Goal: Information Seeking & Learning: Learn about a topic

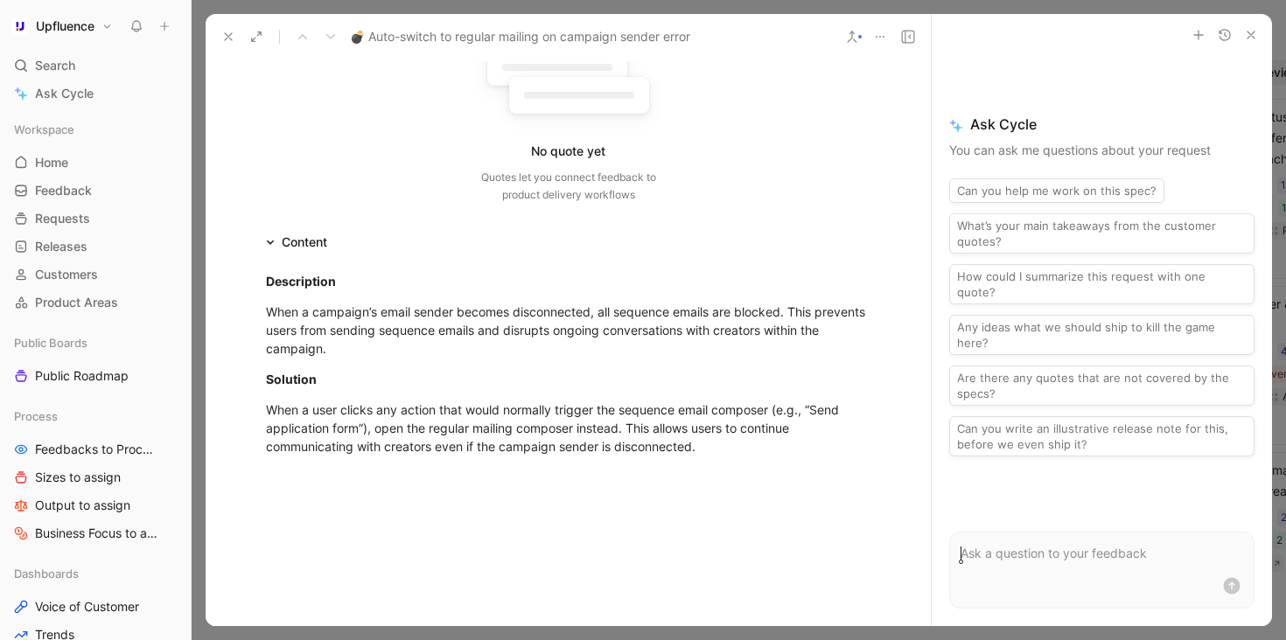
scroll to position [257, 0]
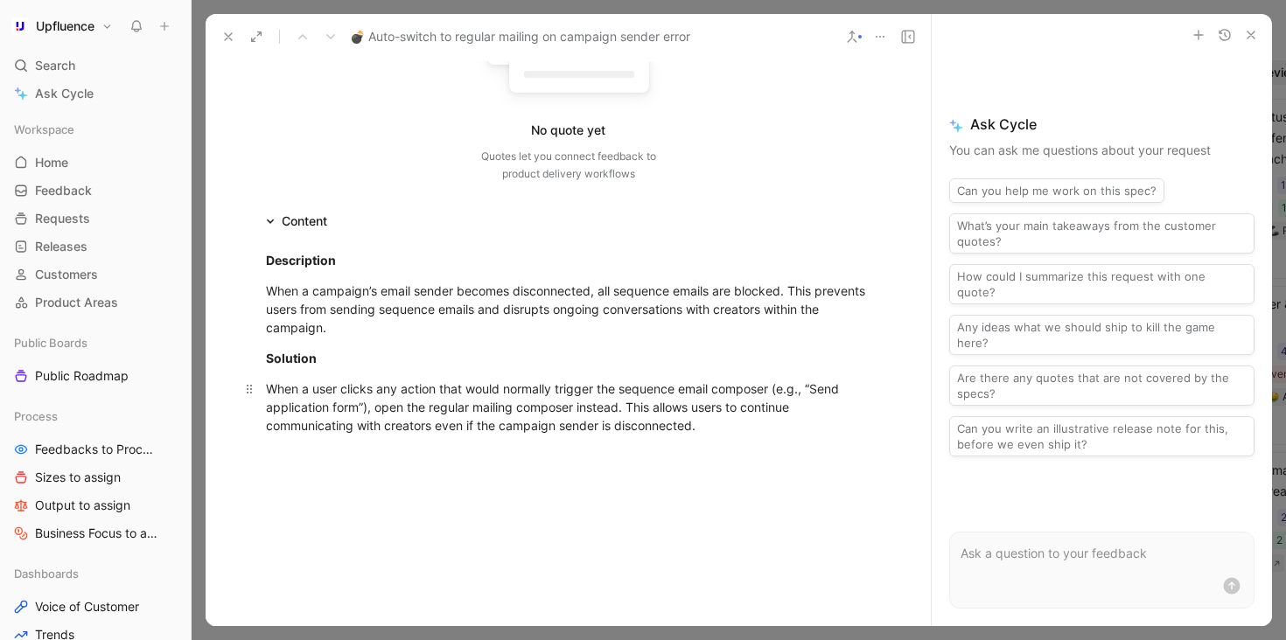
click at [765, 400] on div "When a user clicks any action that would normally trigger the sequence email co…" at bounding box center [568, 407] width 605 height 55
click at [279, 442] on ul "Tutorializ" at bounding box center [569, 454] width 672 height 24
drag, startPoint x: 359, startPoint y: 423, endPoint x: 236, endPoint y: 423, distance: 122.5
click at [236, 442] on ul "Tutorializ" at bounding box center [569, 454] width 672 height 24
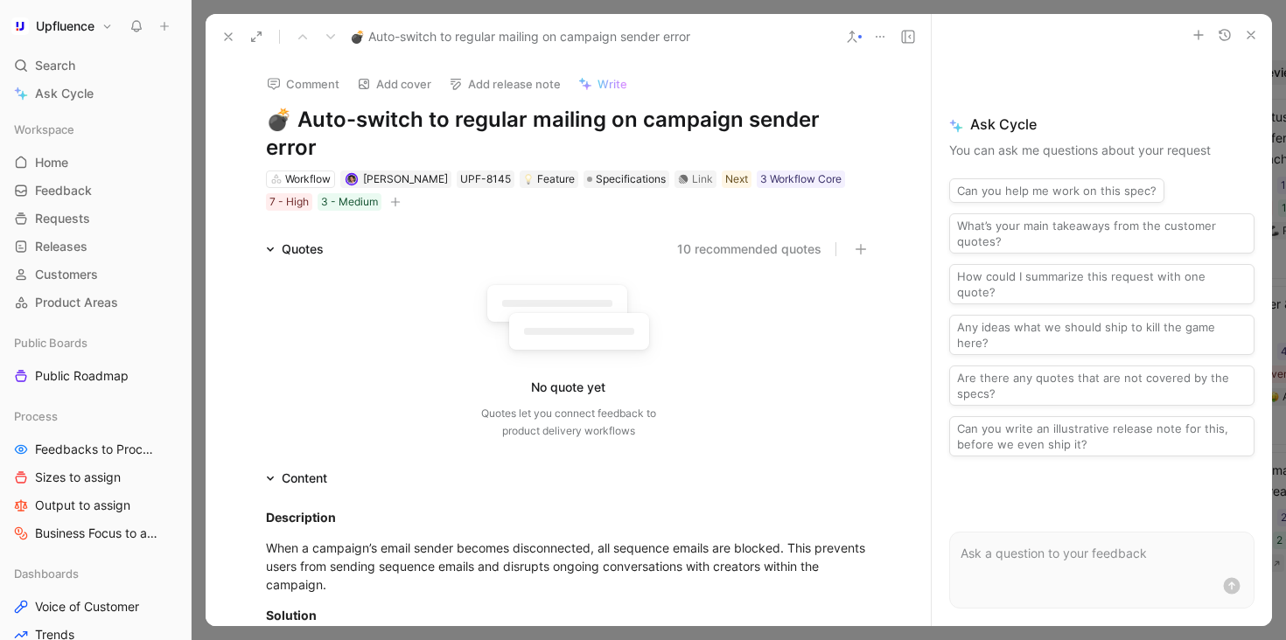
click at [295, 85] on button "Comment" at bounding box center [303, 84] width 88 height 24
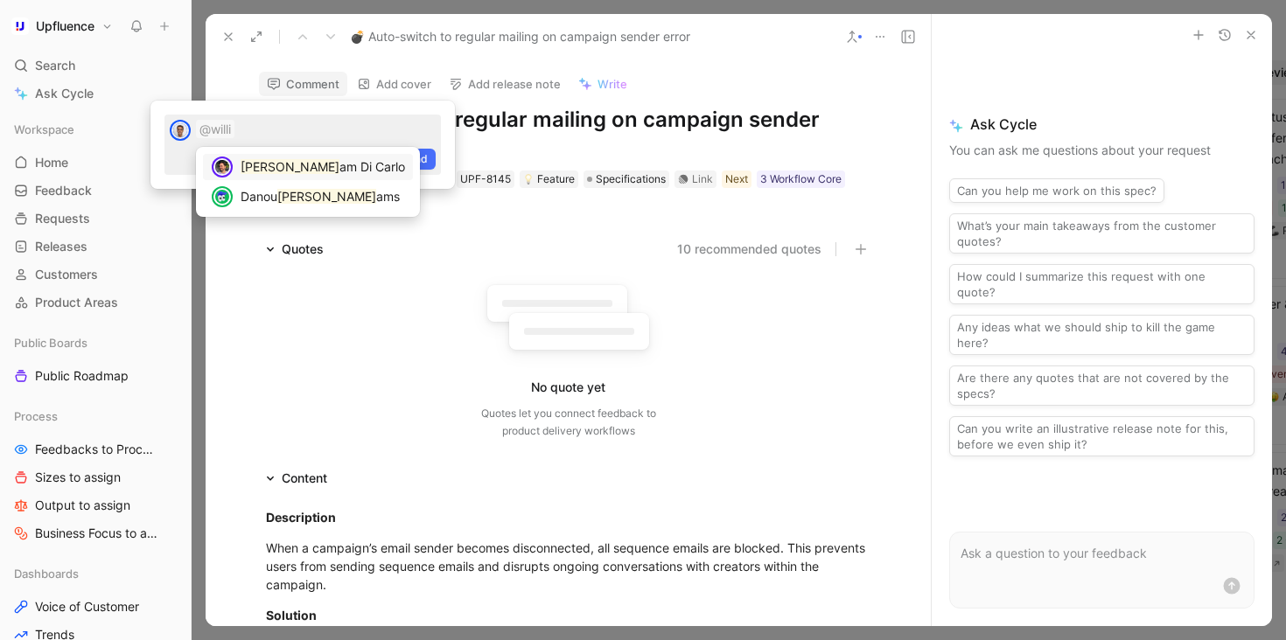
click at [339, 172] on span "am Di Carlo" at bounding box center [372, 166] width 66 height 15
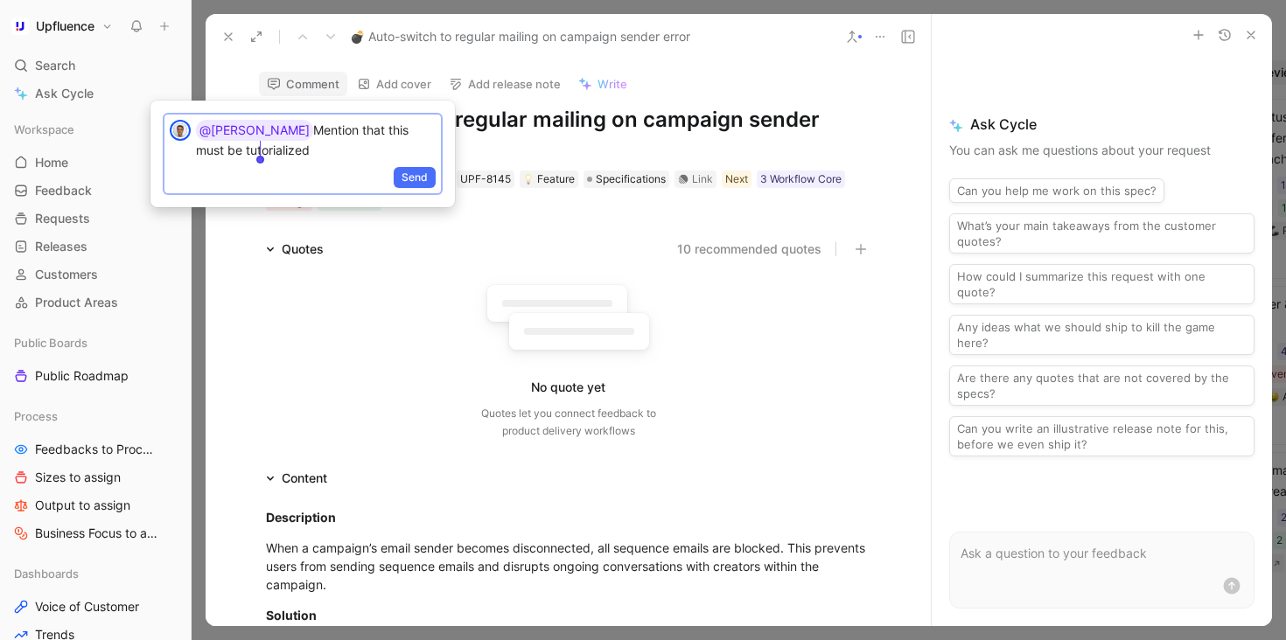
click at [325, 156] on p "@[PERSON_NAME] Mention that this must be tutorialized" at bounding box center [316, 139] width 240 height 39
drag, startPoint x: 304, startPoint y: 141, endPoint x: 204, endPoint y: 129, distance: 101.2
click at [204, 129] on p "@[PERSON_NAME] Mention that this must be tutorialized" at bounding box center [316, 139] width 240 height 39
copy p "@[PERSON_NAME] Mention that this must be tutorialized"
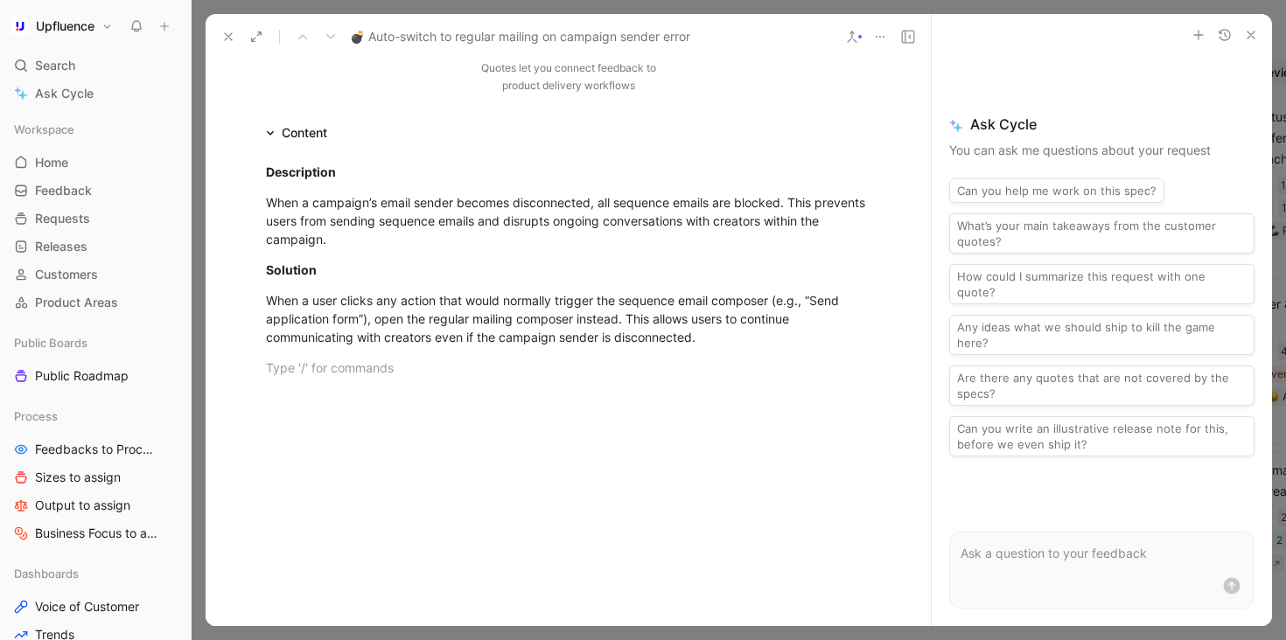
scroll to position [348, 0]
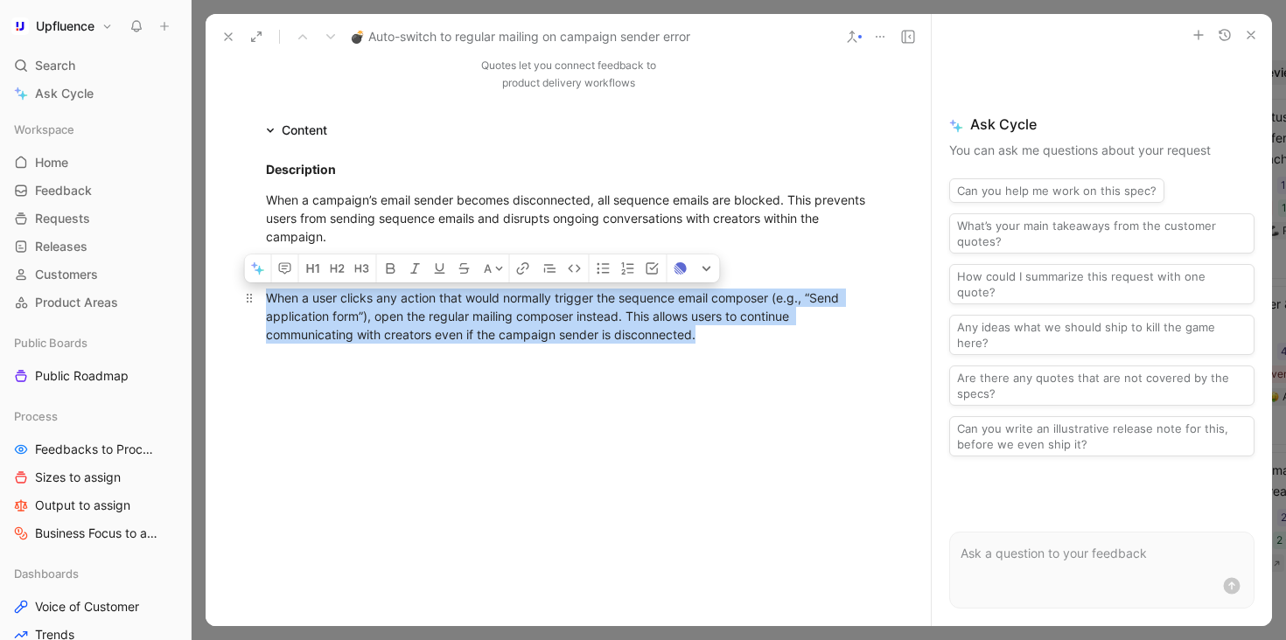
drag, startPoint x: 418, startPoint y: 268, endPoint x: 770, endPoint y: 312, distance: 354.4
click at [771, 312] on div "When a user clicks any action that would normally trigger the sequence email co…" at bounding box center [568, 316] width 605 height 55
click at [281, 262] on icon "button" at bounding box center [285, 269] width 14 height 14
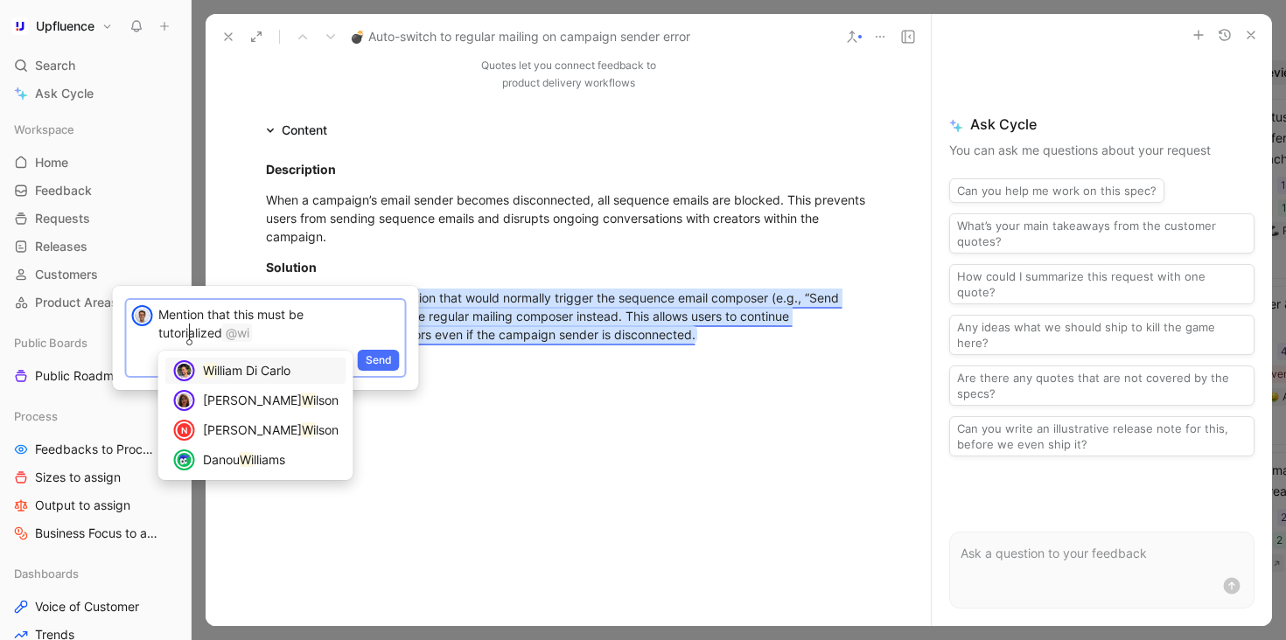
click at [274, 367] on span "lliam Di Carlo" at bounding box center [253, 370] width 73 height 15
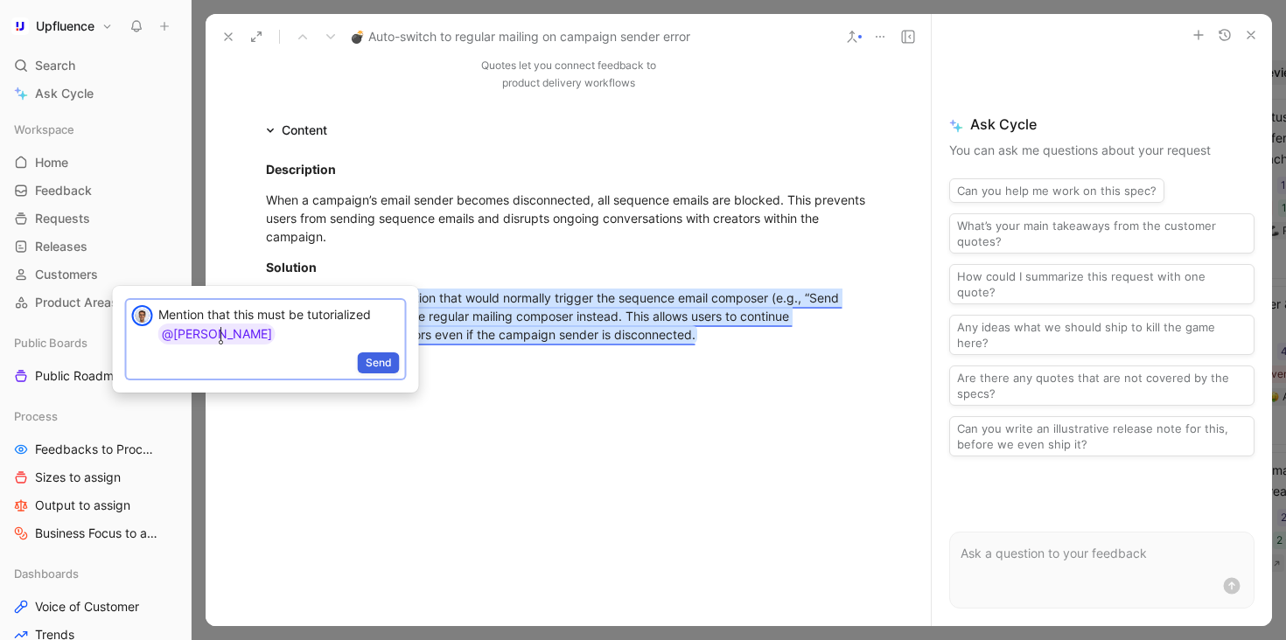
click at [373, 356] on span "Send" at bounding box center [379, 362] width 26 height 17
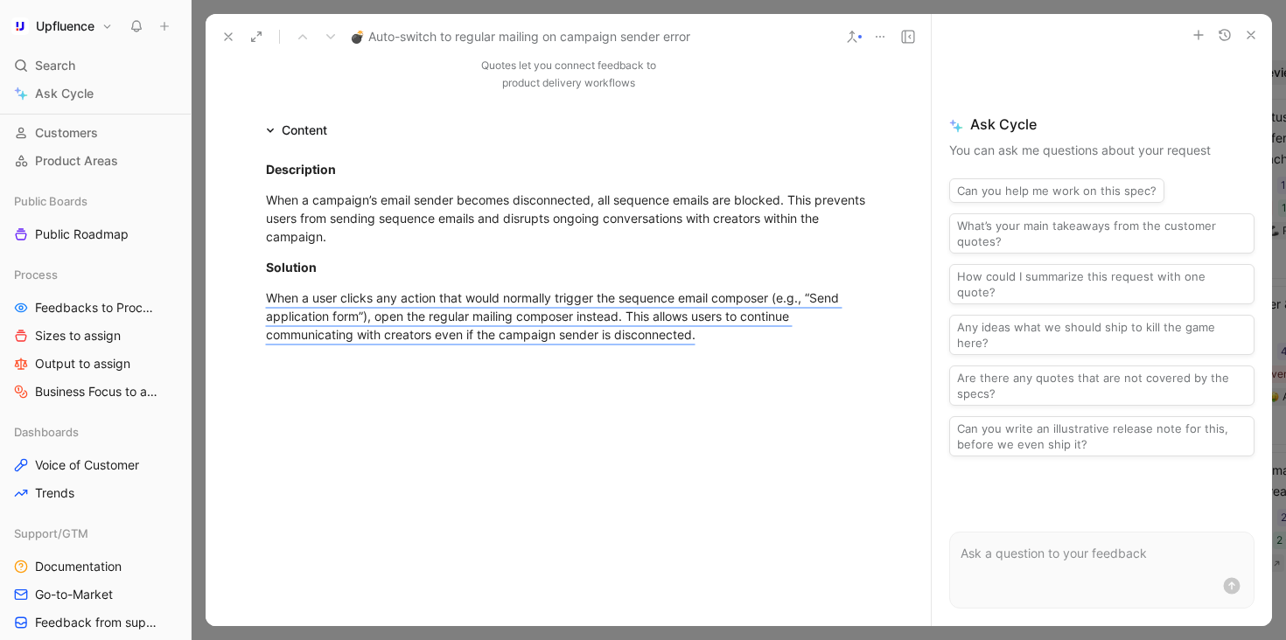
scroll to position [144, 0]
click at [223, 41] on icon at bounding box center [228, 37] width 14 height 14
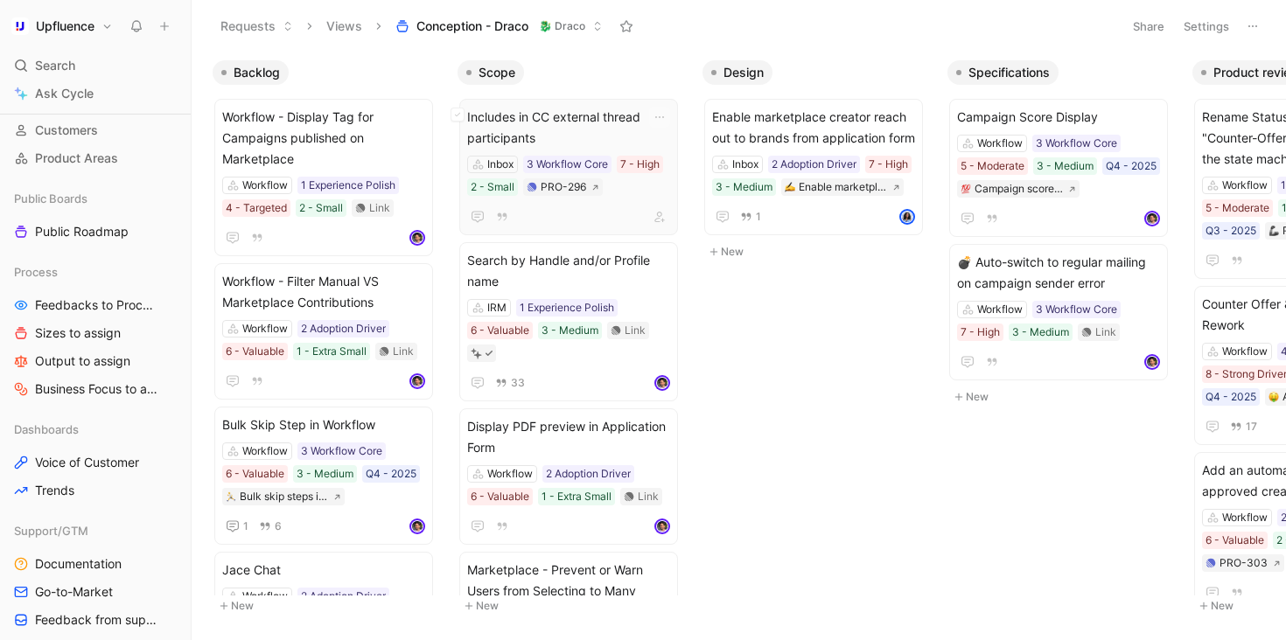
click at [574, 125] on span "Includes in CC external thread participants" at bounding box center [568, 128] width 203 height 42
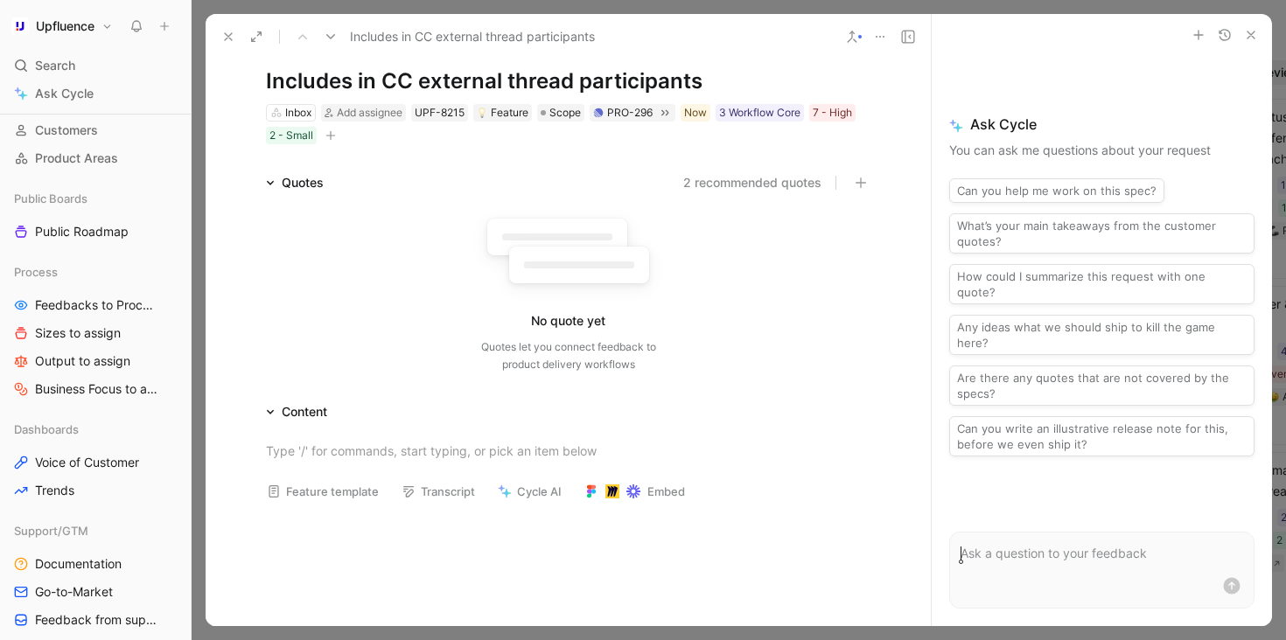
scroll to position [34, 0]
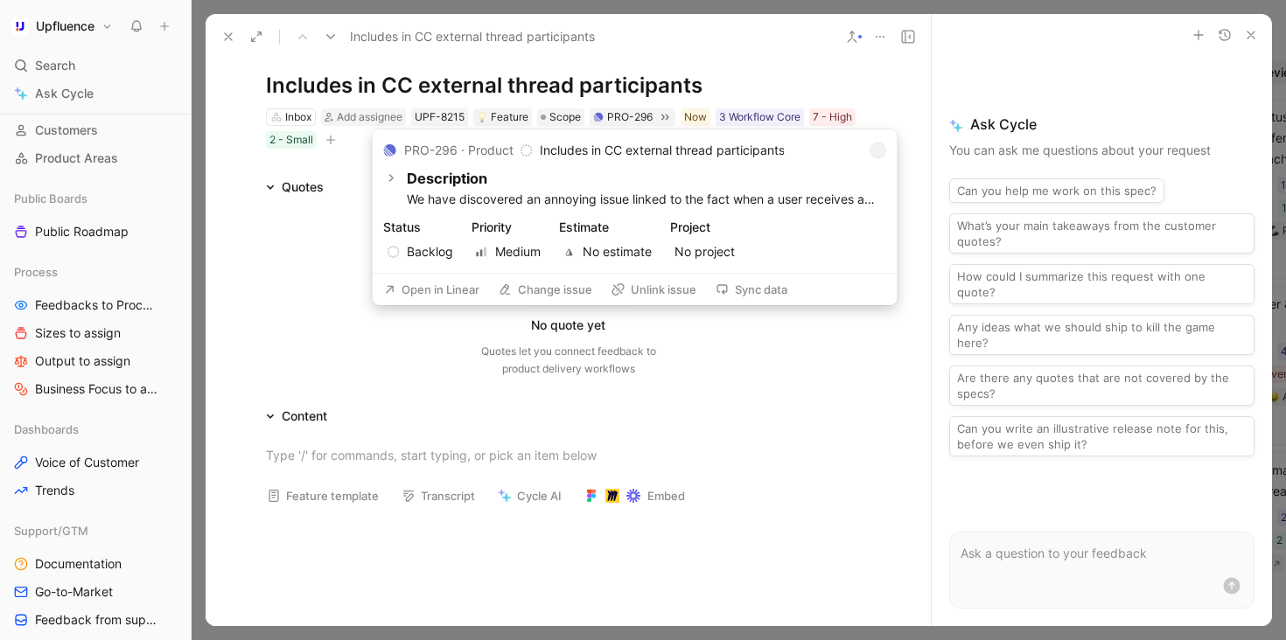
click at [425, 284] on button "Open in Linear" at bounding box center [431, 289] width 111 height 24
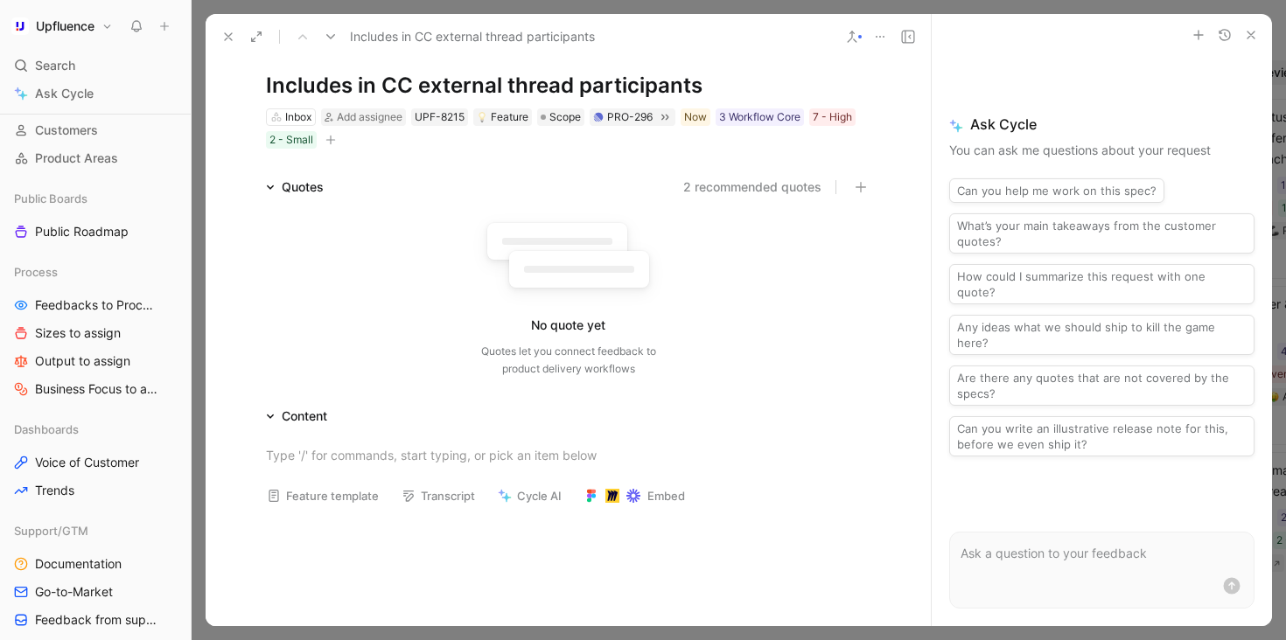
click at [225, 39] on use at bounding box center [228, 36] width 7 height 7
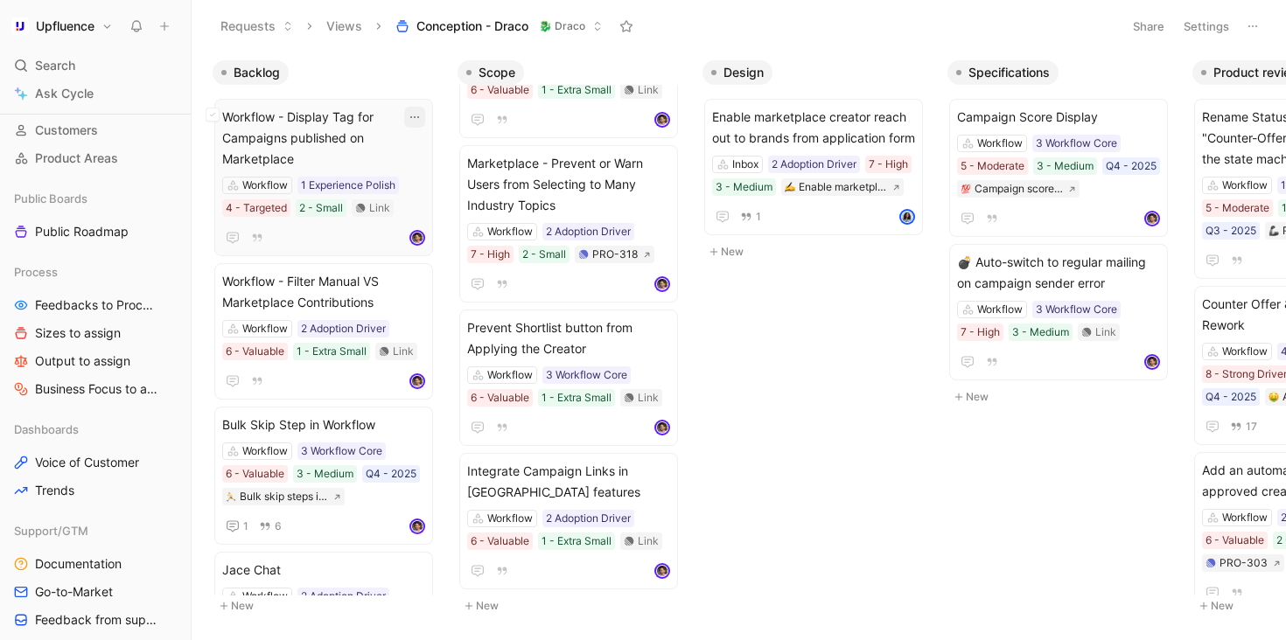
click at [422, 117] on icon "button" at bounding box center [415, 117] width 14 height 14
click at [422, 282] on icon "button" at bounding box center [415, 282] width 14 height 14
click at [422, 428] on icon "button" at bounding box center [415, 425] width 14 height 14
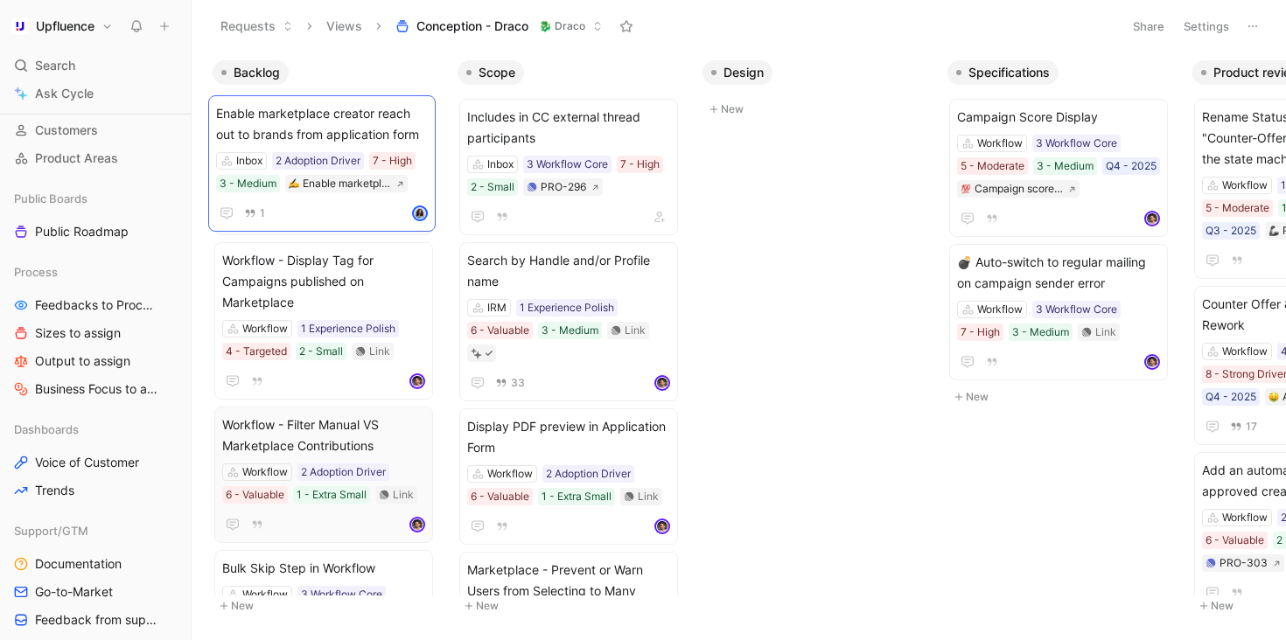
drag, startPoint x: 841, startPoint y: 132, endPoint x: 345, endPoint y: 129, distance: 495.9
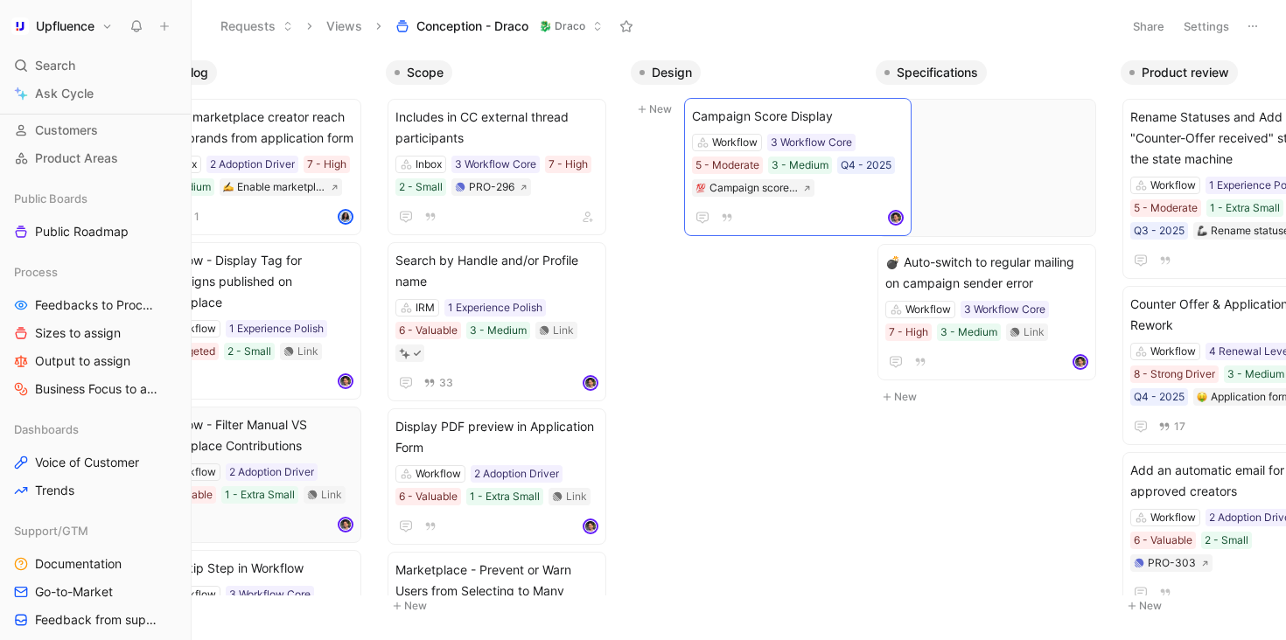
scroll to position [0, 48]
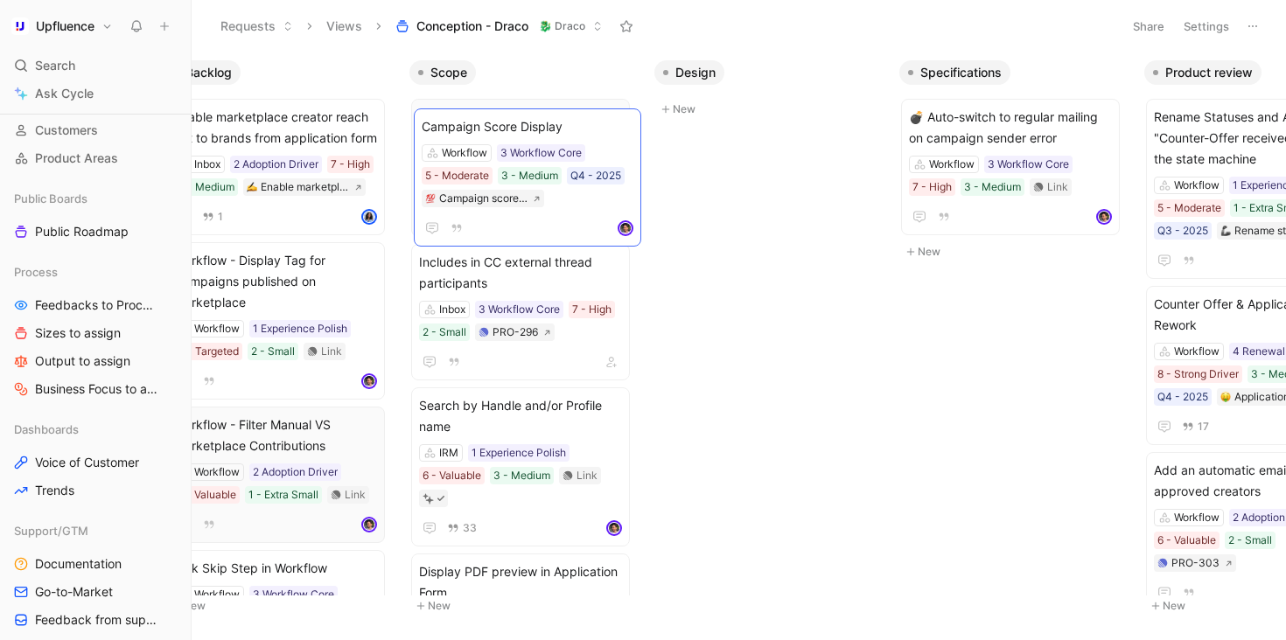
drag, startPoint x: 981, startPoint y: 116, endPoint x: 512, endPoint y: 122, distance: 469.7
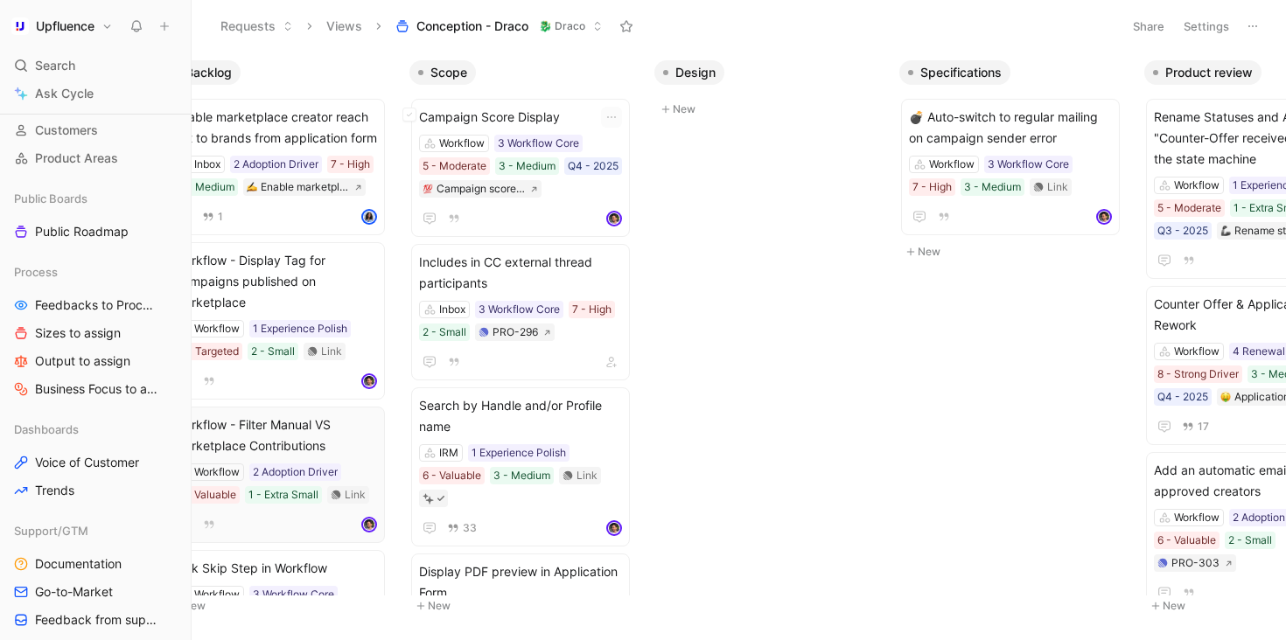
scroll to position [0, 0]
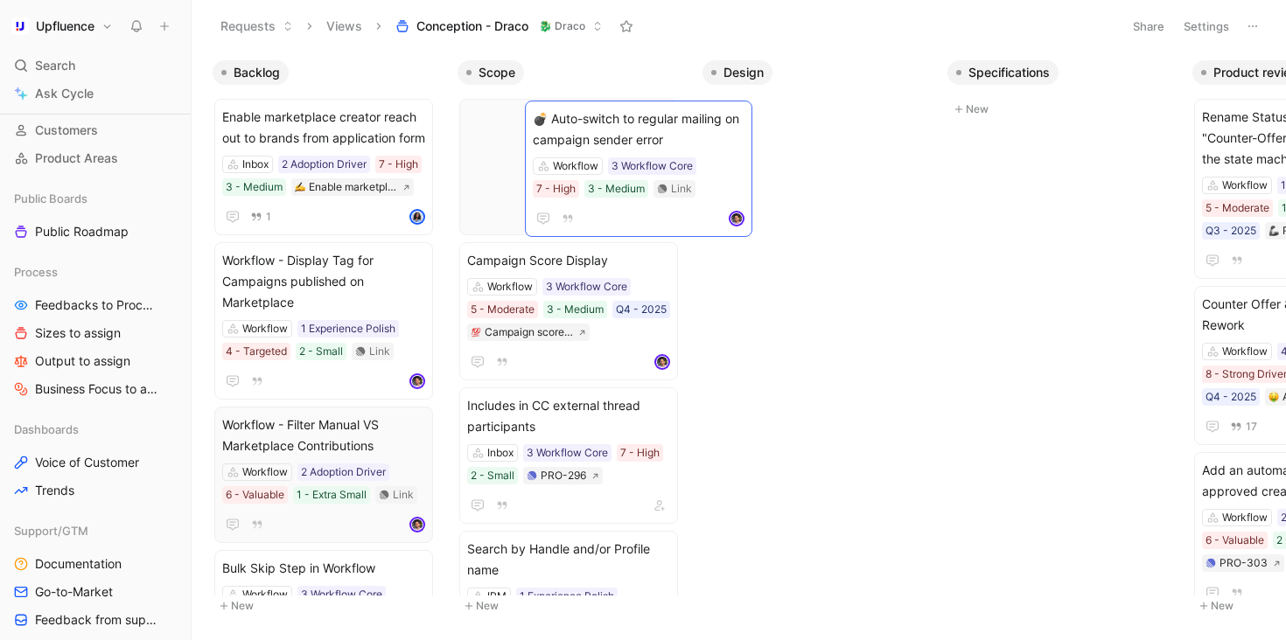
drag, startPoint x: 1011, startPoint y: 121, endPoint x: 583, endPoint y: 124, distance: 428.6
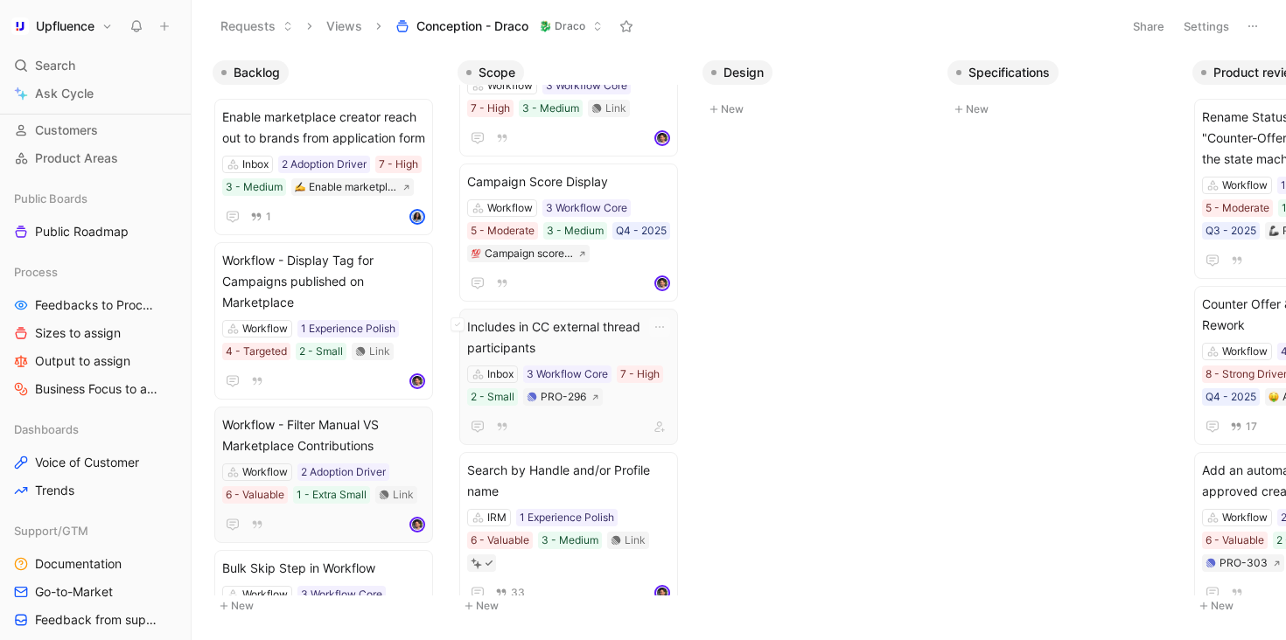
scroll to position [173, 0]
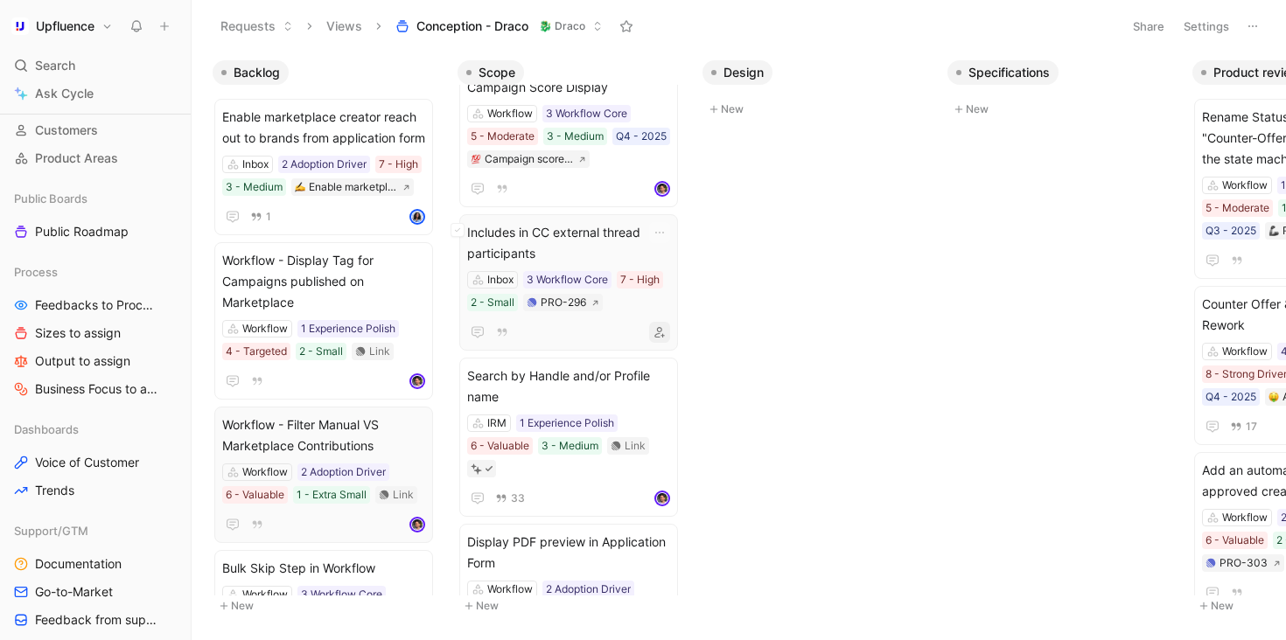
click at [665, 337] on icon "button" at bounding box center [659, 332] width 10 height 10
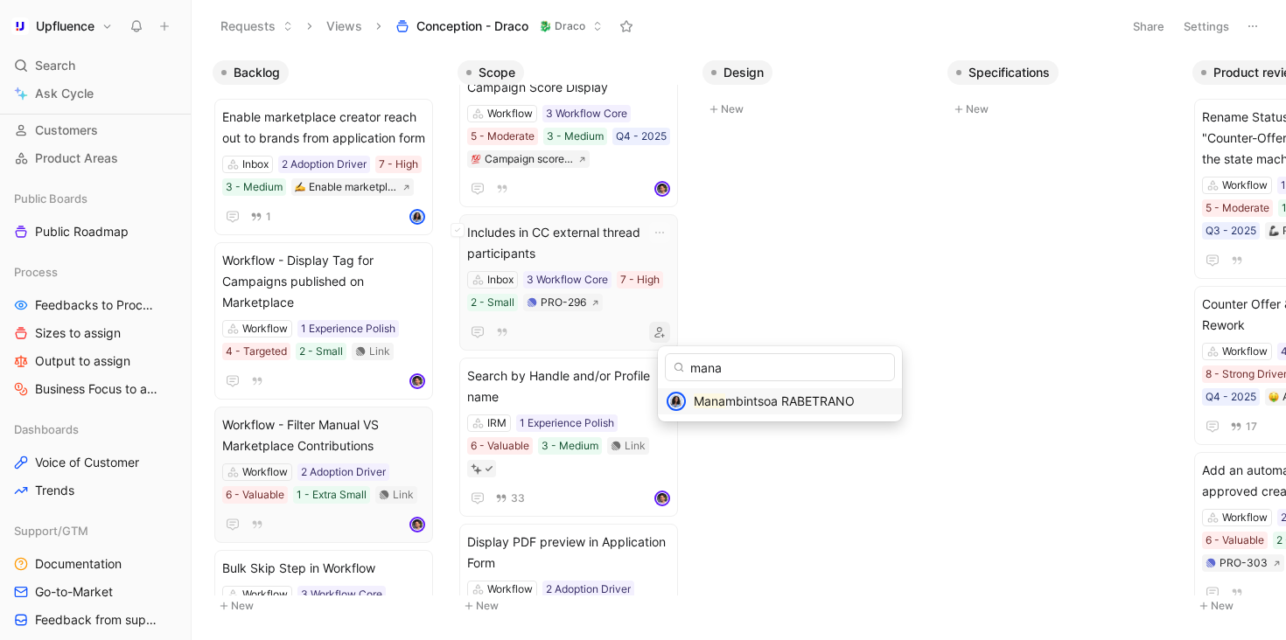
type input "mana"
click at [734, 397] on span "mbintsoa RABETRANO" at bounding box center [789, 401] width 129 height 15
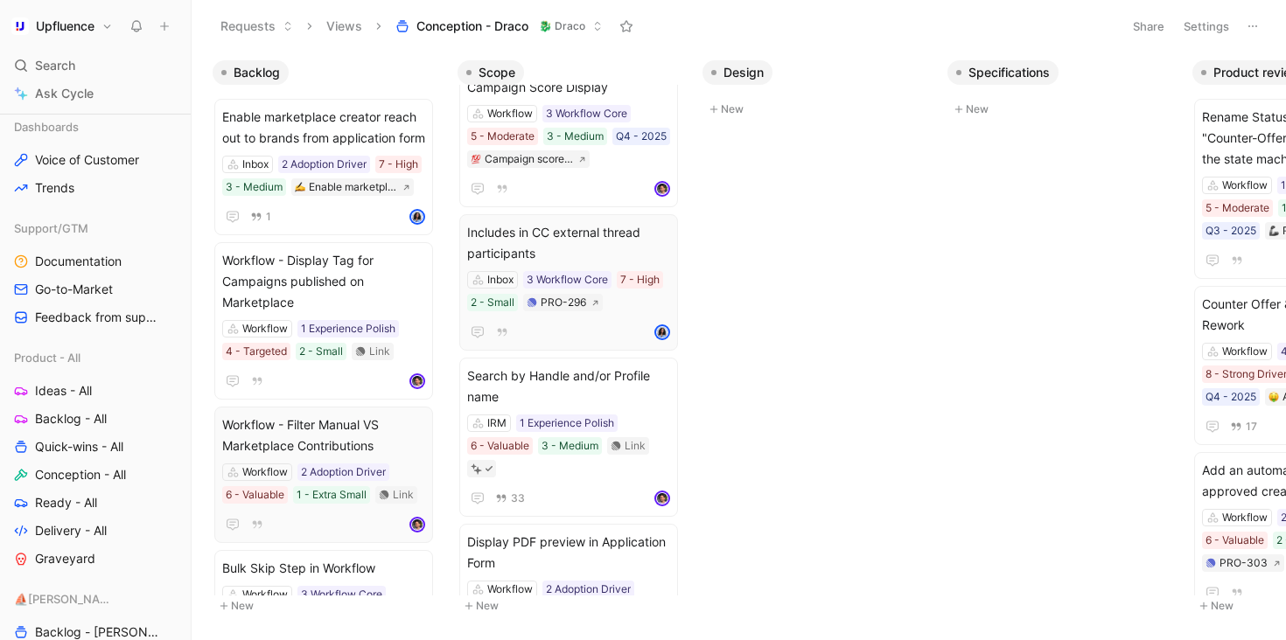
scroll to position [449, 0]
click at [91, 467] on span "Conception - All" at bounding box center [80, 472] width 91 height 17
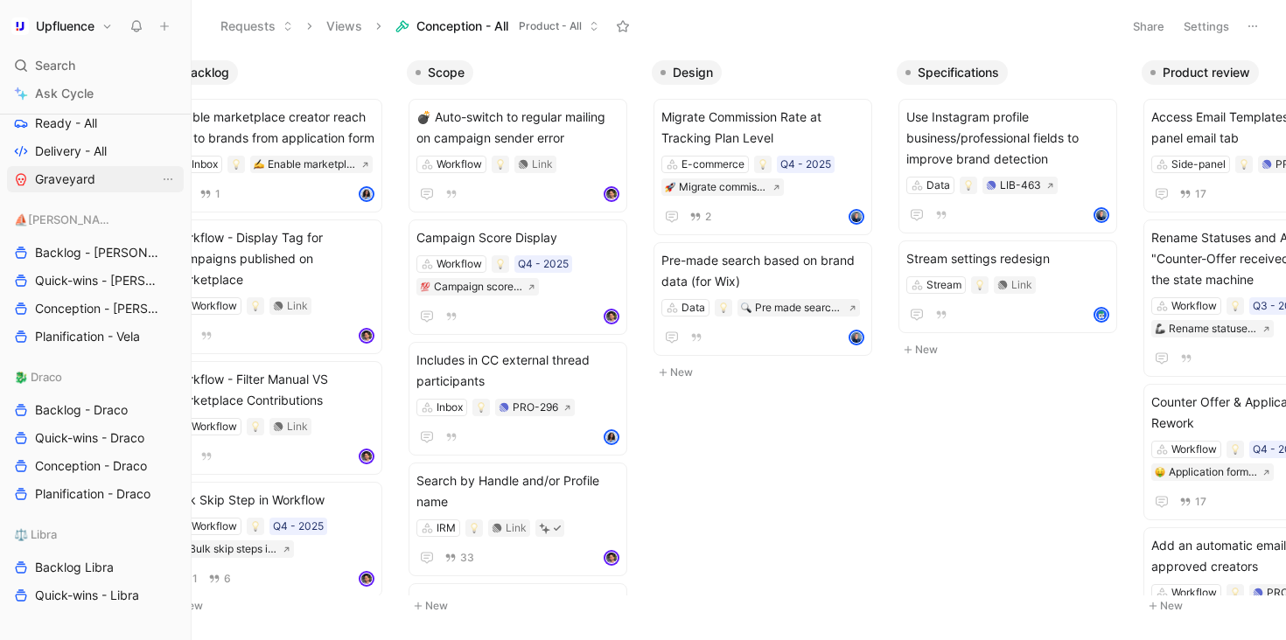
scroll to position [855, 0]
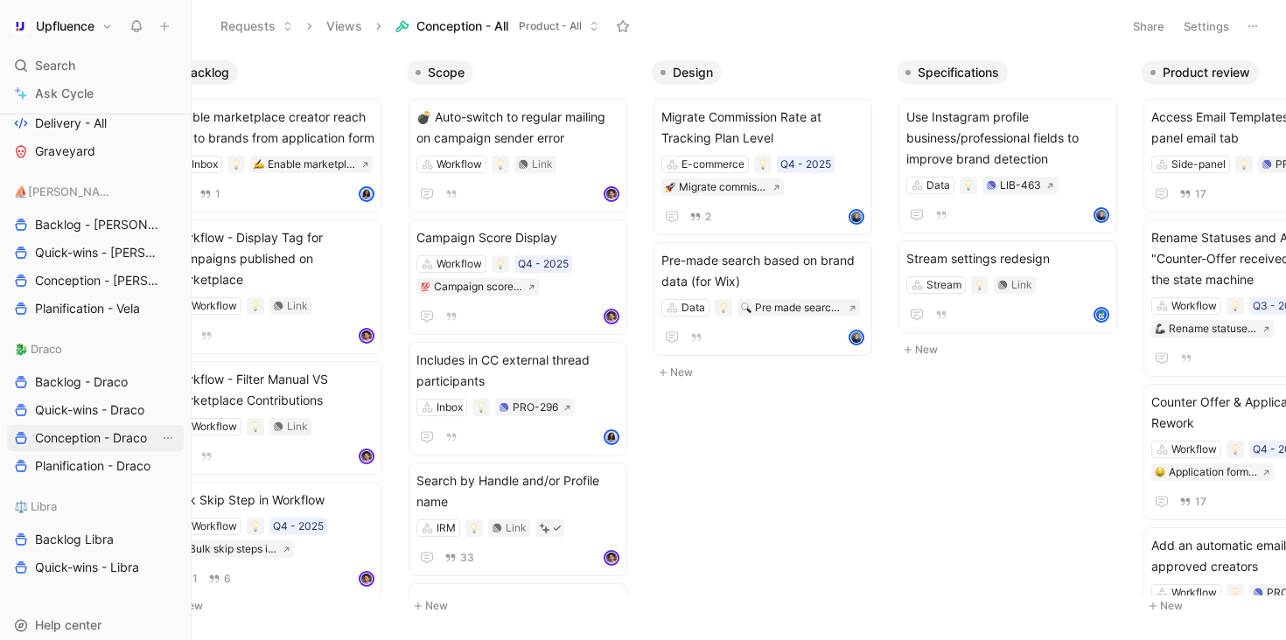
click at [90, 433] on span "Conception - Draco" at bounding box center [91, 437] width 112 height 17
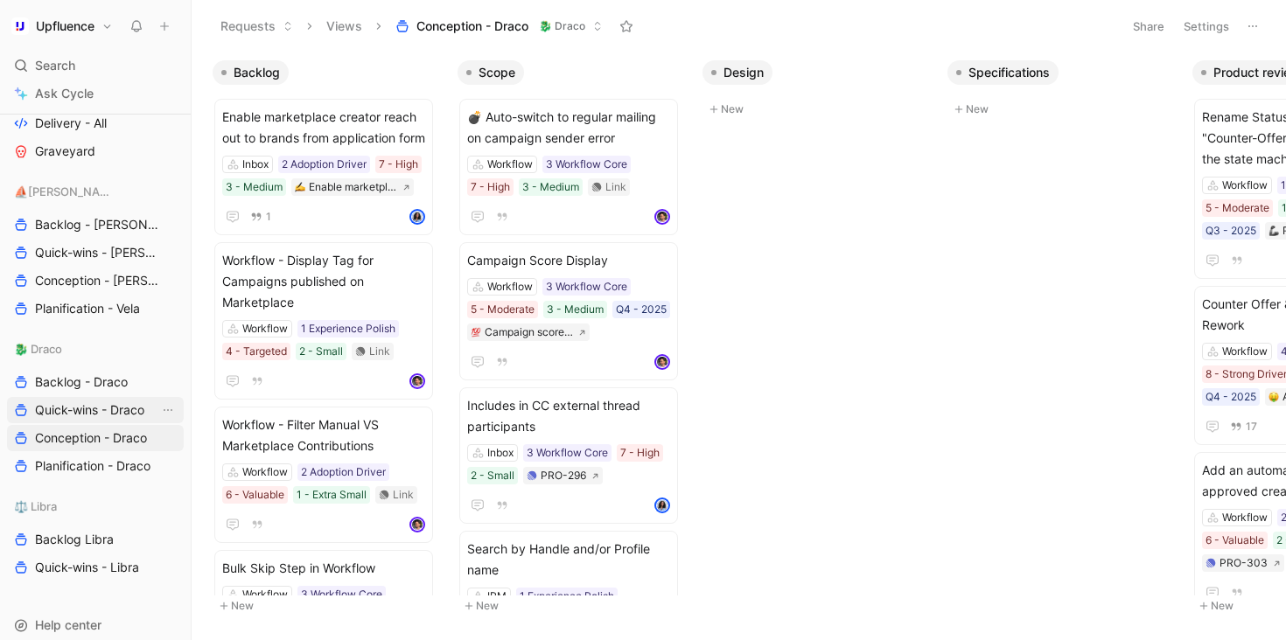
click at [87, 408] on span "Quick-wins - Draco" at bounding box center [89, 409] width 109 height 17
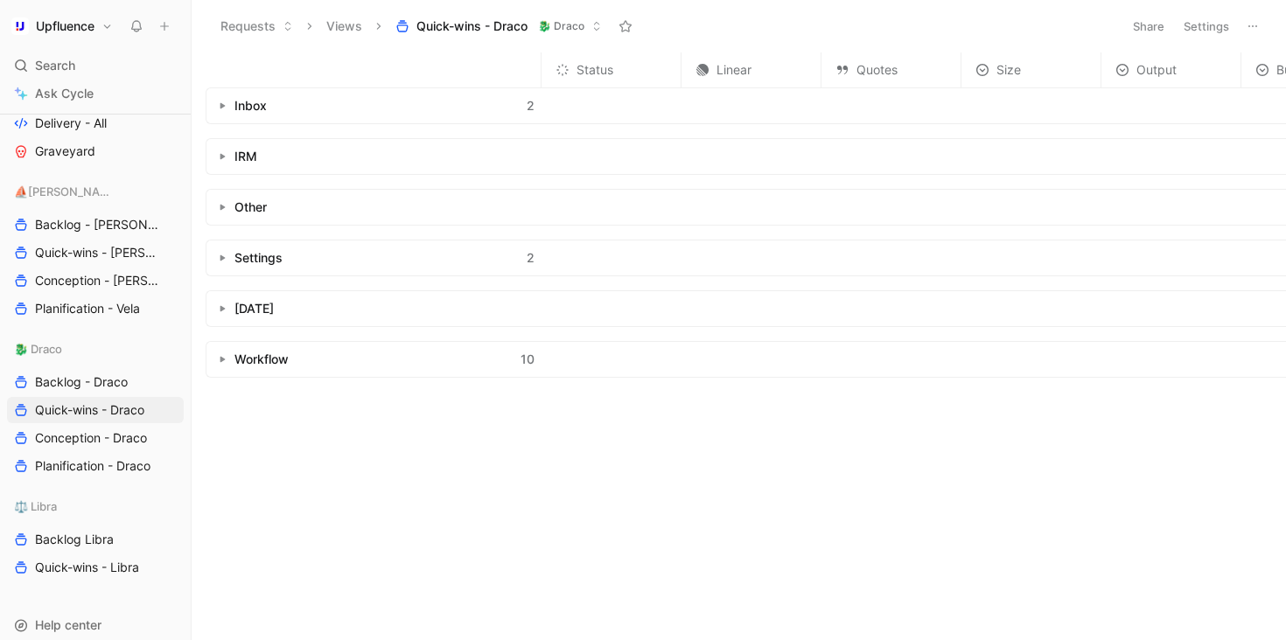
click at [234, 100] on div "Inbox" at bounding box center [250, 105] width 32 height 21
click at [227, 101] on button "button" at bounding box center [221, 105] width 17 height 17
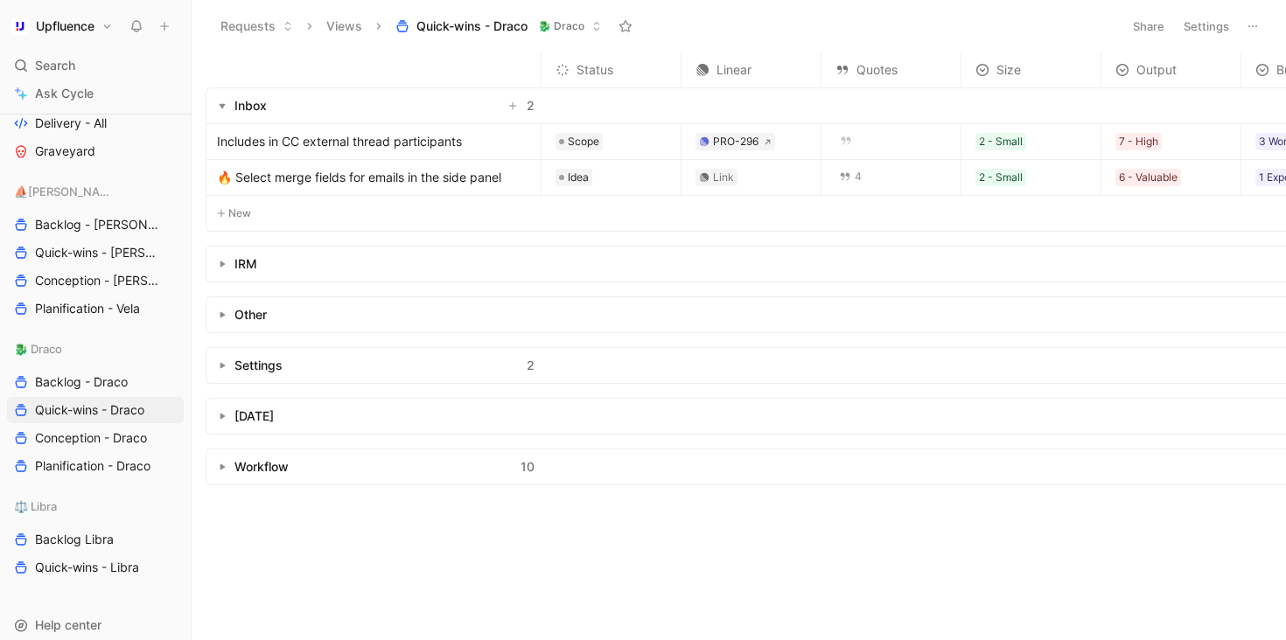
click at [227, 268] on button "button" at bounding box center [221, 263] width 17 height 17
click at [226, 348] on button "button" at bounding box center [221, 350] width 17 height 17
click at [231, 440] on div "Settings 2" at bounding box center [373, 437] width 335 height 35
click at [221, 440] on icon "button" at bounding box center [222, 437] width 7 height 7
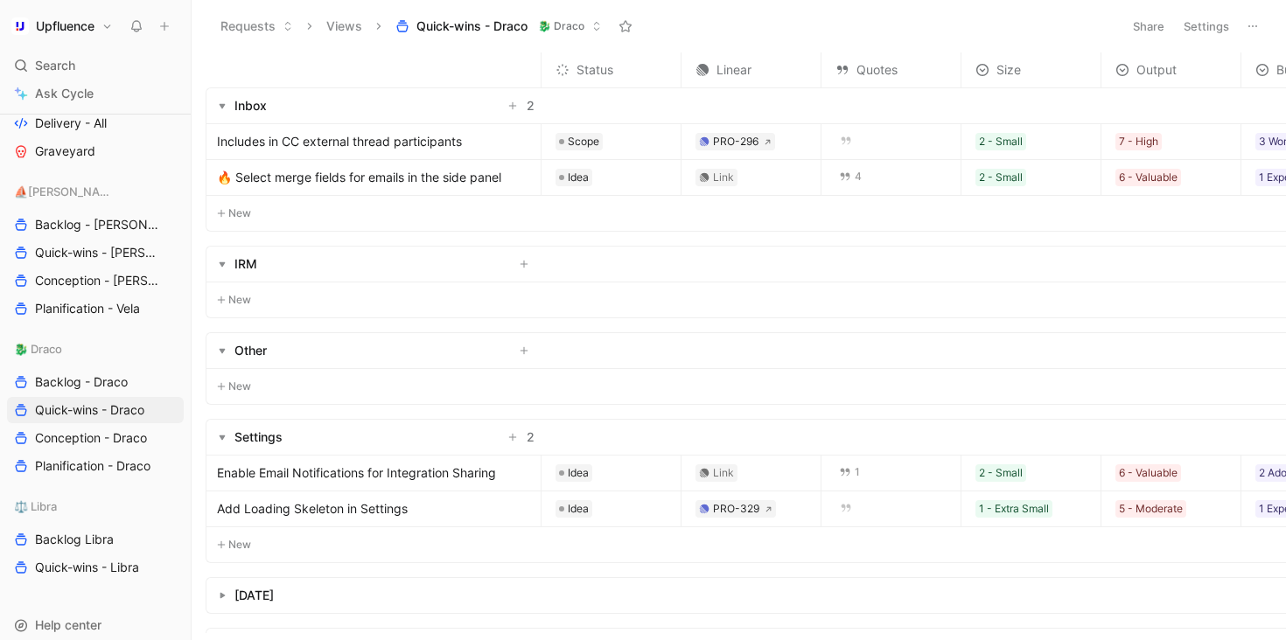
click at [219, 595] on icon "button" at bounding box center [222, 595] width 7 height 7
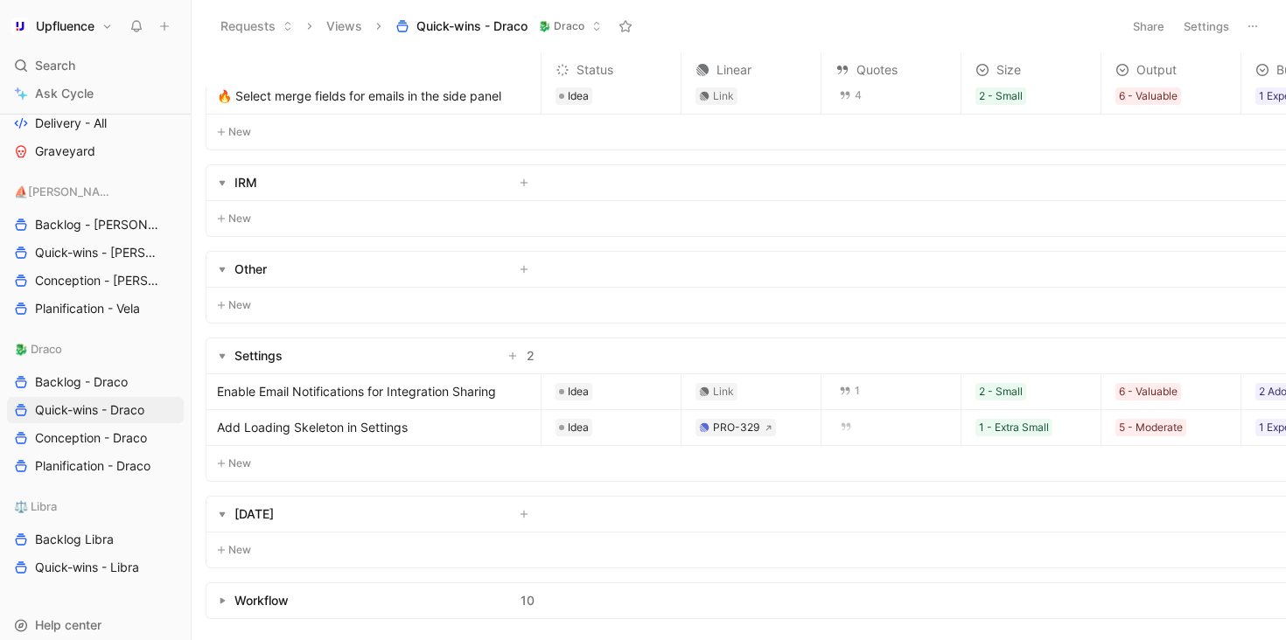
click at [229, 601] on button "button" at bounding box center [221, 600] width 17 height 17
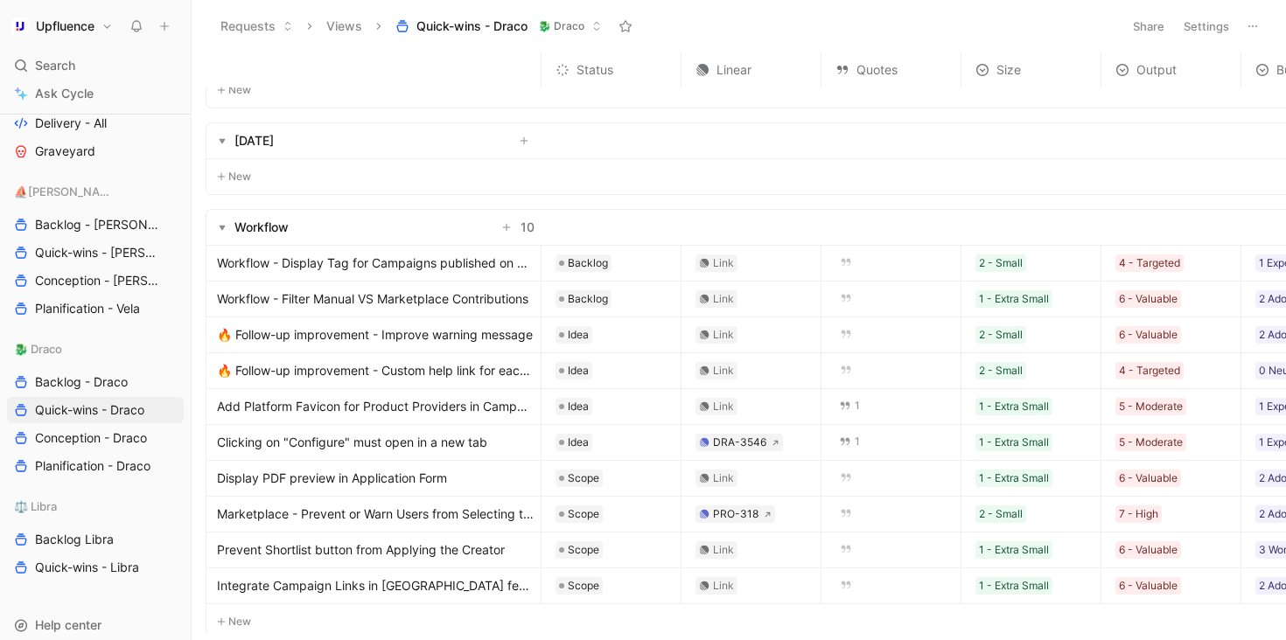
scroll to position [0, 0]
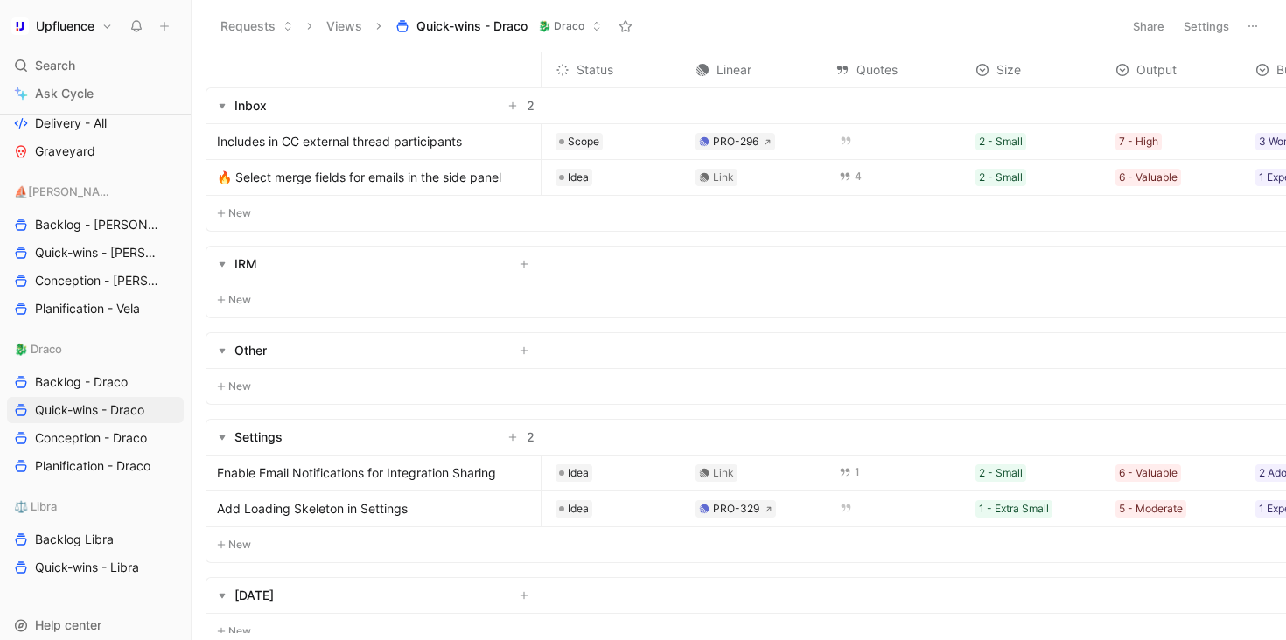
click at [1185, 26] on button "Settings" at bounding box center [1206, 26] width 61 height 24
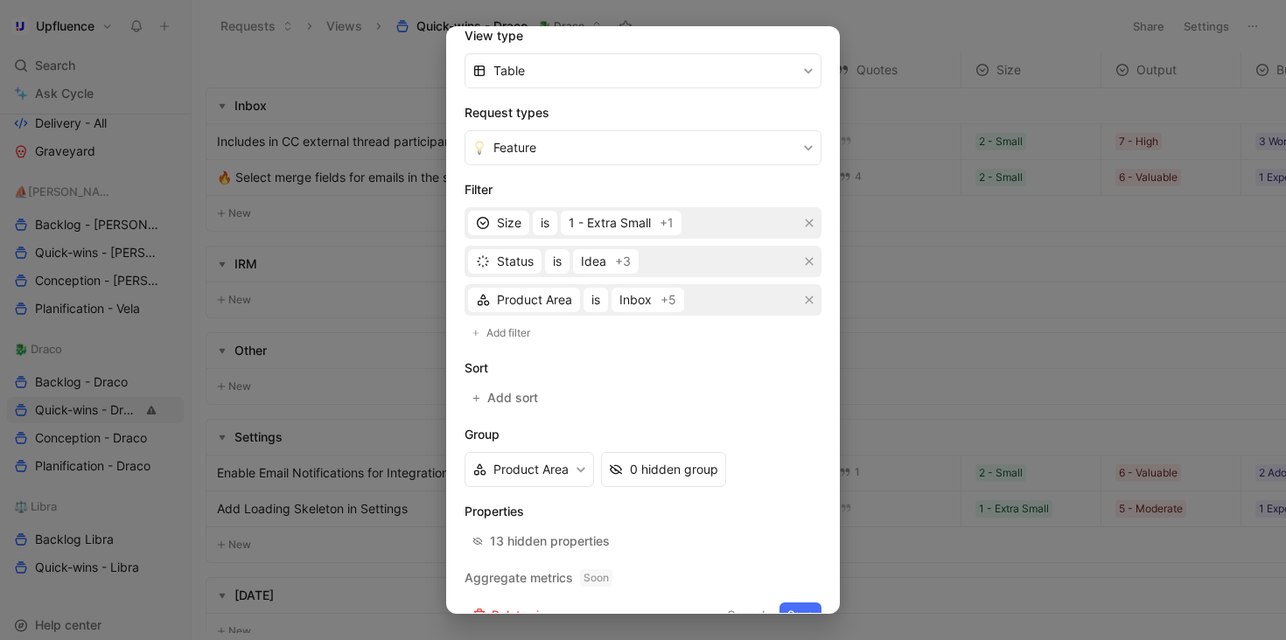
scroll to position [295, 0]
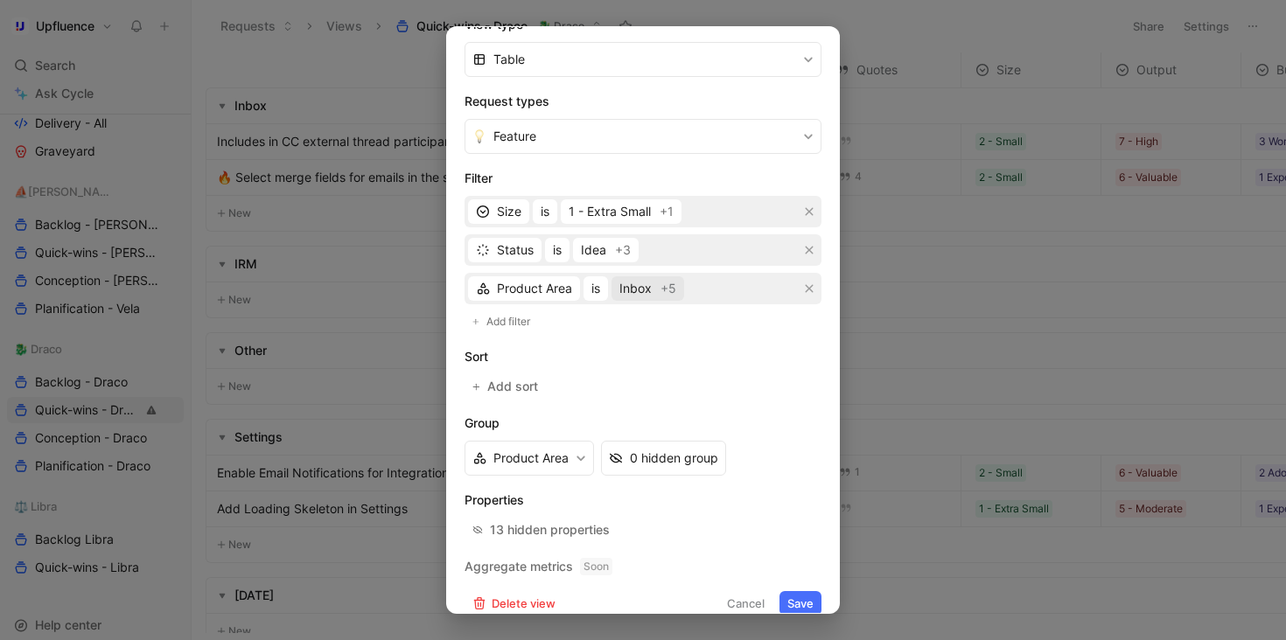
click at [622, 291] on span "Inbox" at bounding box center [635, 288] width 32 height 21
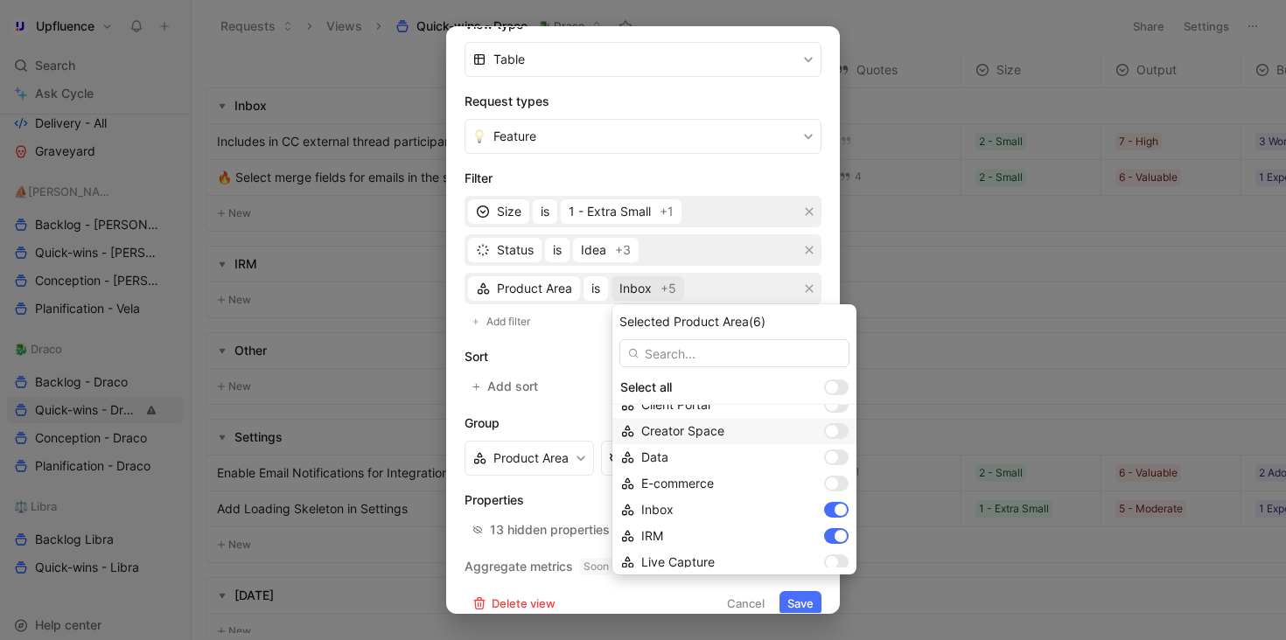
scroll to position [0, 0]
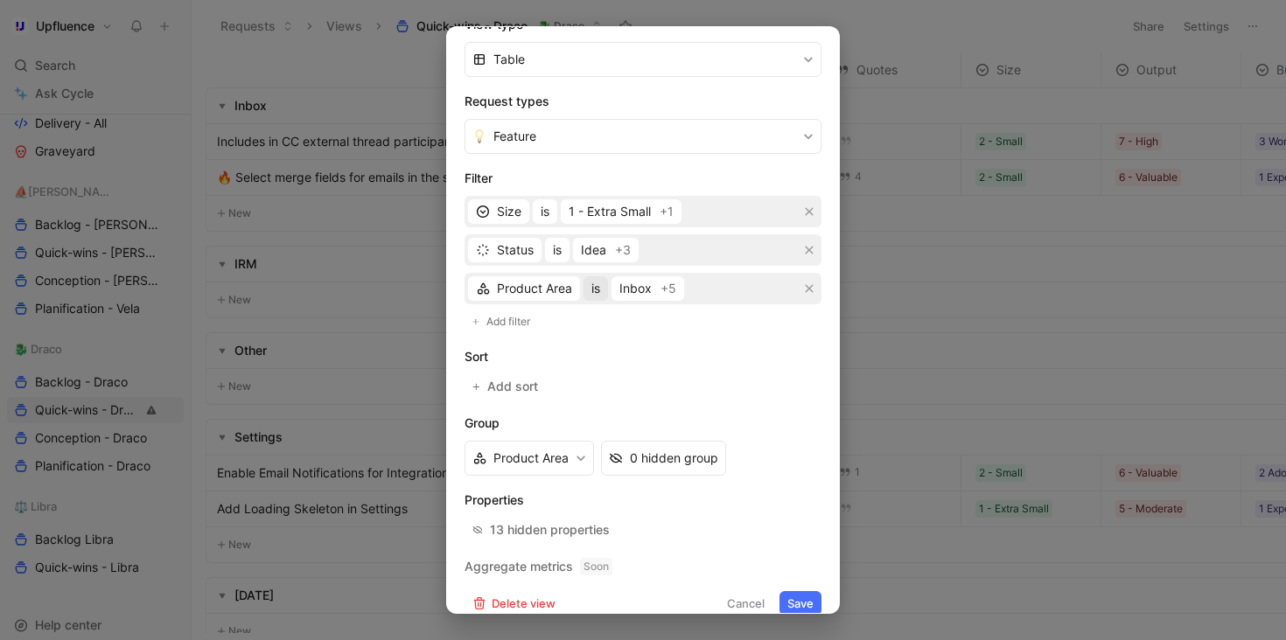
click at [596, 290] on span "is" at bounding box center [595, 288] width 9 height 21
click at [750, 599] on button "Cancel" at bounding box center [745, 603] width 53 height 24
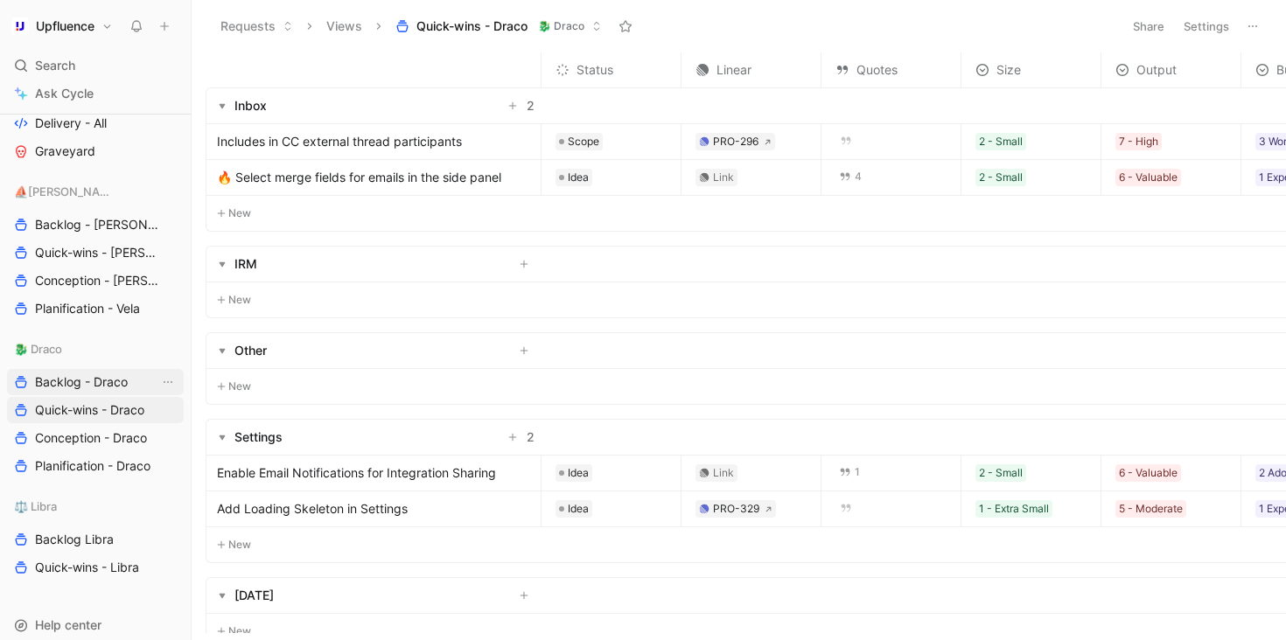
click at [103, 386] on span "Backlog - Draco" at bounding box center [81, 381] width 93 height 17
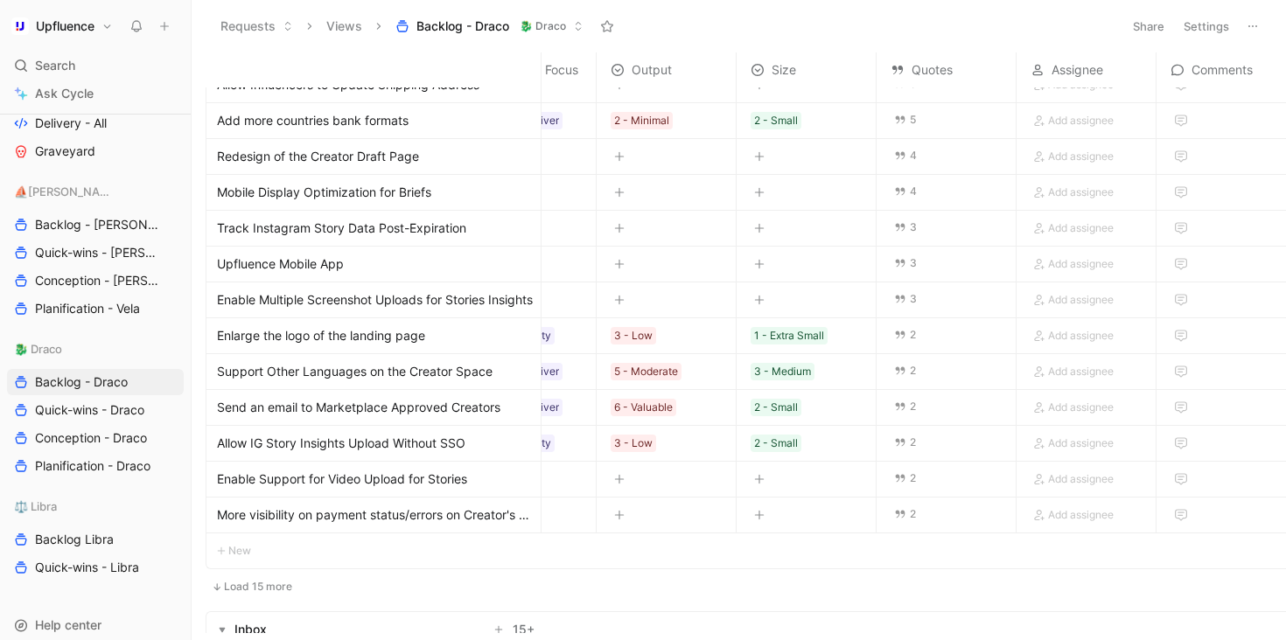
scroll to position [0, 225]
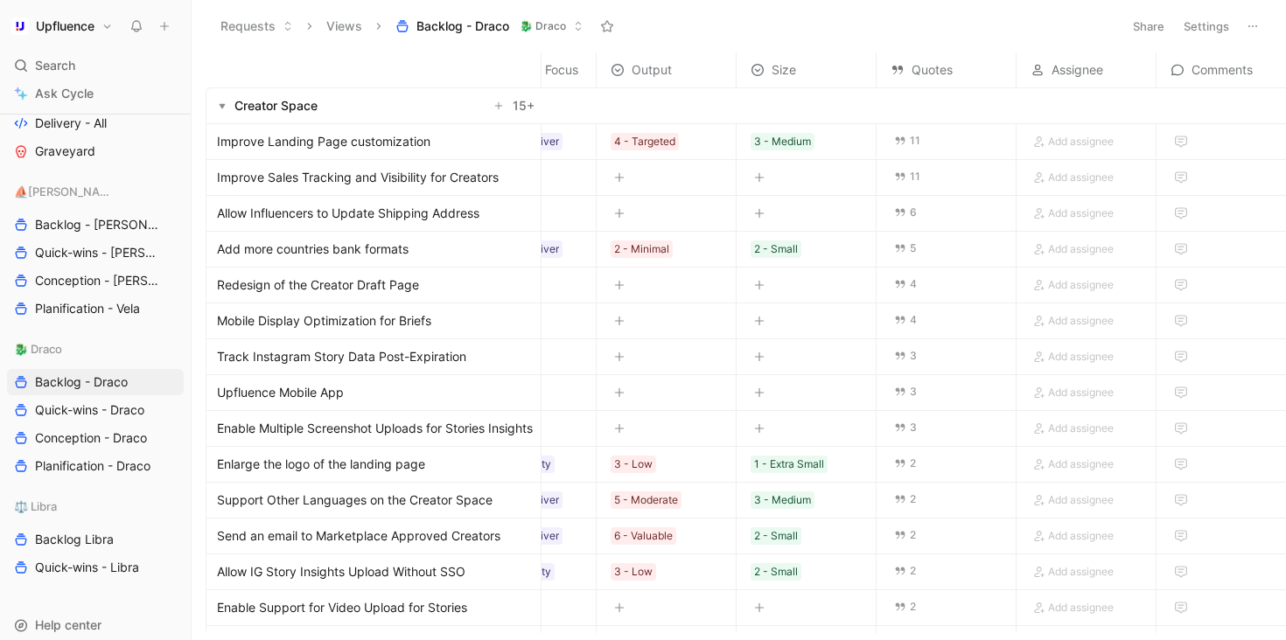
click at [332, 136] on span "Improve Landing Page customization" at bounding box center [323, 141] width 213 height 21
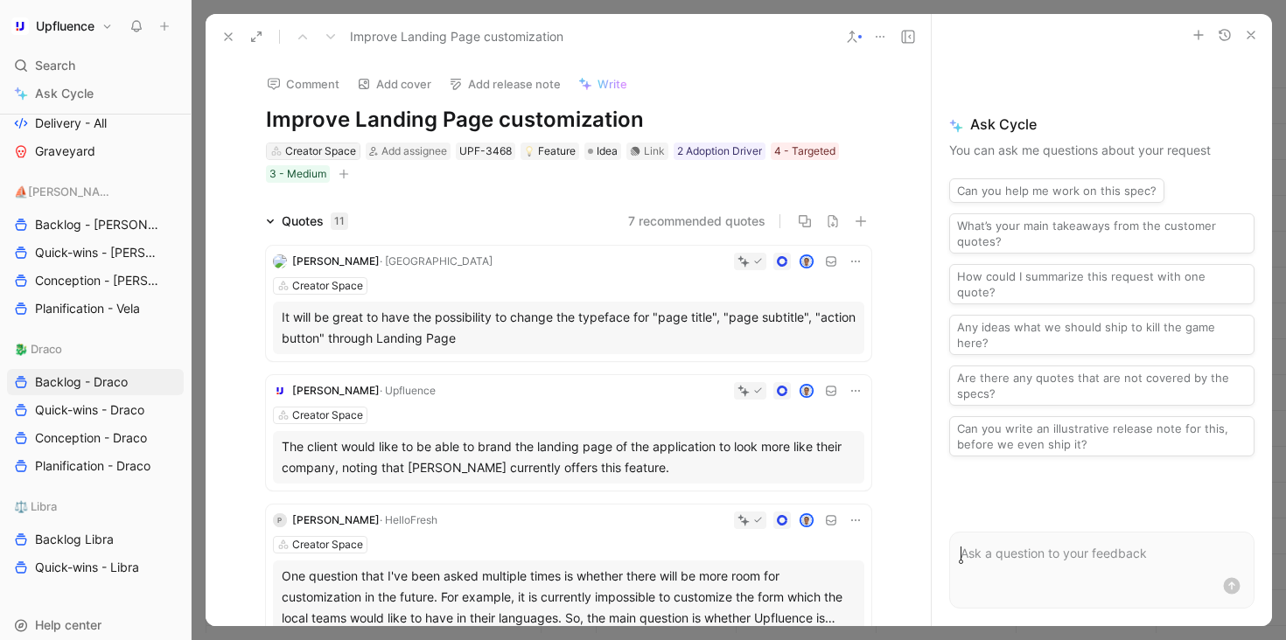
click at [320, 150] on div "Creator Space" at bounding box center [320, 151] width 71 height 17
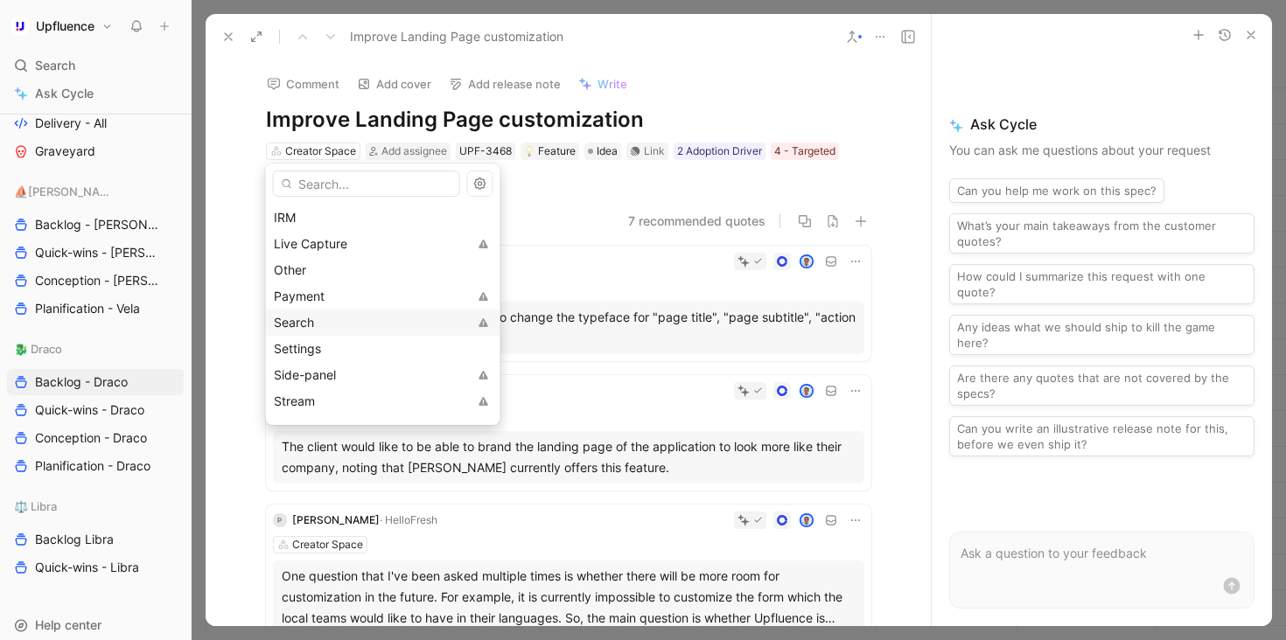
scroll to position [174, 0]
click at [351, 251] on div "Live Capture" at bounding box center [371, 252] width 194 height 21
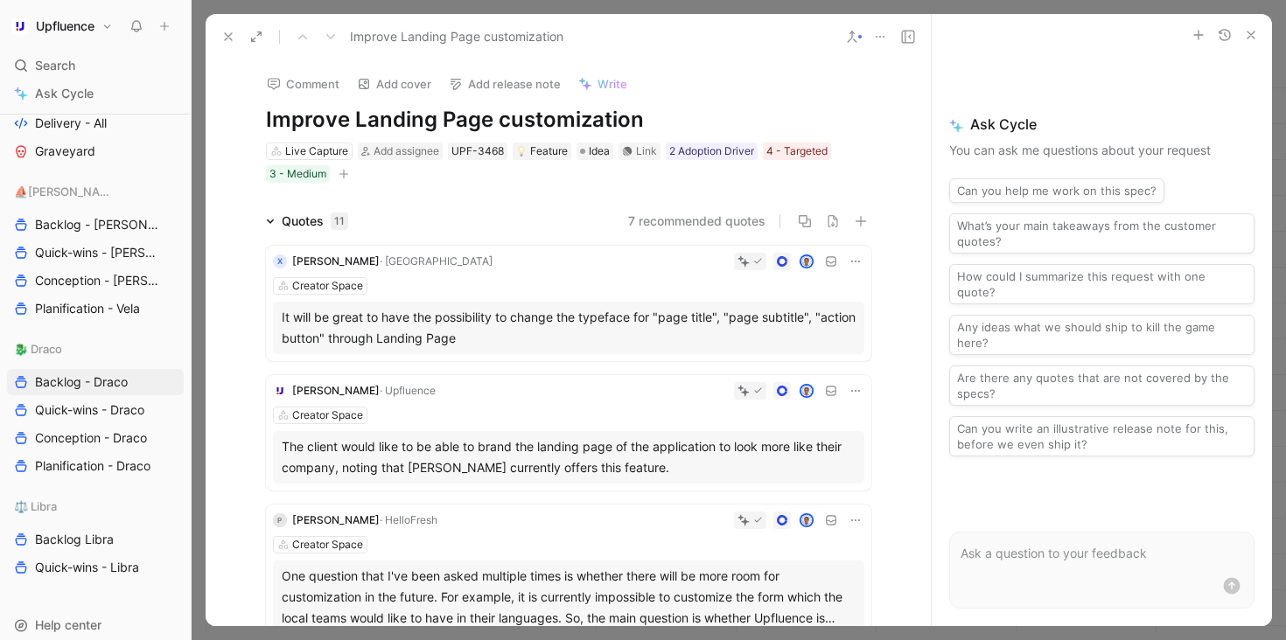
drag, startPoint x: 232, startPoint y: 44, endPoint x: 398, endPoint y: 235, distance: 253.6
click at [232, 44] on button at bounding box center [228, 36] width 24 height 24
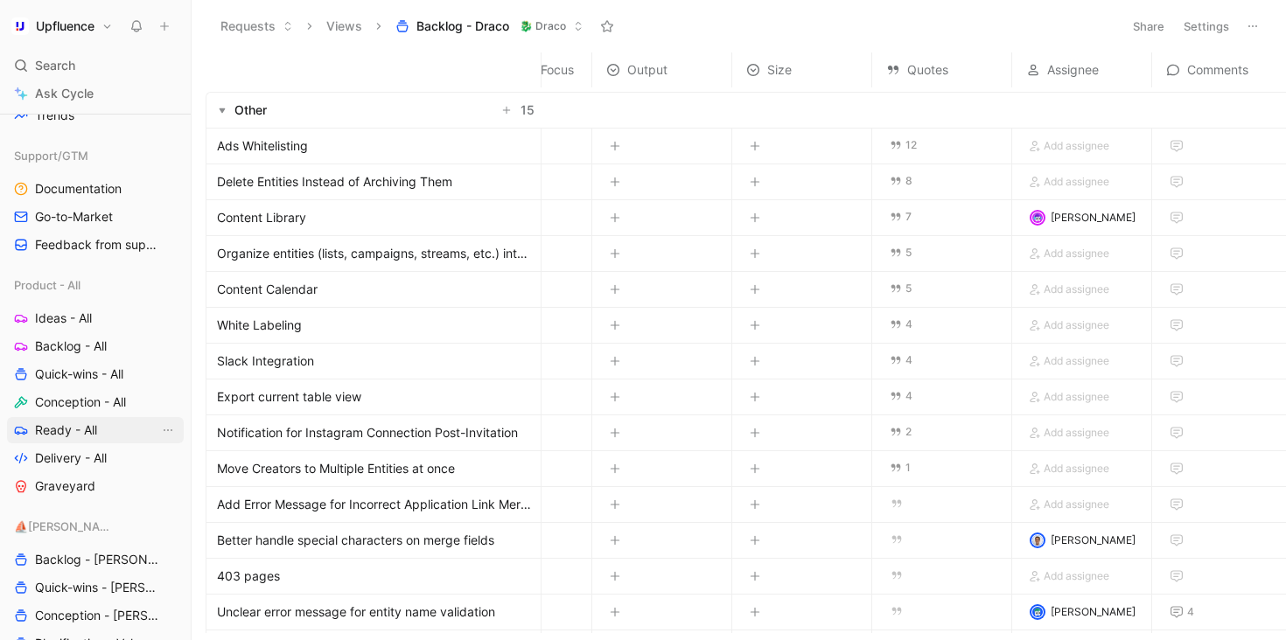
scroll to position [610, 0]
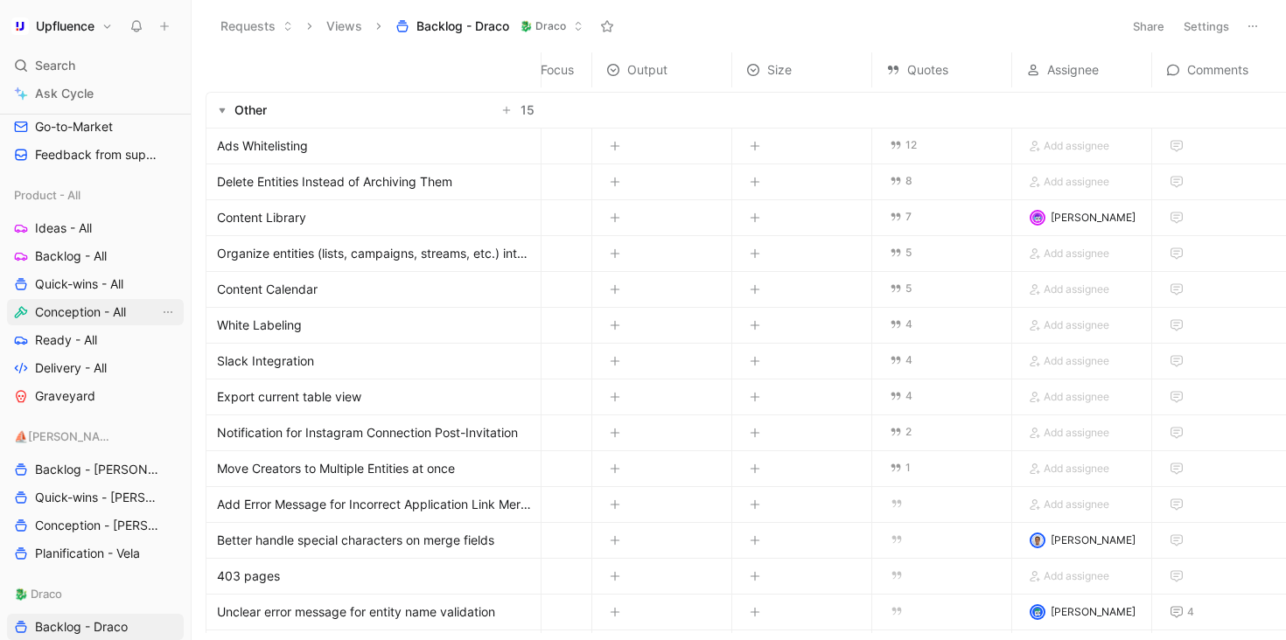
click at [59, 313] on span "Conception - All" at bounding box center [80, 312] width 91 height 17
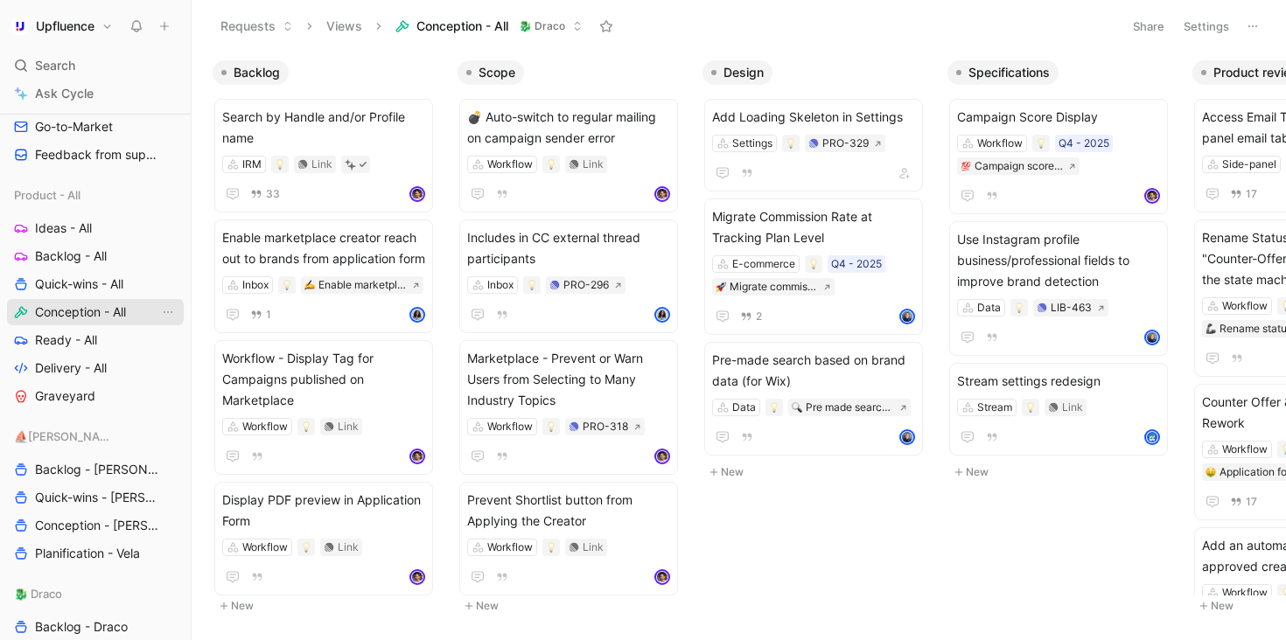
click at [99, 320] on span "Conception - All" at bounding box center [80, 312] width 91 height 17
click at [561, 38] on button "Conception - All 🐉 Draco" at bounding box center [488, 26] width 203 height 26
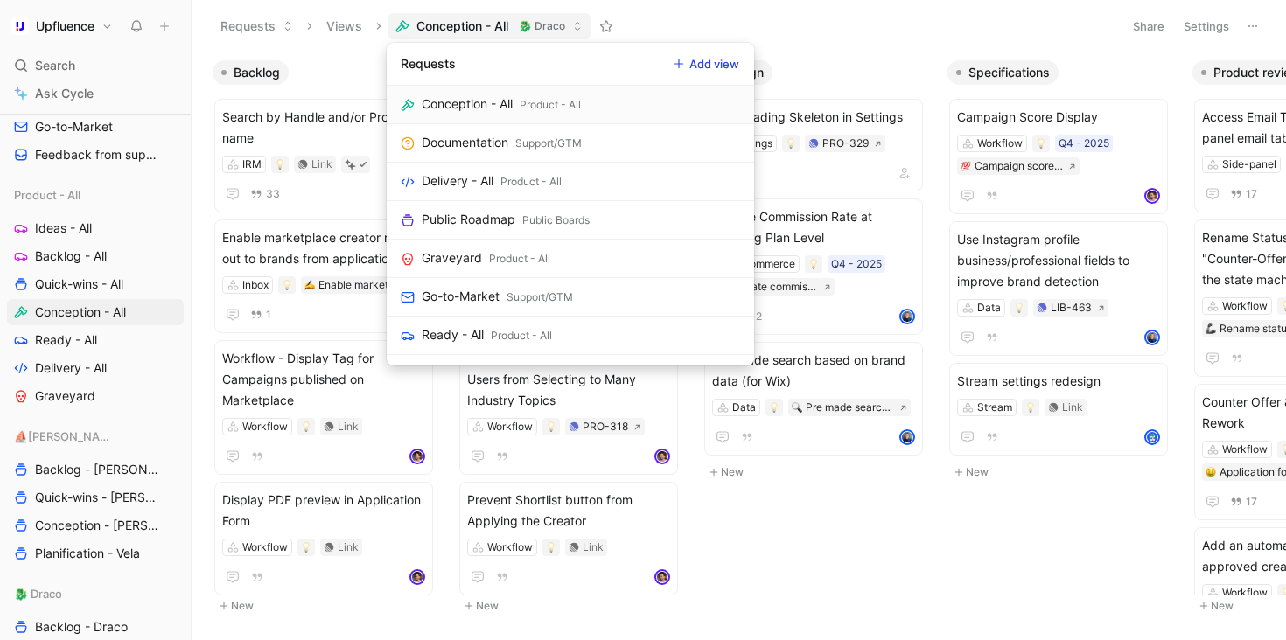
click at [544, 97] on div "Product - All" at bounding box center [550, 104] width 61 height 17
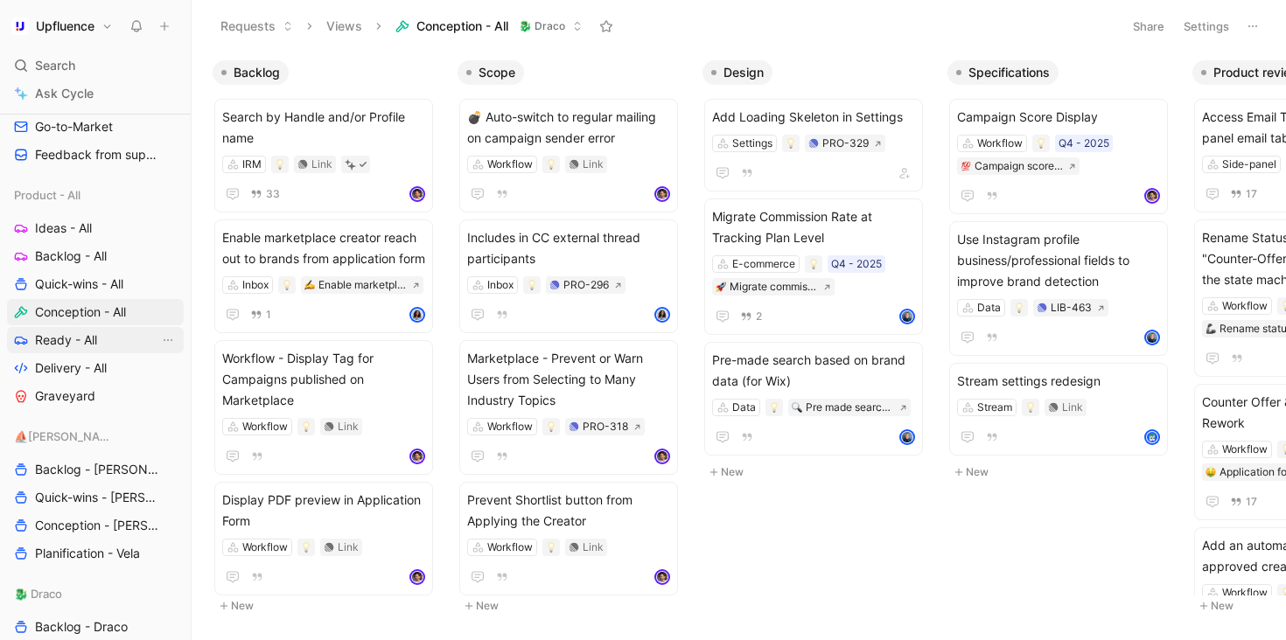
click at [92, 335] on span "Ready - All" at bounding box center [66, 339] width 62 height 17
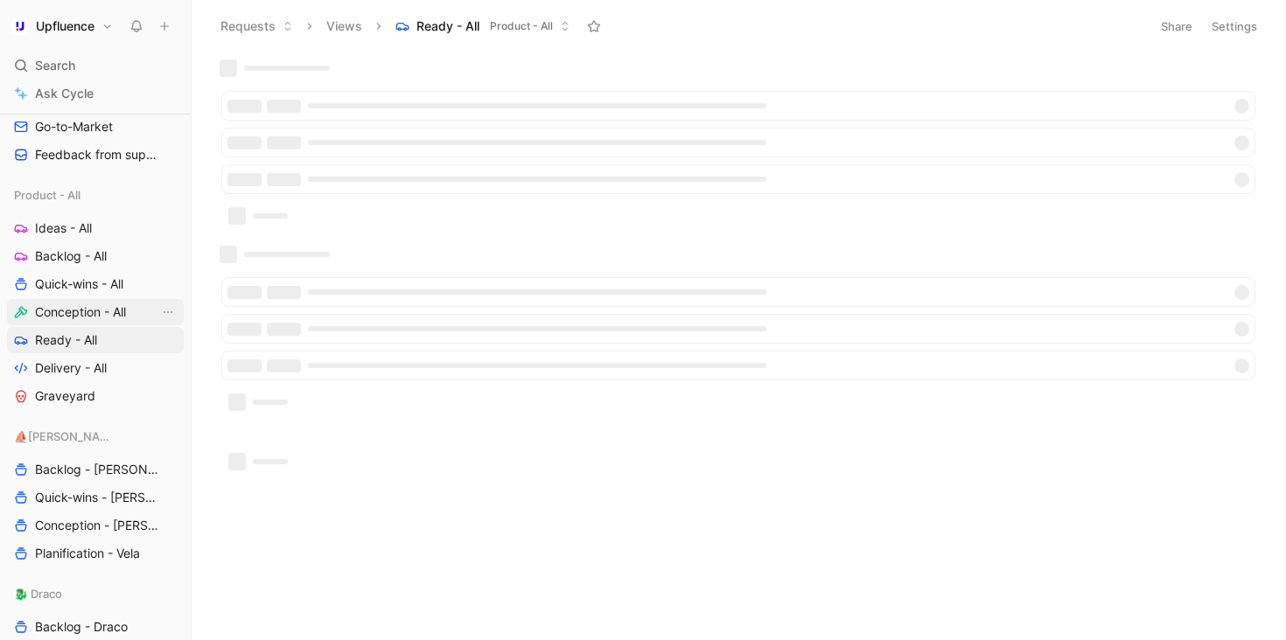
click at [106, 312] on span "Conception - All" at bounding box center [80, 312] width 91 height 17
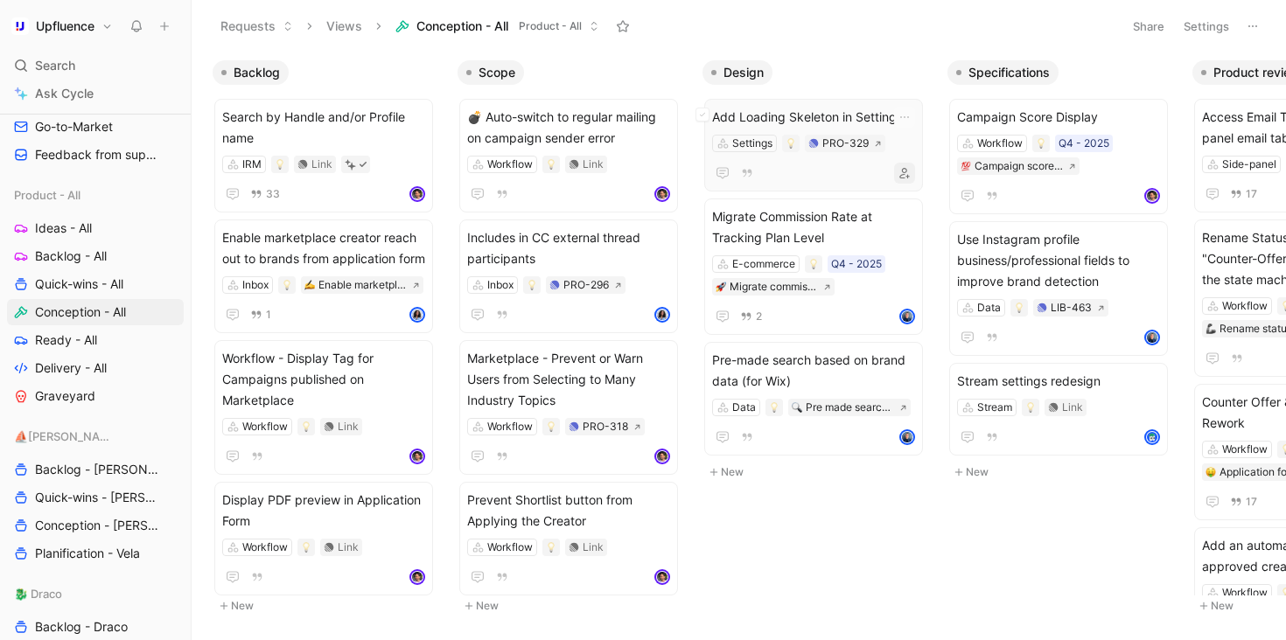
click at [908, 175] on icon "button" at bounding box center [904, 173] width 10 height 10
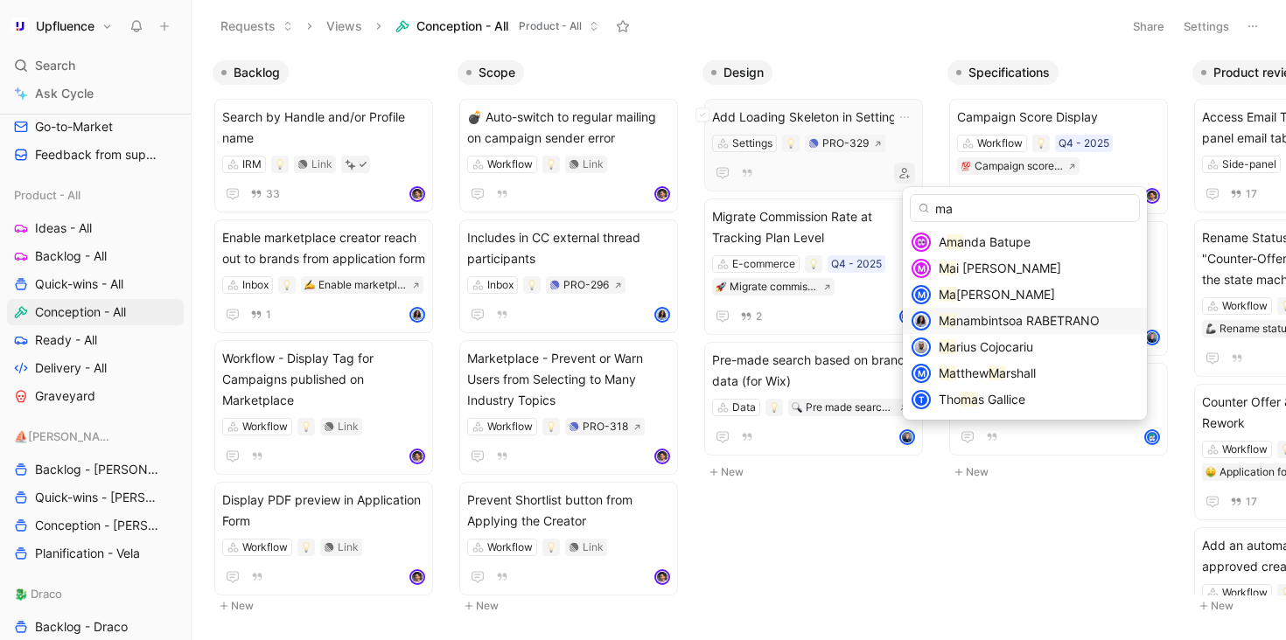
type input "ma"
click at [1000, 313] on span "nambintsoa RABETRANO" at bounding box center [1027, 320] width 143 height 15
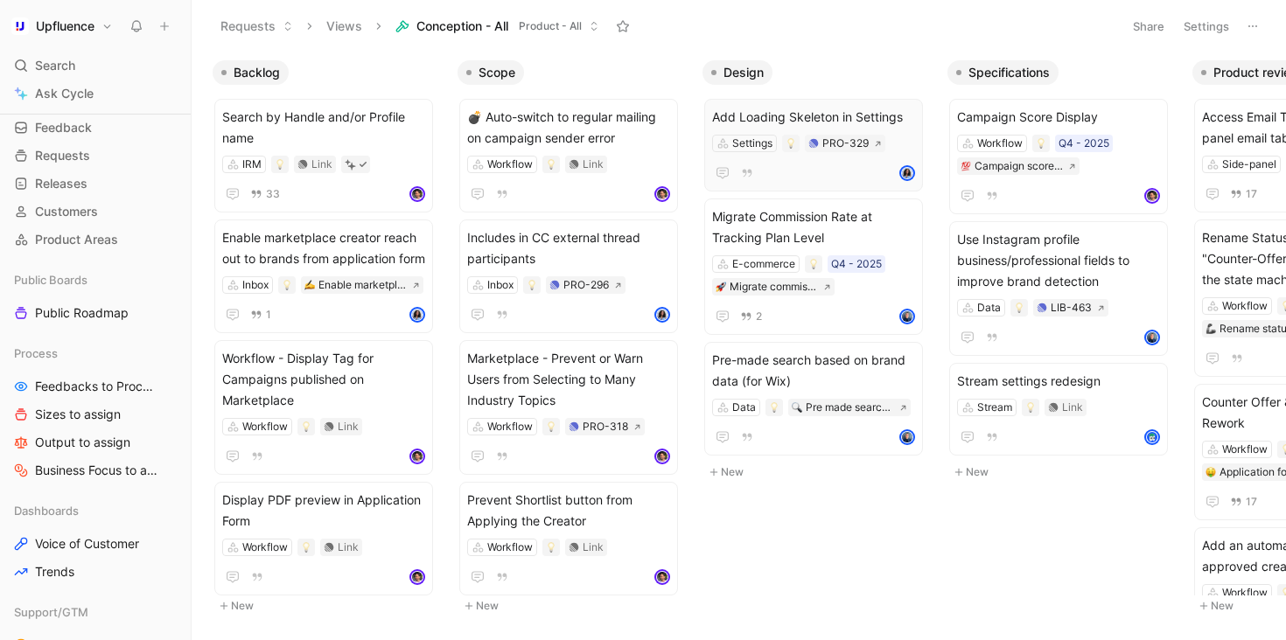
scroll to position [59, 0]
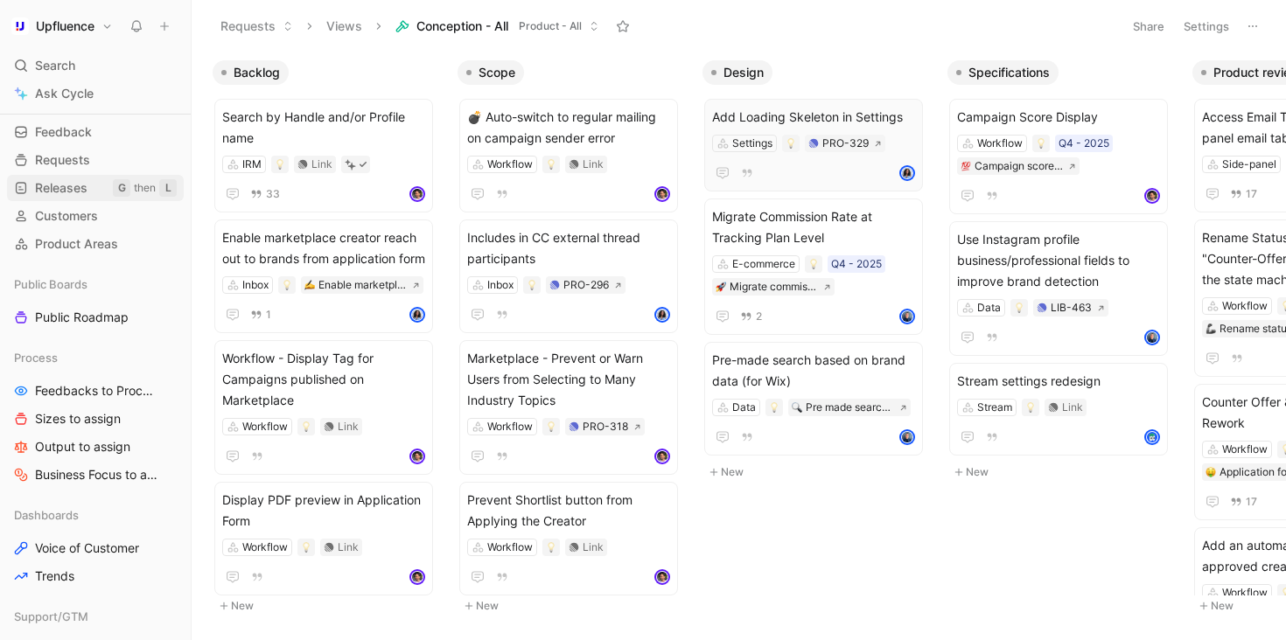
click at [79, 188] on span "Releases" at bounding box center [61, 187] width 52 height 17
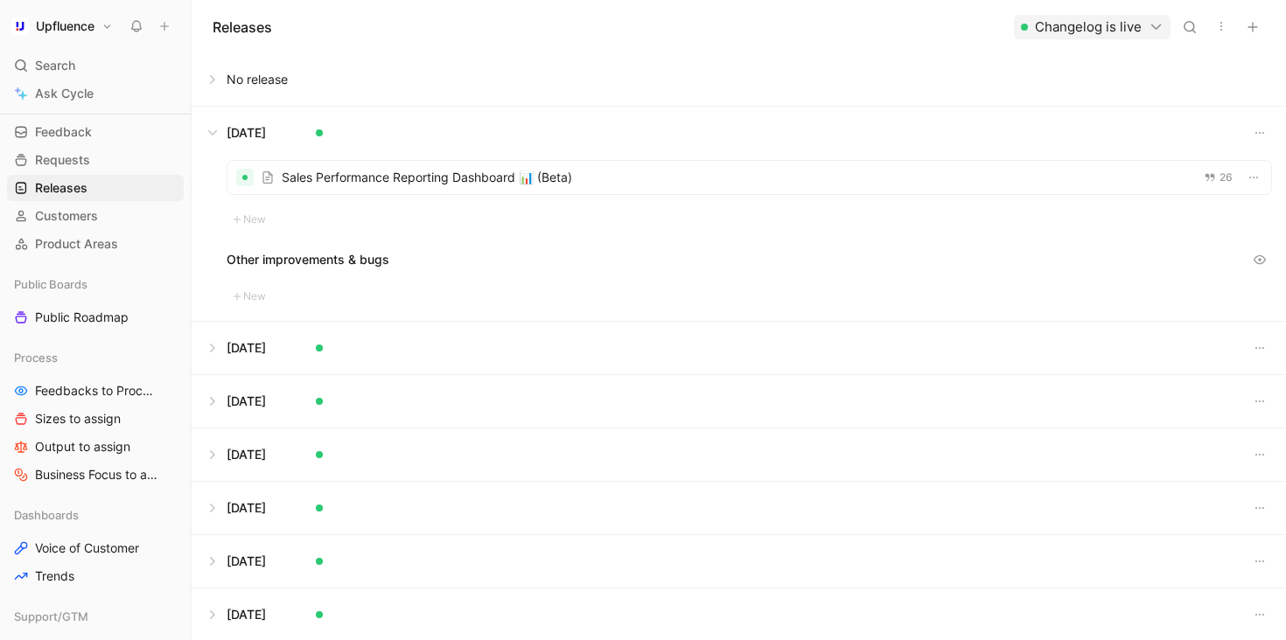
click at [209, 351] on button at bounding box center [738, 348] width 1092 height 52
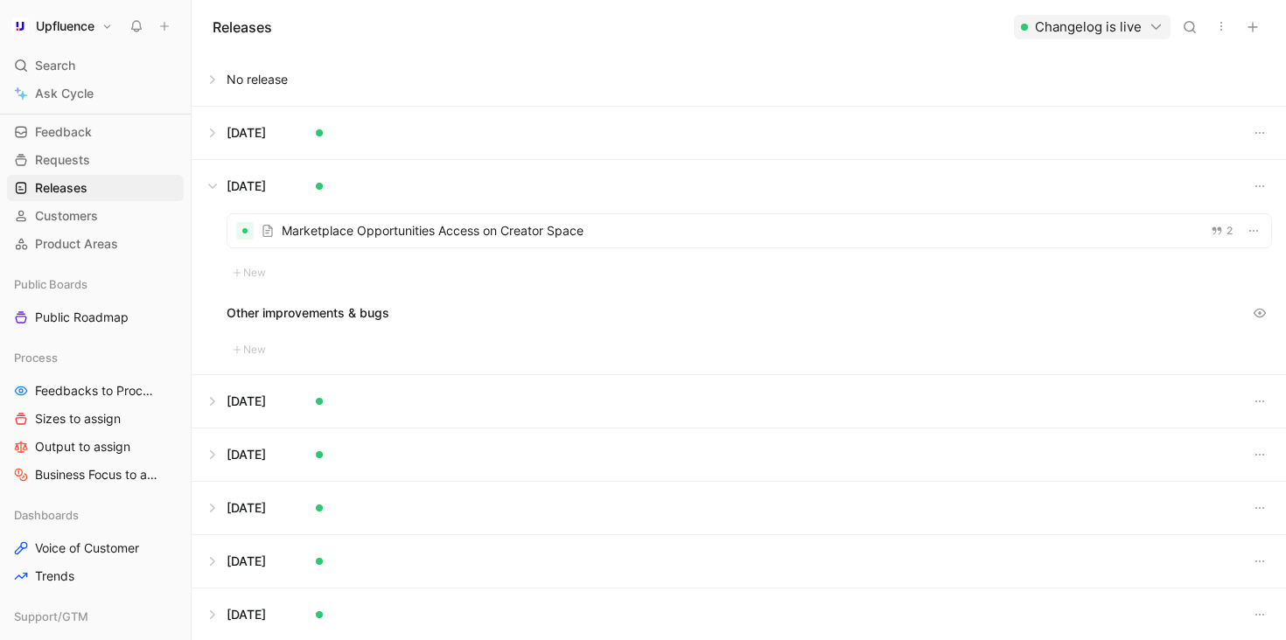
scroll to position [33, 0]
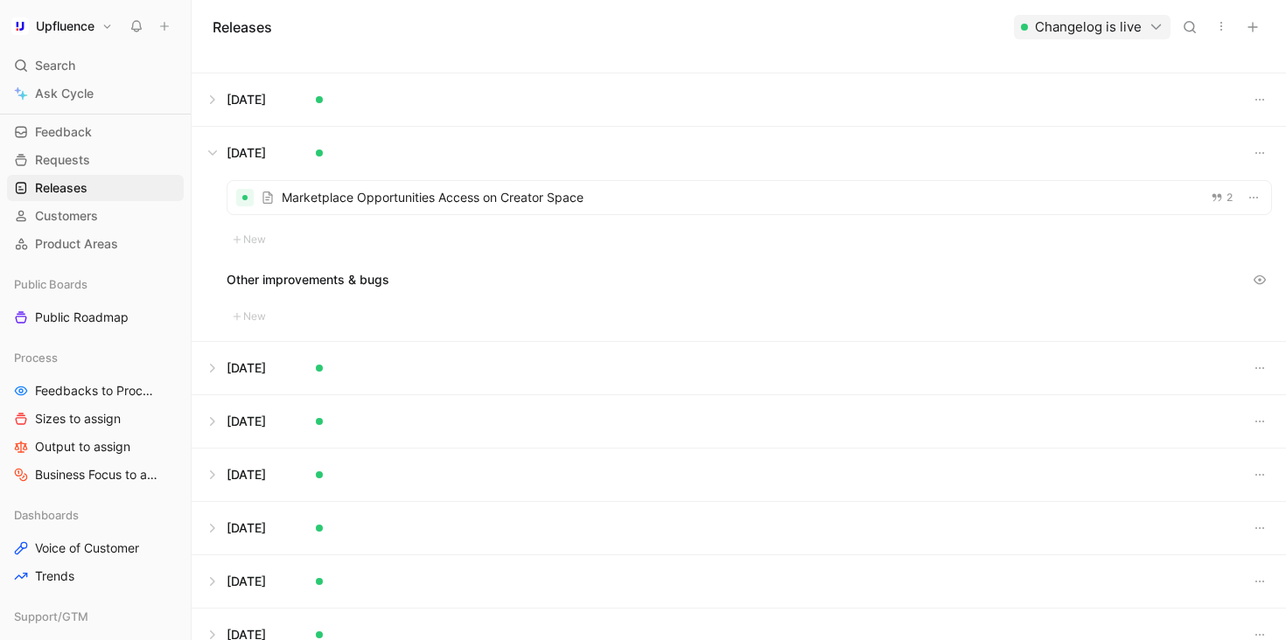
click at [215, 360] on button at bounding box center [738, 368] width 1092 height 52
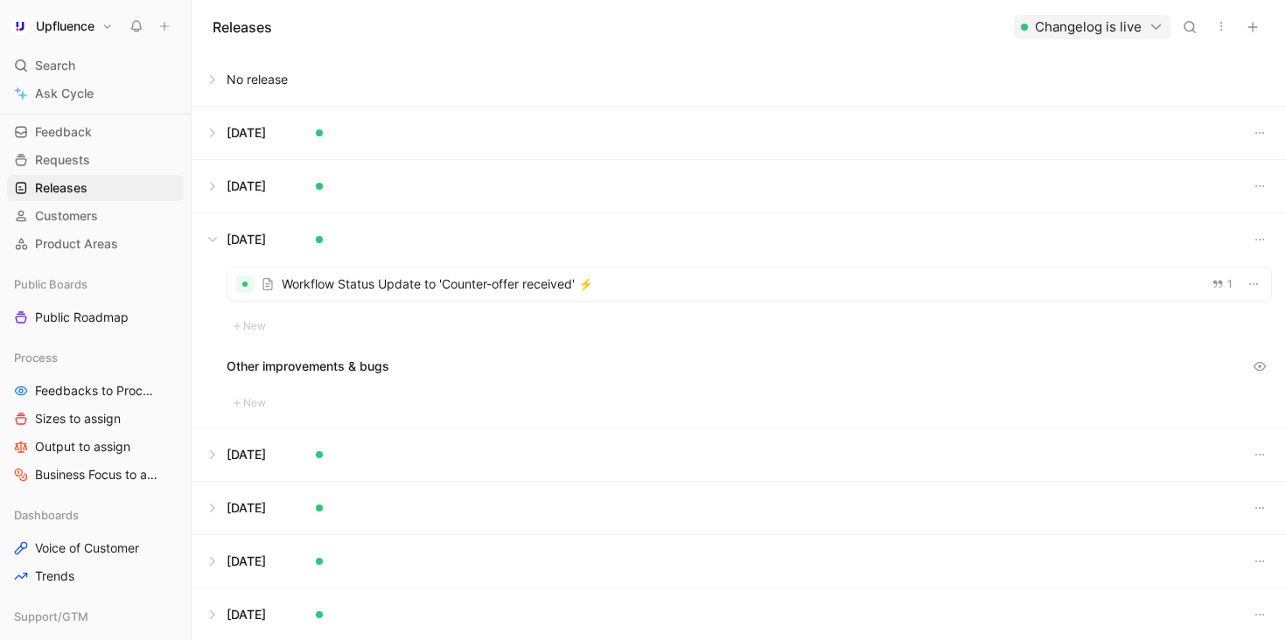
click at [215, 72] on button at bounding box center [738, 79] width 1092 height 52
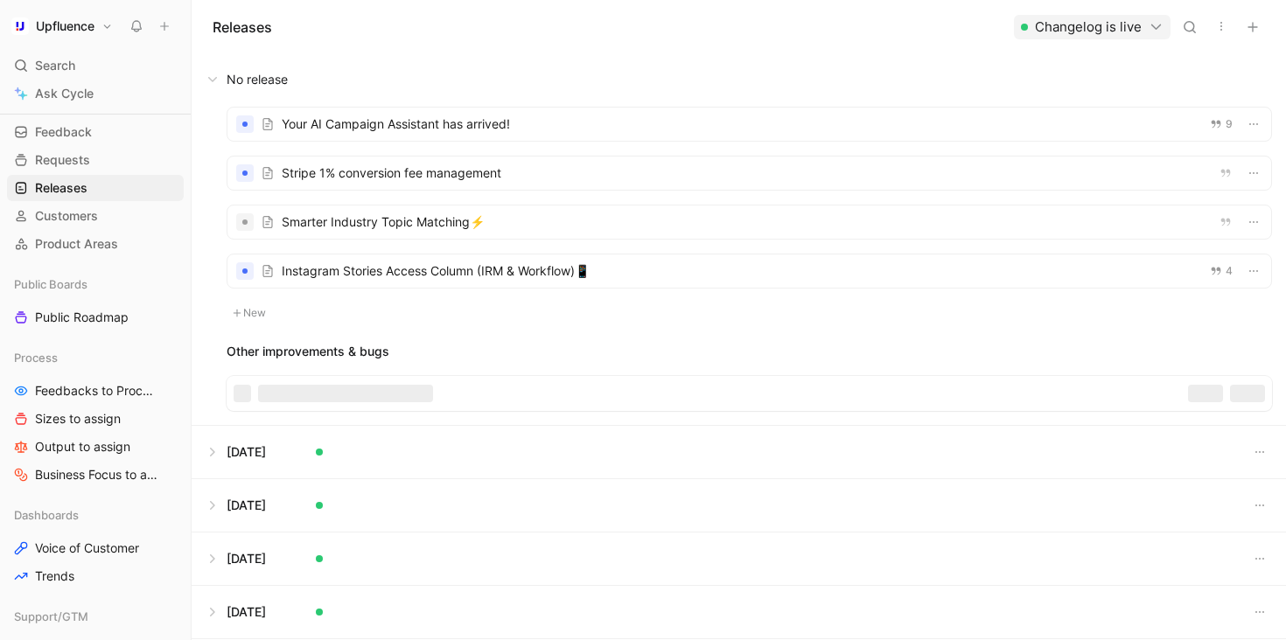
click at [467, 276] on div at bounding box center [748, 271] width 1043 height 33
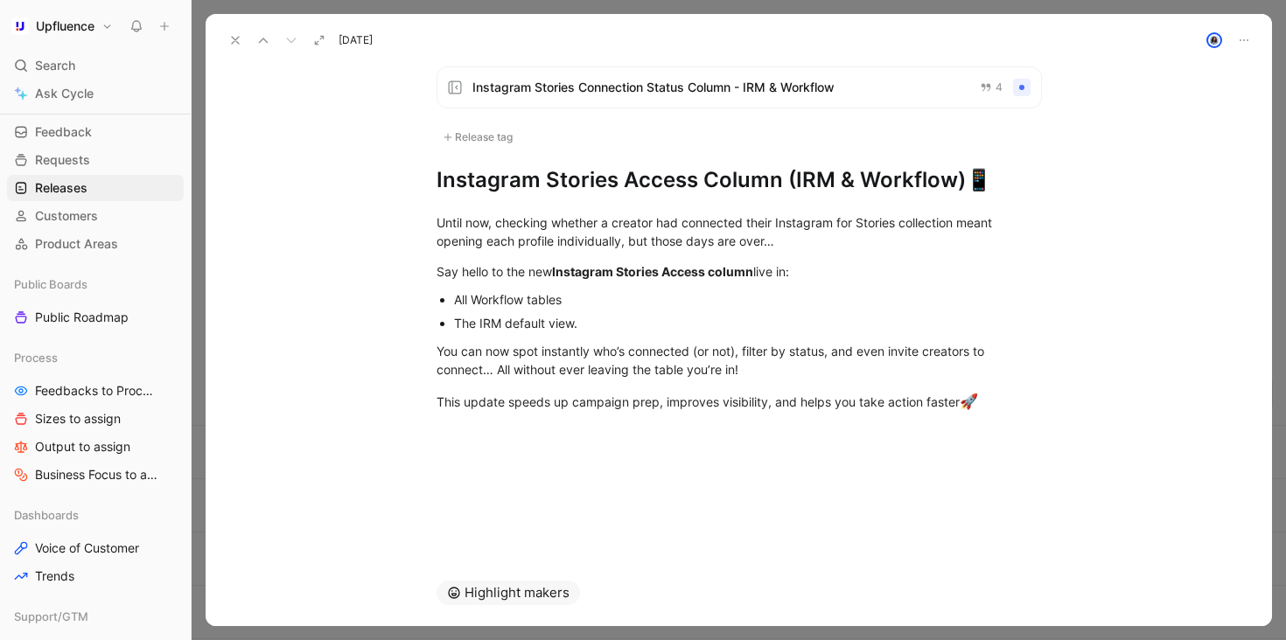
click at [237, 43] on icon at bounding box center [235, 40] width 14 height 14
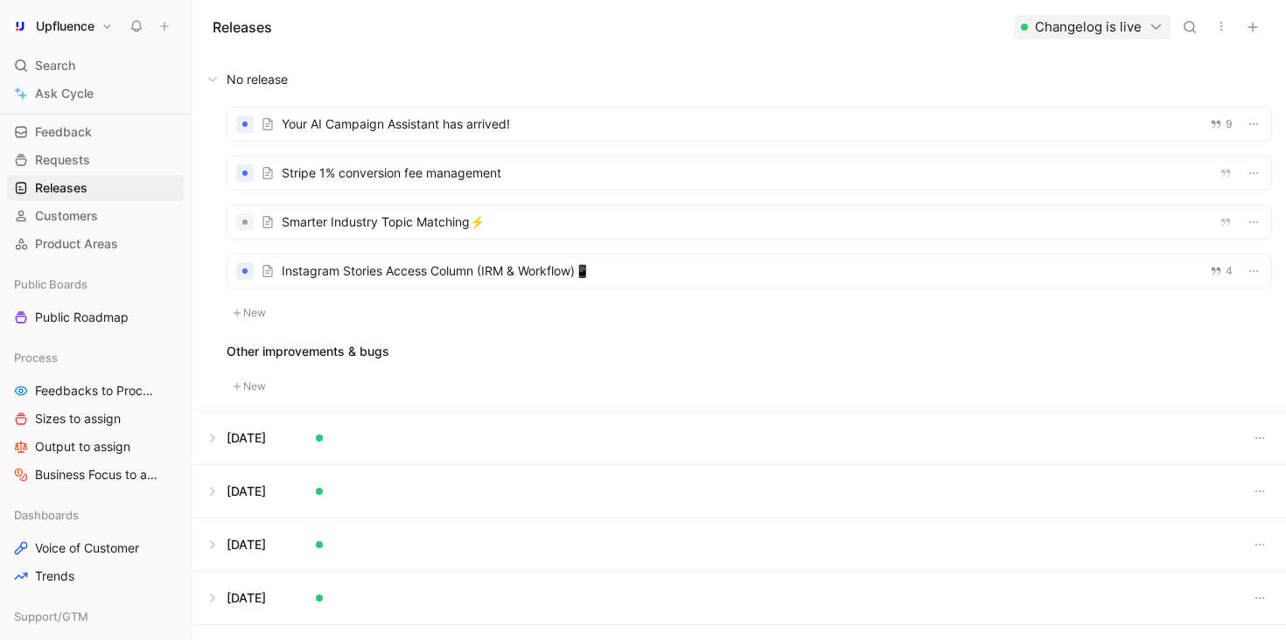
click at [397, 213] on div at bounding box center [748, 222] width 1043 height 33
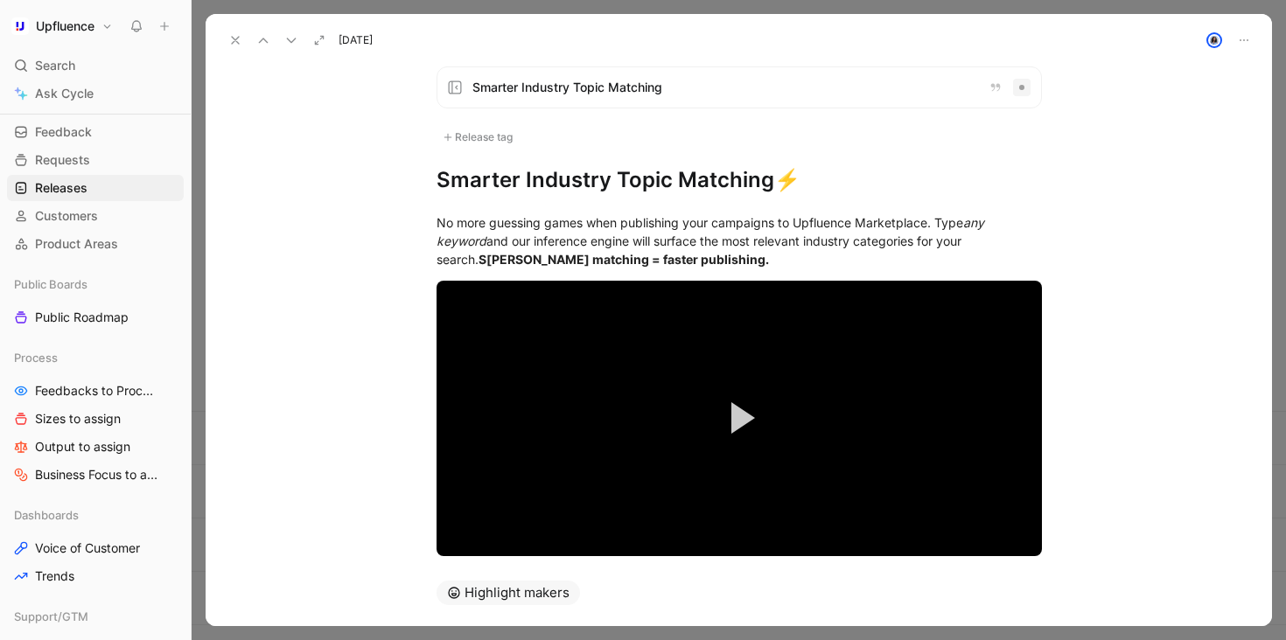
click at [228, 34] on icon at bounding box center [235, 40] width 14 height 14
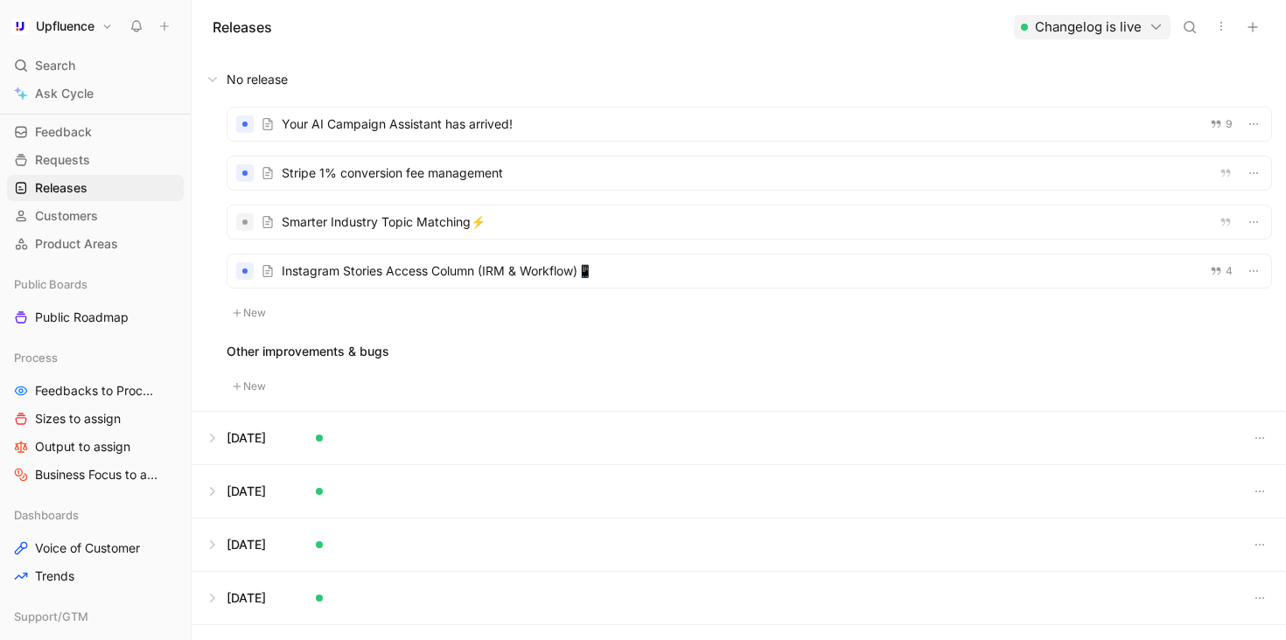
click at [388, 175] on div at bounding box center [748, 173] width 1043 height 33
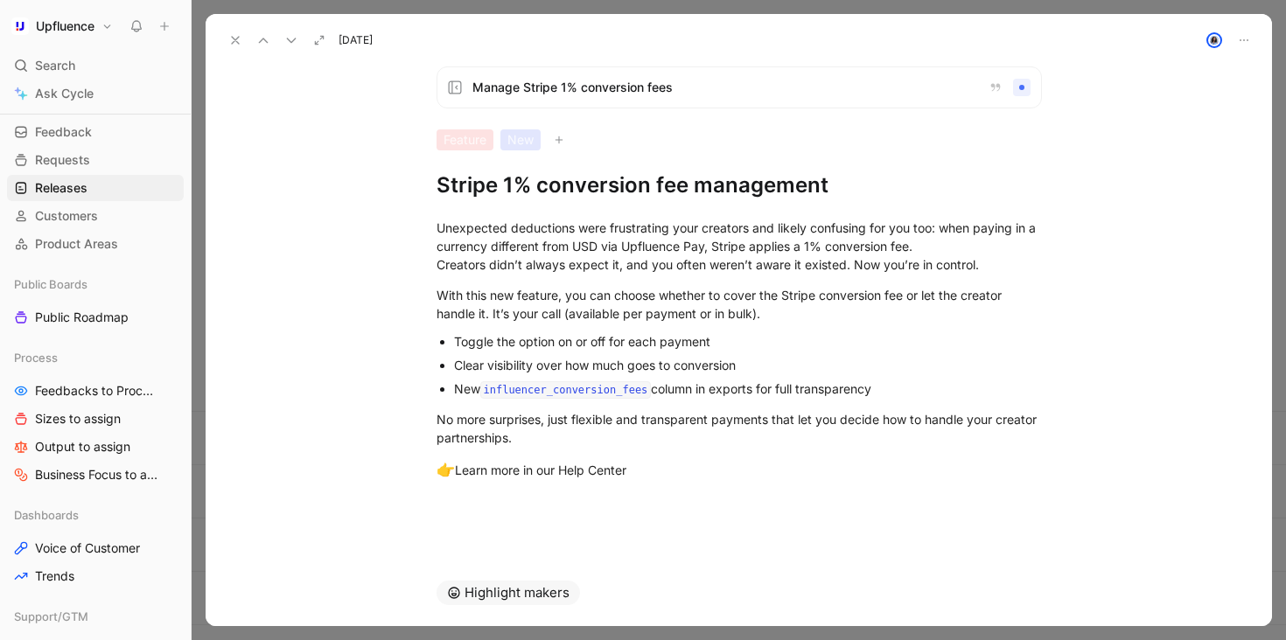
click at [240, 44] on icon at bounding box center [235, 40] width 14 height 14
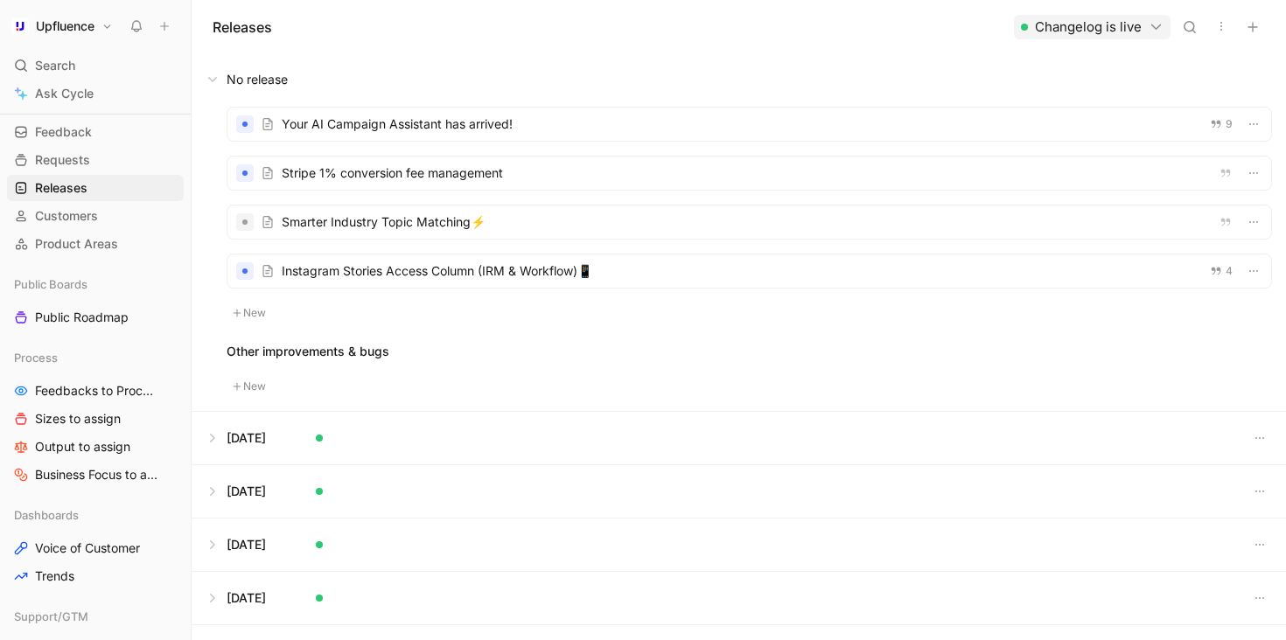
click at [388, 130] on div at bounding box center [748, 124] width 1043 height 33
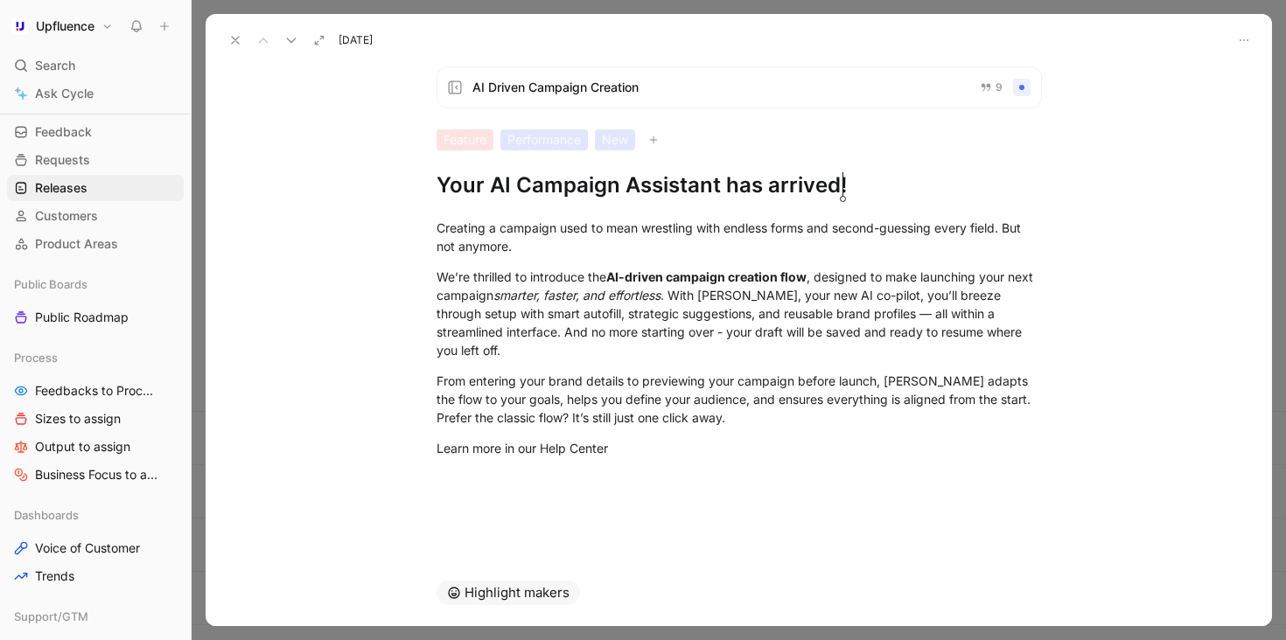
click at [230, 40] on icon at bounding box center [235, 40] width 14 height 14
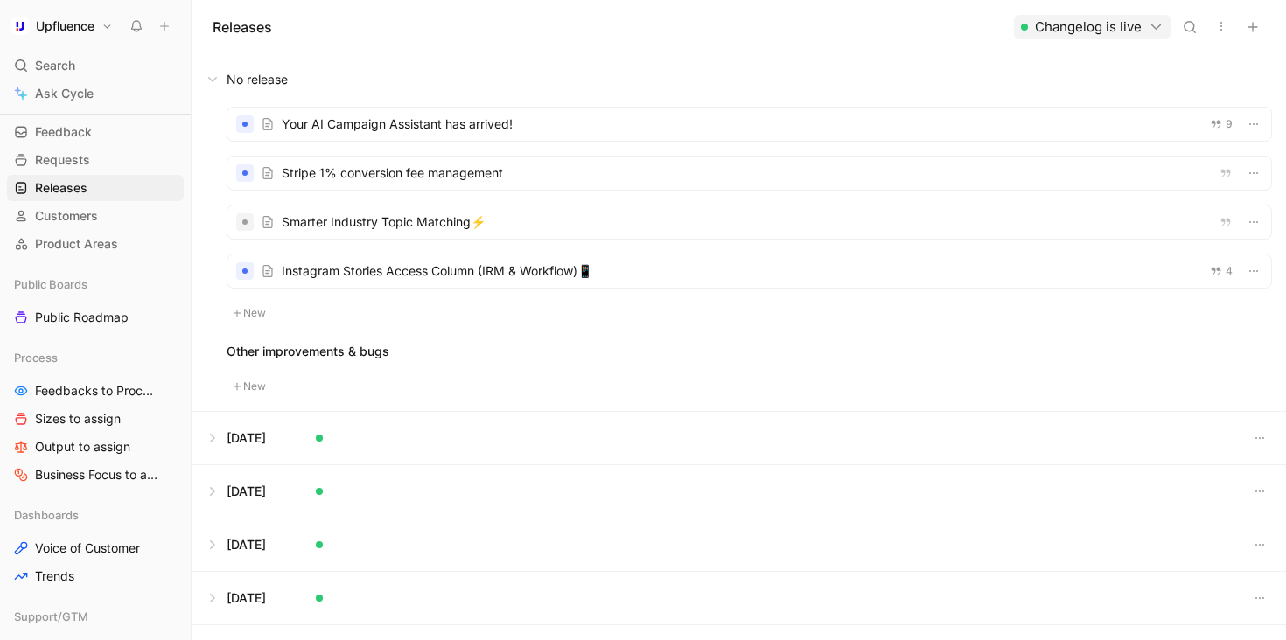
click at [538, 177] on div at bounding box center [748, 173] width 1043 height 33
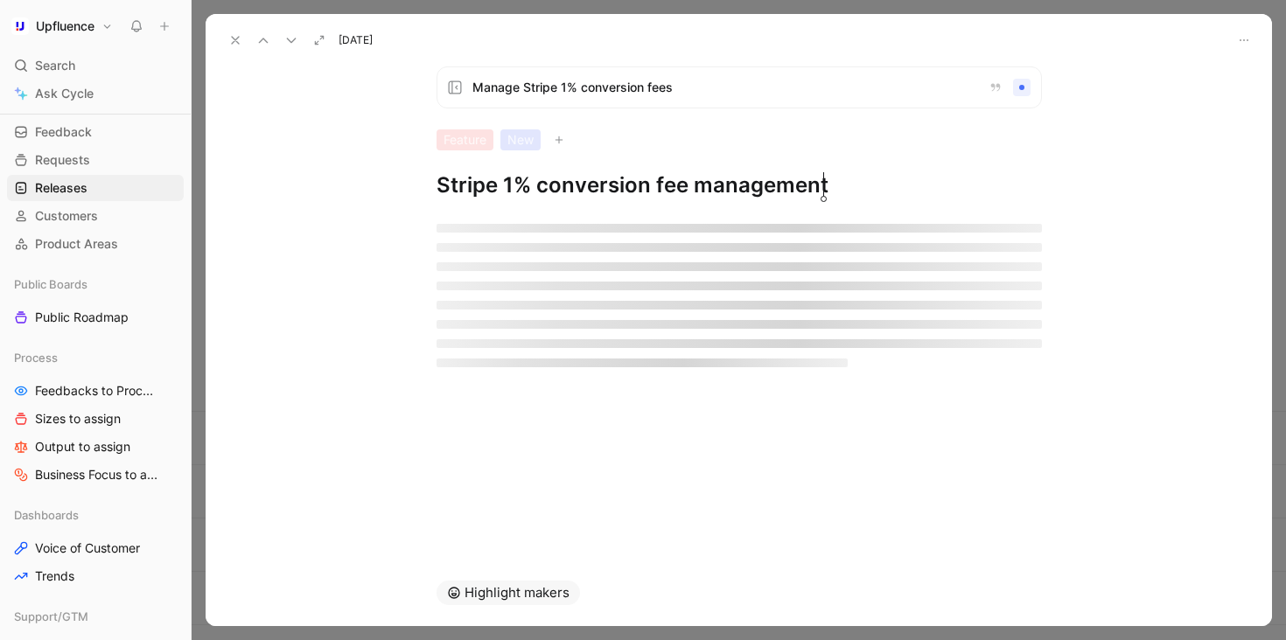
click at [240, 38] on icon at bounding box center [235, 40] width 14 height 14
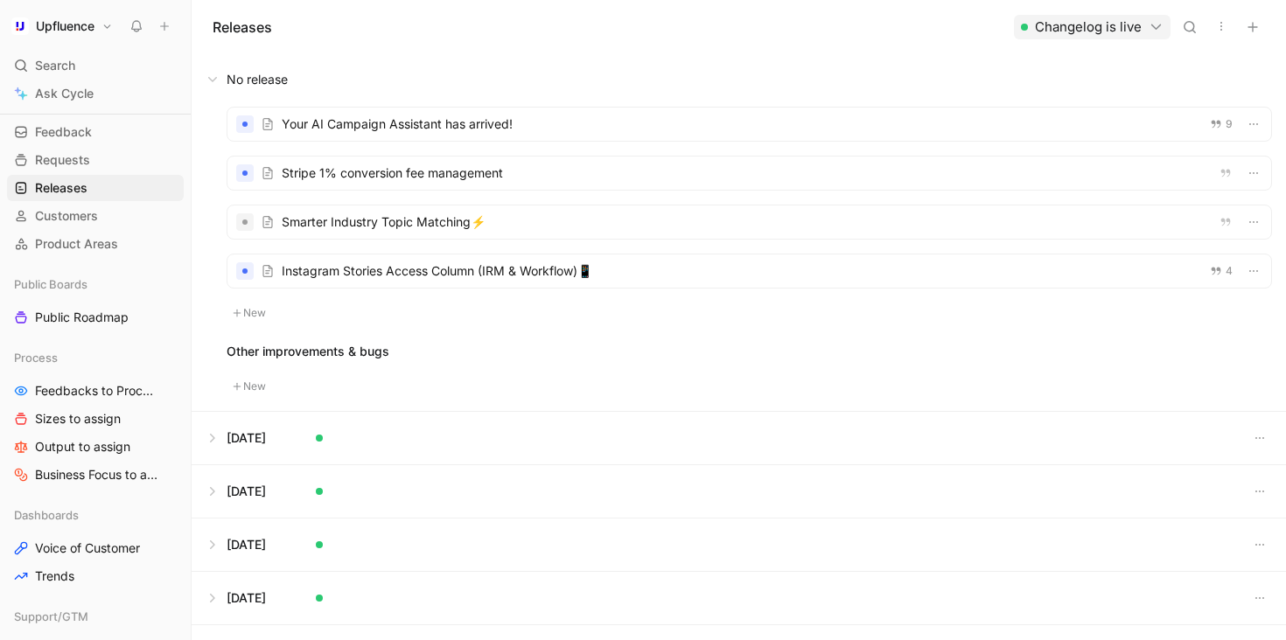
click at [403, 231] on div at bounding box center [748, 222] width 1043 height 33
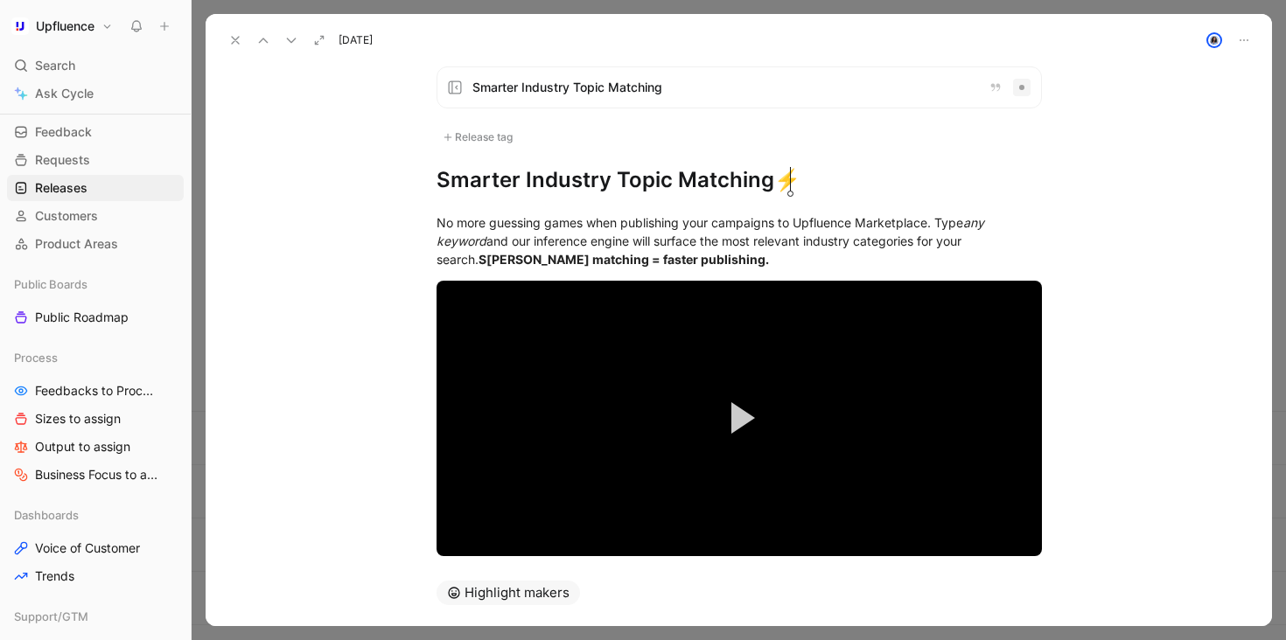
scroll to position [66, 0]
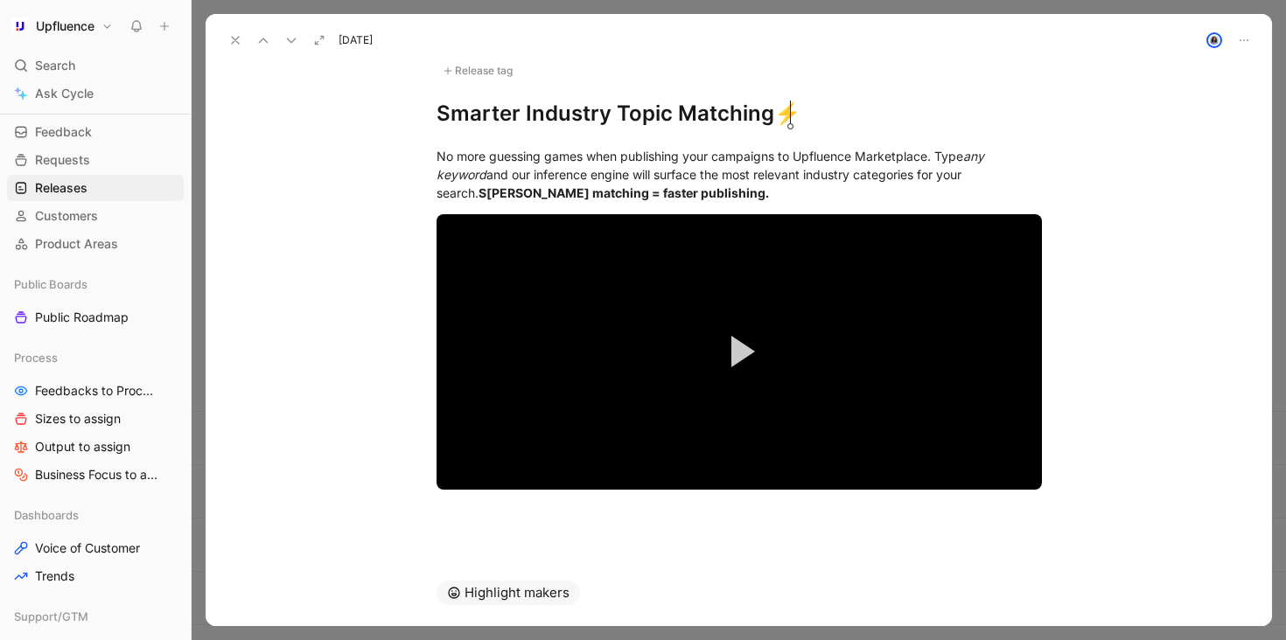
click at [233, 43] on use at bounding box center [235, 40] width 7 height 7
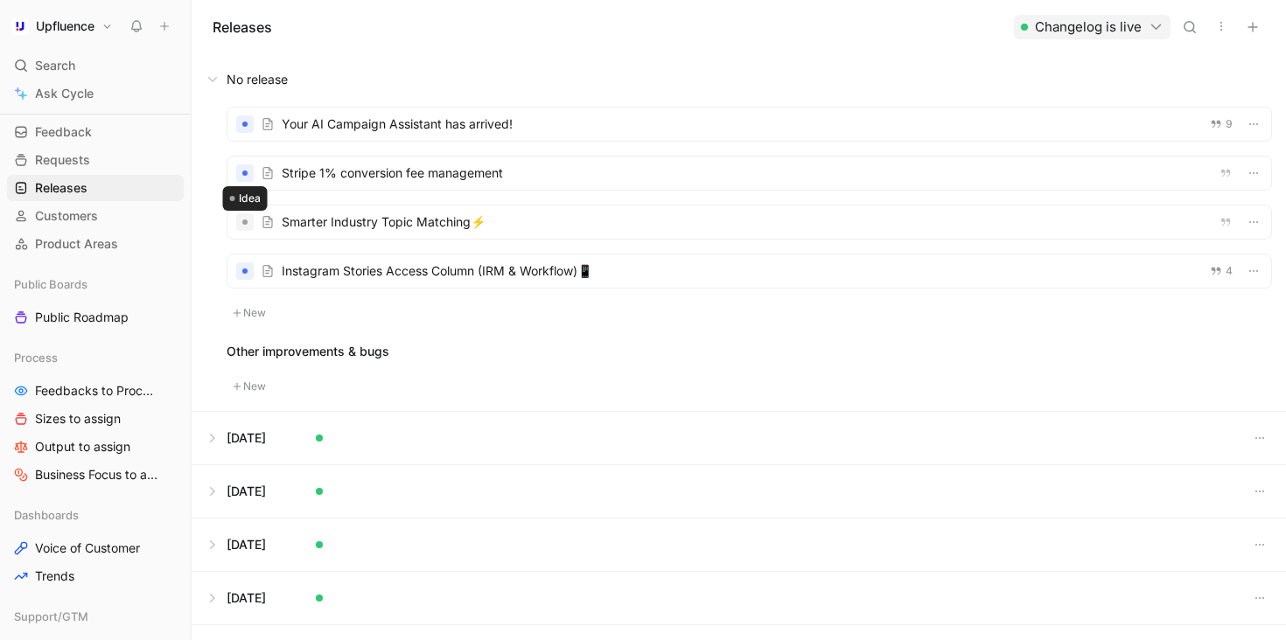
click at [243, 223] on div at bounding box center [244, 222] width 5 height 5
click at [473, 225] on div at bounding box center [748, 222] width 1043 height 33
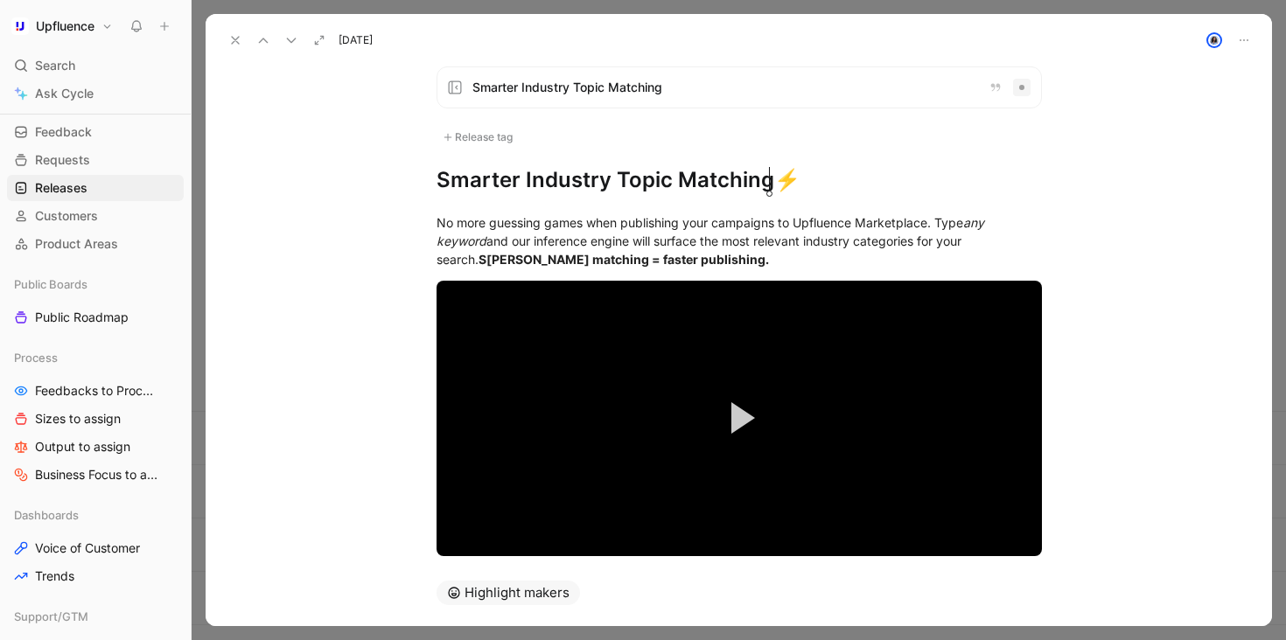
click at [771, 177] on h1 "Smarter Industry Topic Matching⚡" at bounding box center [738, 180] width 605 height 28
click at [234, 37] on icon at bounding box center [235, 40] width 14 height 14
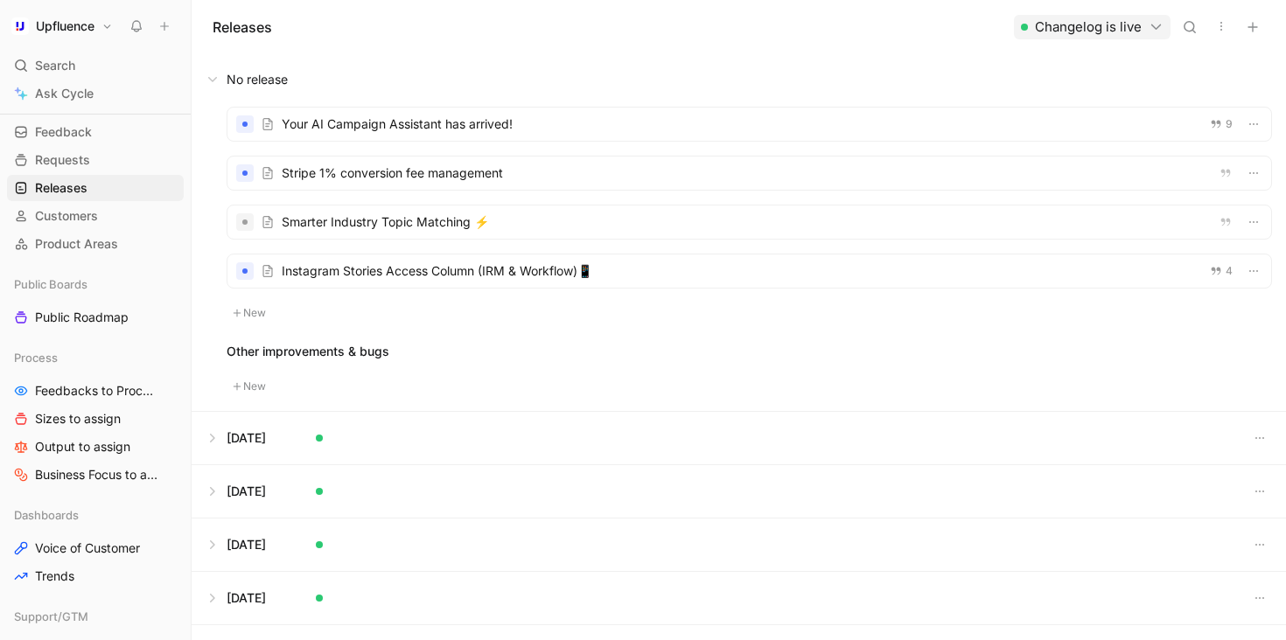
click at [215, 439] on button at bounding box center [738, 438] width 1092 height 52
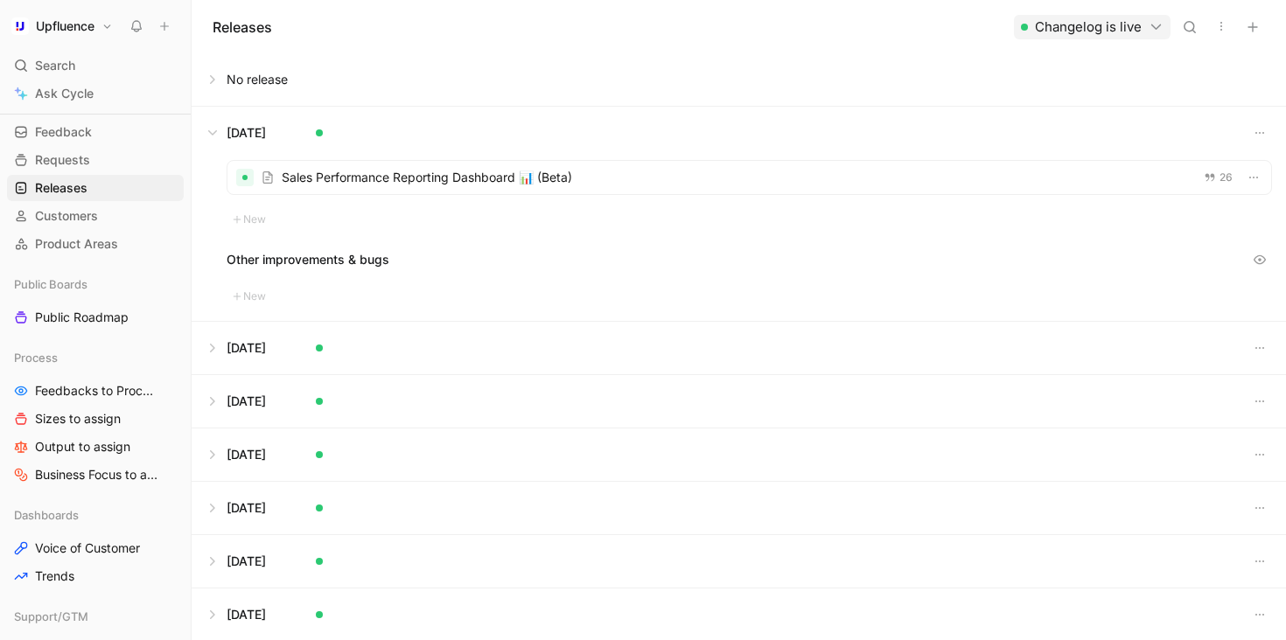
click at [208, 71] on button at bounding box center [738, 79] width 1092 height 52
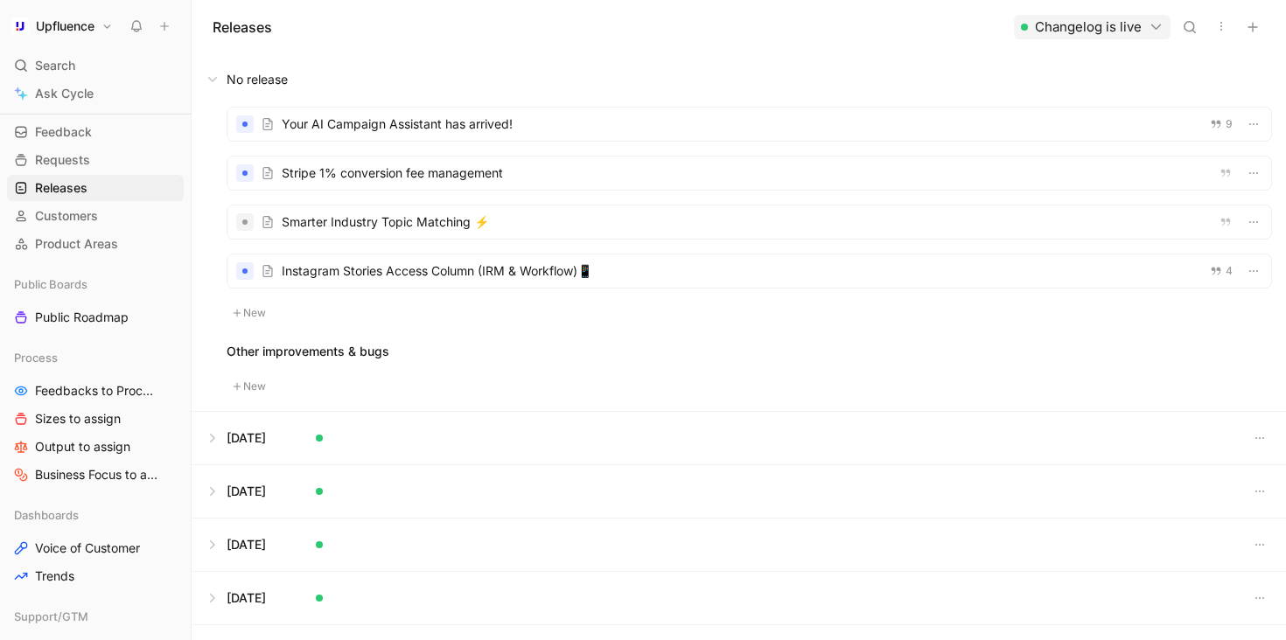
click at [633, 276] on div at bounding box center [748, 271] width 1043 height 33
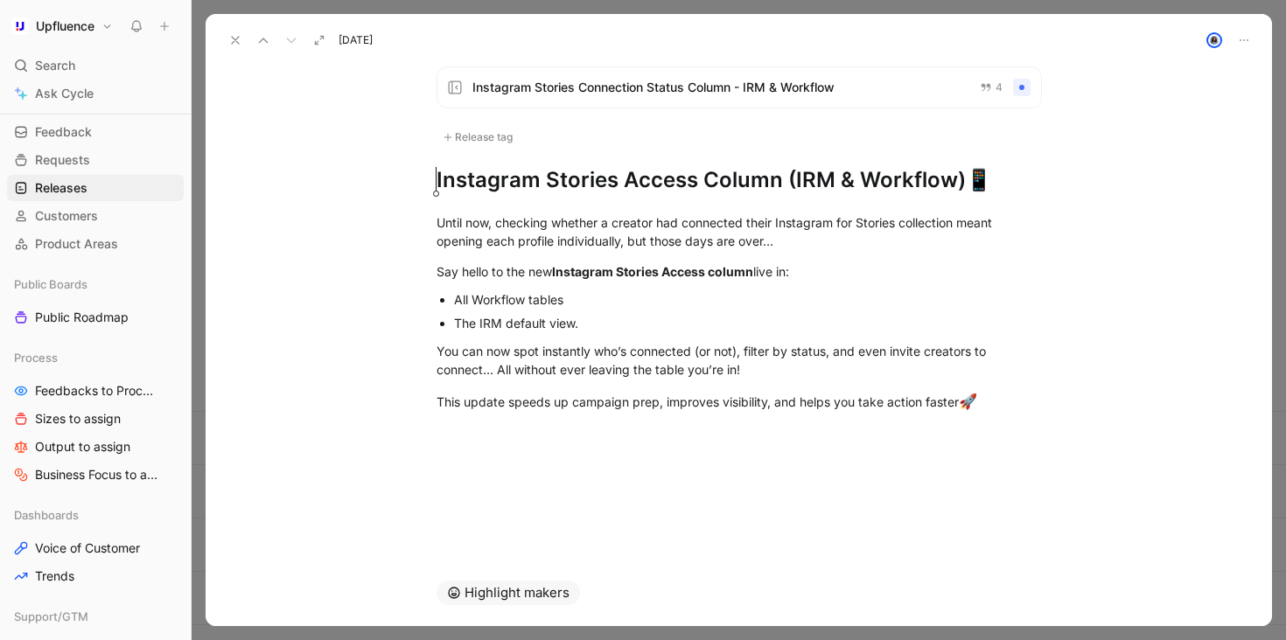
click at [432, 181] on div "Instagram Stories Connection Status Column - IRM & Workflow 4 Release tag Insta…" at bounding box center [739, 130] width 672 height 128
drag, startPoint x: 436, startPoint y: 179, endPoint x: 989, endPoint y: 177, distance: 553.7
click at [989, 177] on h1 "Instagram Stories Access Column (IRM & Workflow)📱" at bounding box center [738, 180] width 605 height 28
click at [242, 36] on button at bounding box center [235, 40] width 24 height 24
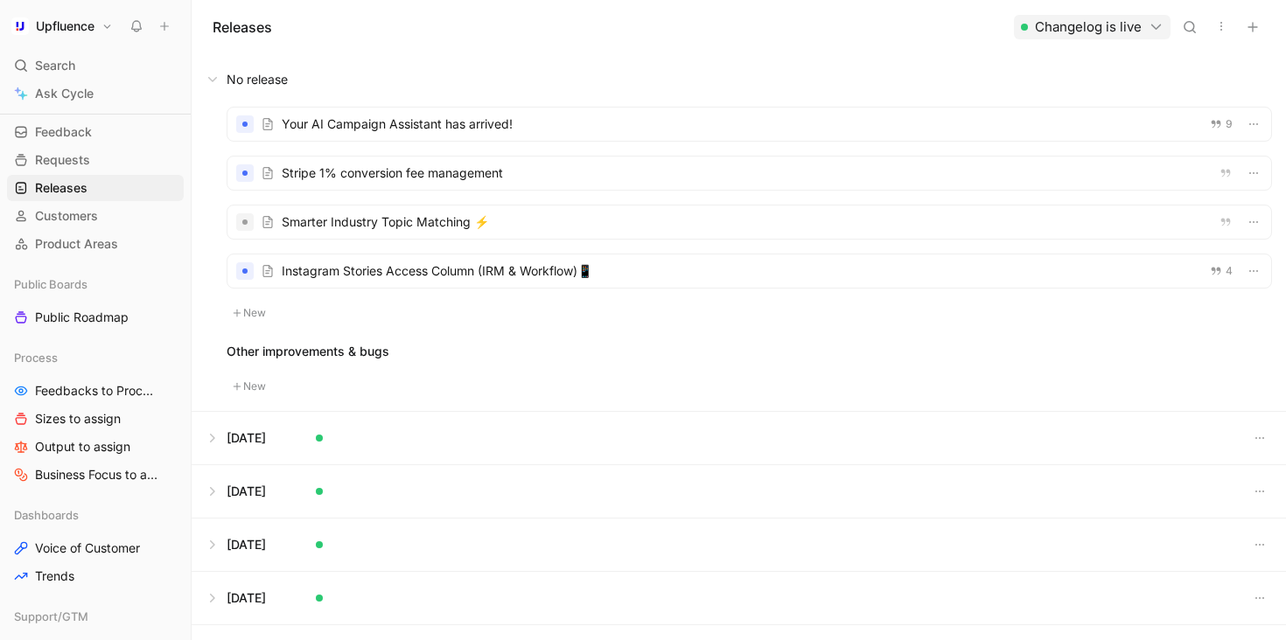
click at [508, 222] on div at bounding box center [748, 222] width 1043 height 33
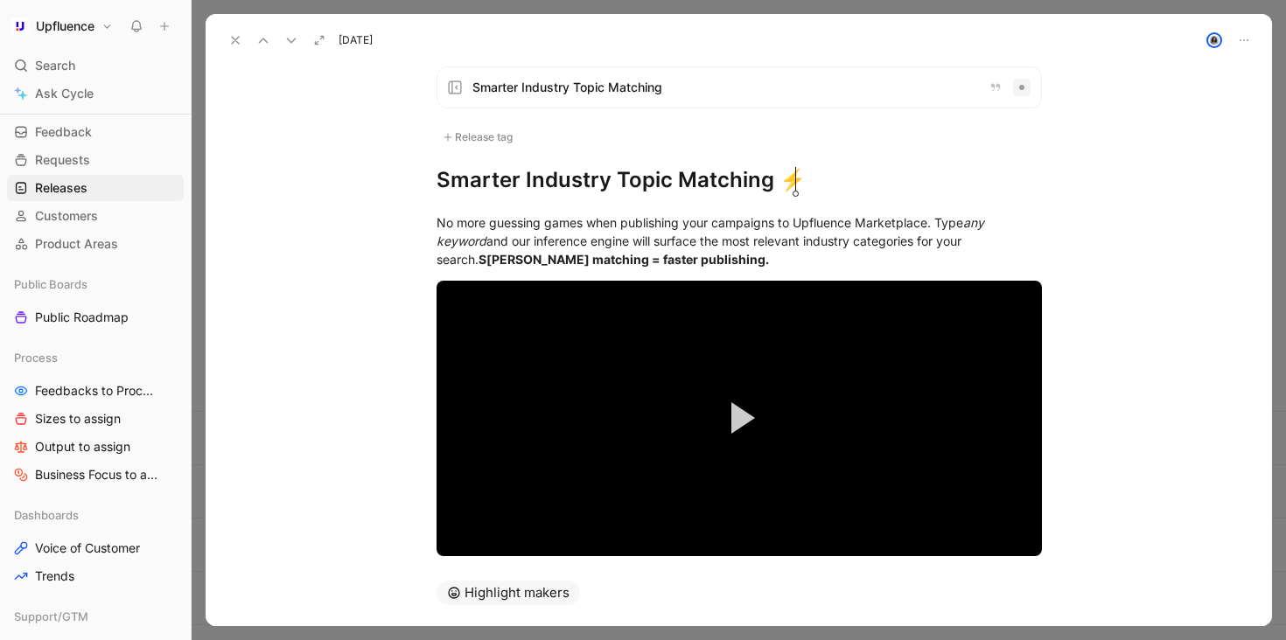
click at [237, 30] on button at bounding box center [235, 40] width 24 height 24
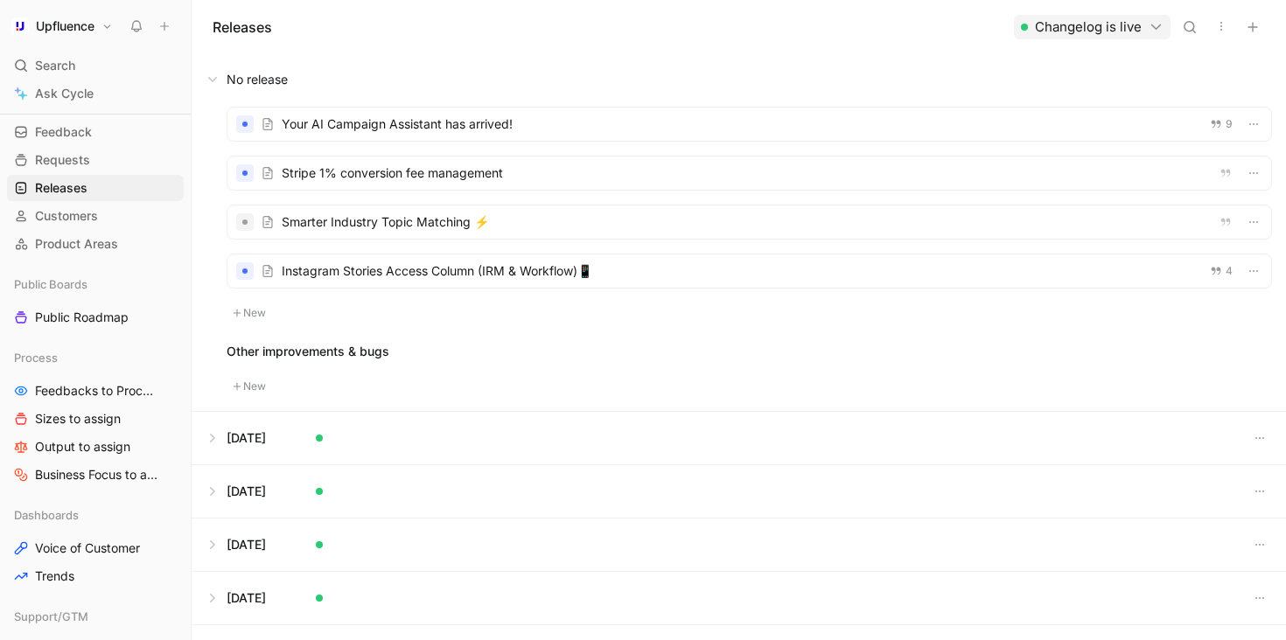
click at [439, 267] on div at bounding box center [748, 271] width 1043 height 33
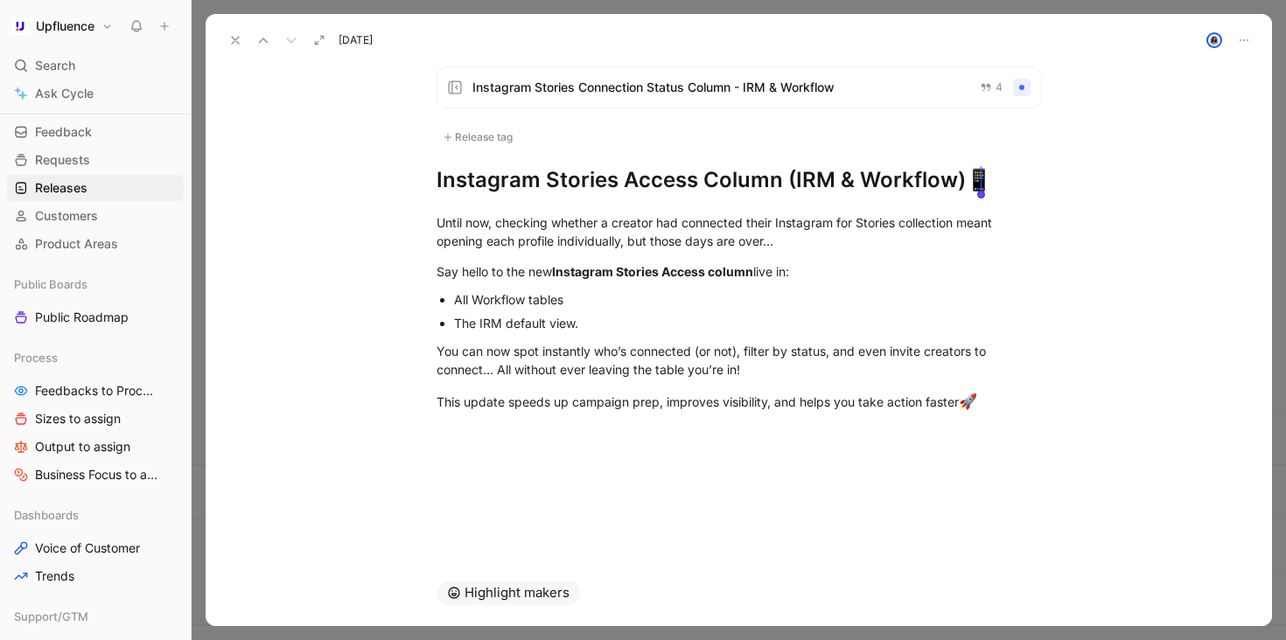
drag, startPoint x: 433, startPoint y: 186, endPoint x: 997, endPoint y: 203, distance: 564.4
click at [997, 203] on div "Instagram Stories Connection Status Column - IRM & Workflow 4 Release tag Insta…" at bounding box center [739, 305] width 1066 height 507
click at [233, 36] on icon at bounding box center [235, 40] width 14 height 14
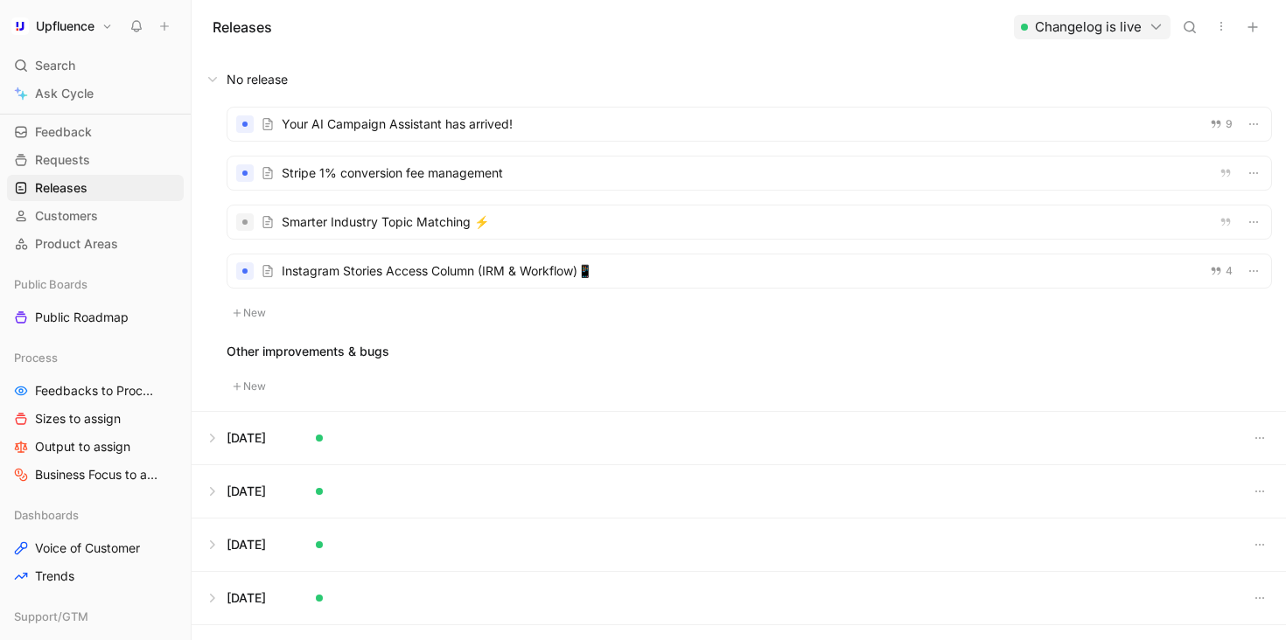
click at [460, 170] on div at bounding box center [748, 173] width 1043 height 33
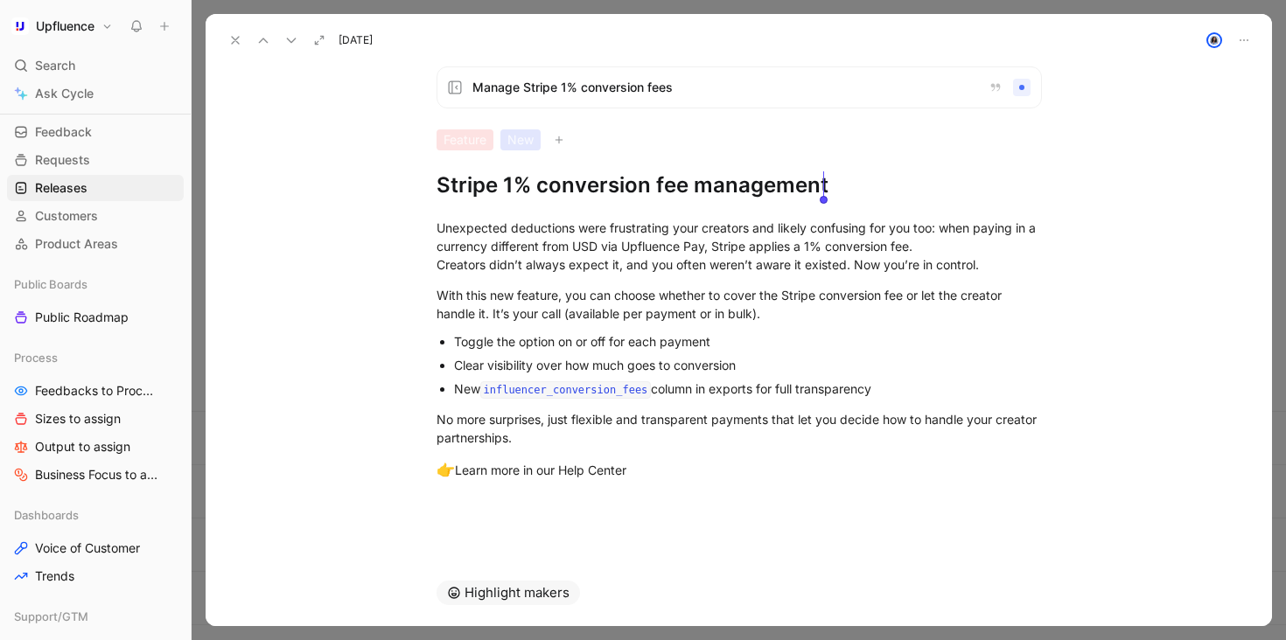
drag, startPoint x: 498, startPoint y: 185, endPoint x: 935, endPoint y: 192, distance: 437.4
click at [935, 192] on h1 "Stripe 1% conversion fee management" at bounding box center [738, 185] width 605 height 28
click at [223, 44] on button at bounding box center [235, 40] width 24 height 24
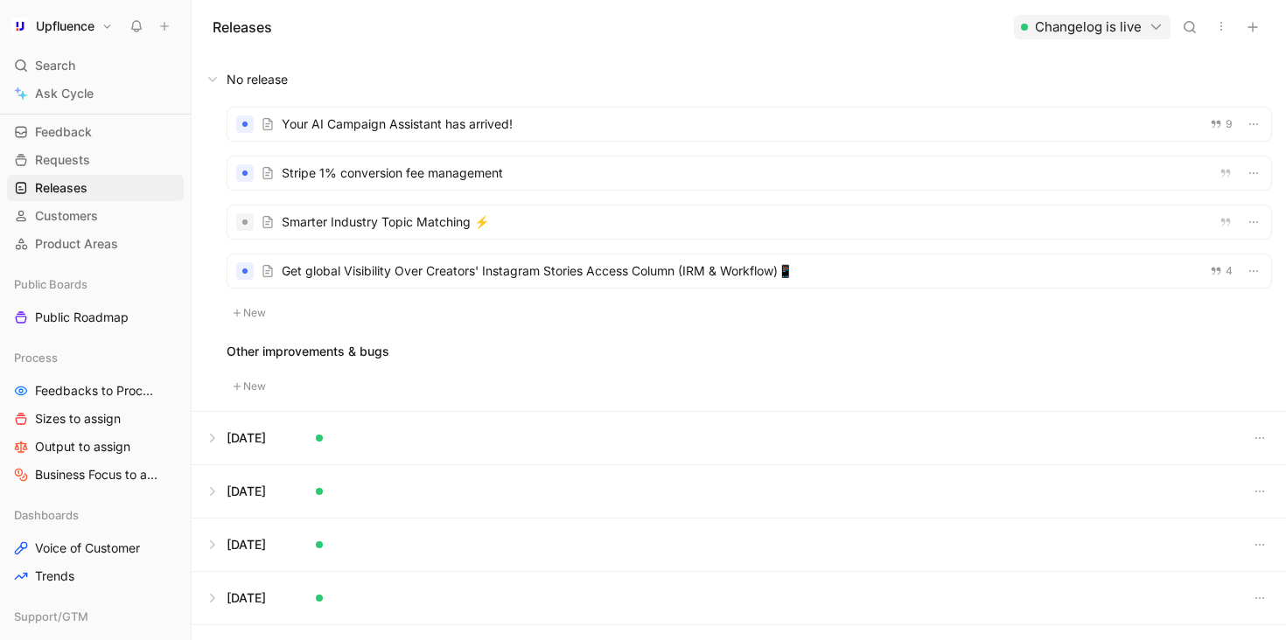
click at [338, 125] on div at bounding box center [748, 124] width 1043 height 33
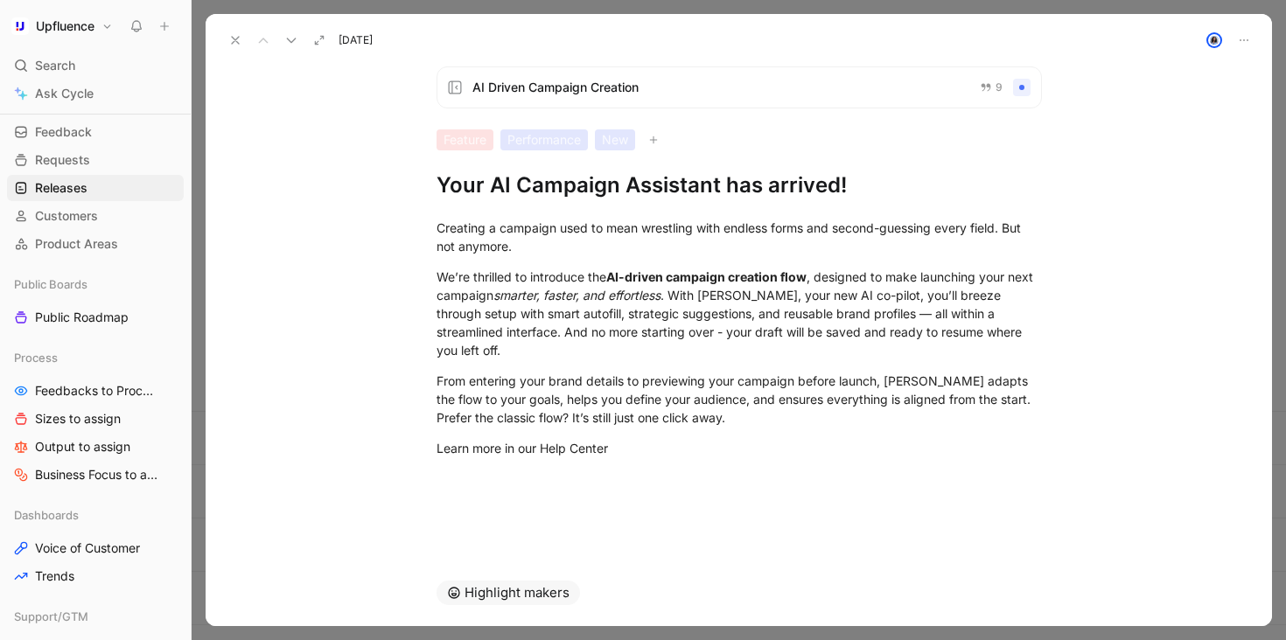
click at [225, 39] on button at bounding box center [235, 40] width 24 height 24
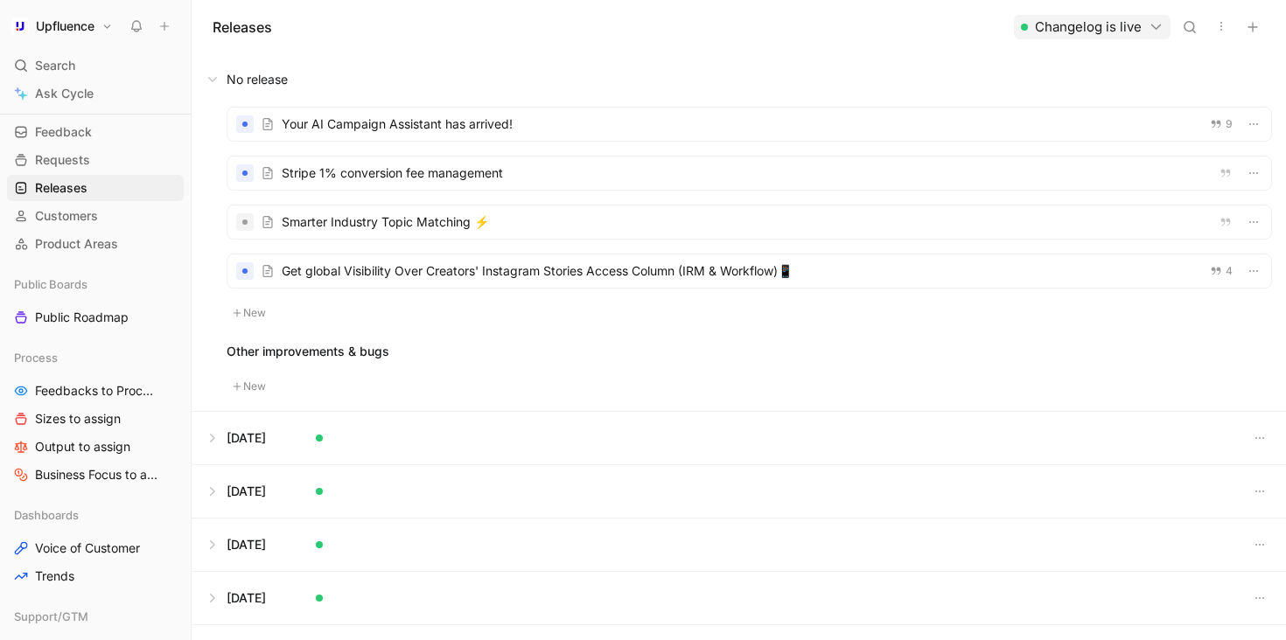
click at [473, 143] on div "Your AI Campaign Assistant has arrived! 9 Stripe 1% conversion fee management S…" at bounding box center [749, 215] width 1045 height 217
click at [406, 122] on div at bounding box center [748, 124] width 1043 height 33
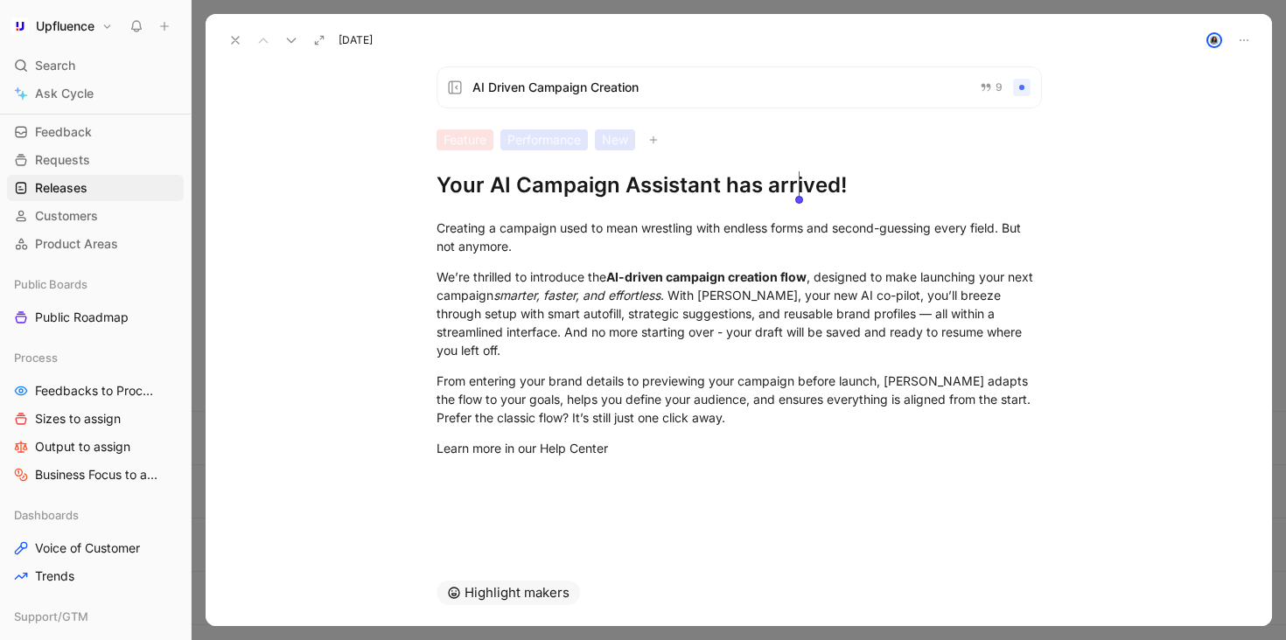
drag, startPoint x: 444, startPoint y: 181, endPoint x: 836, endPoint y: 186, distance: 391.9
click at [837, 187] on h1 "Your AI Campaign Assistant has arrived!" at bounding box center [738, 185] width 605 height 28
click at [848, 186] on h1 "Your AI Campaign Assistant has arrived!" at bounding box center [738, 185] width 605 height 28
click at [229, 38] on icon at bounding box center [235, 40] width 14 height 14
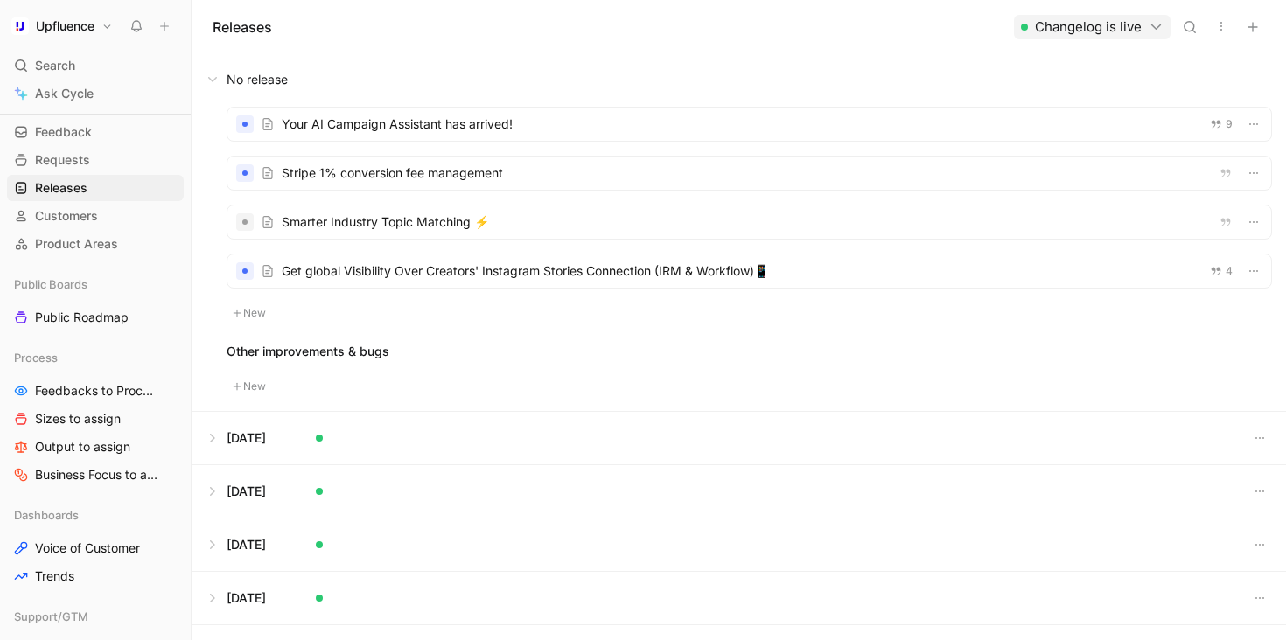
click at [469, 129] on div at bounding box center [748, 124] width 1043 height 33
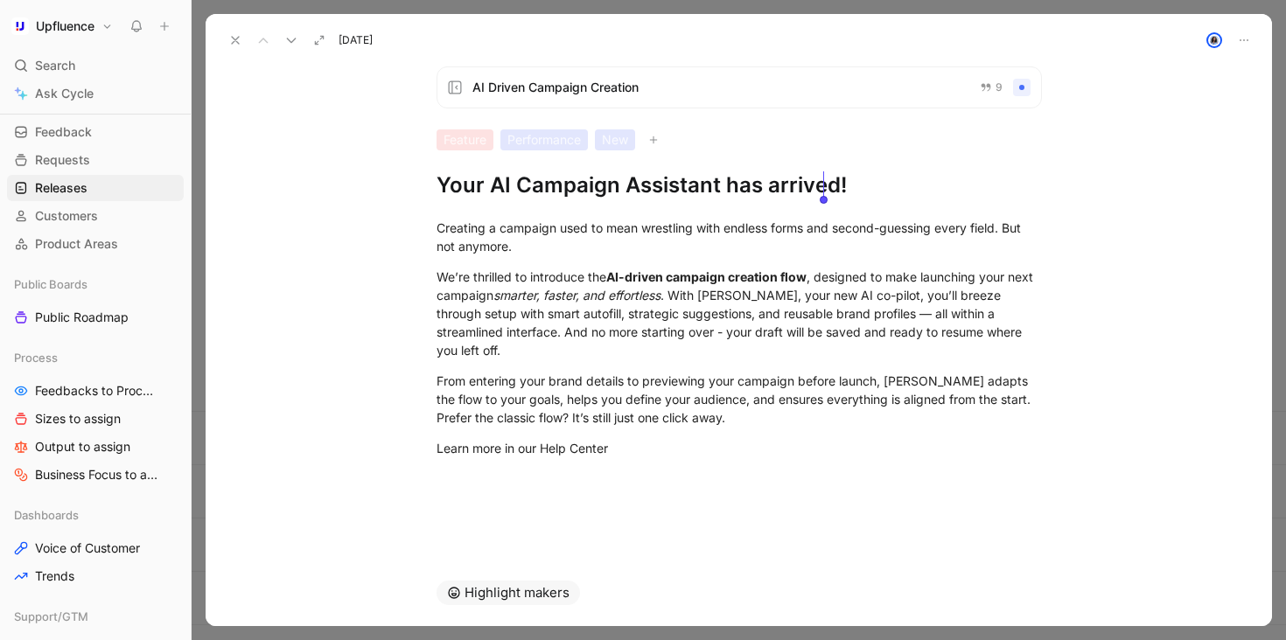
drag, startPoint x: 527, startPoint y: 188, endPoint x: 862, endPoint y: 185, distance: 335.9
click at [861, 185] on div "AI Driven Campaign Creation 9 Feature Performance New Your AI Campaign Assistan…" at bounding box center [739, 132] width 672 height 133
click at [233, 30] on button at bounding box center [235, 40] width 24 height 24
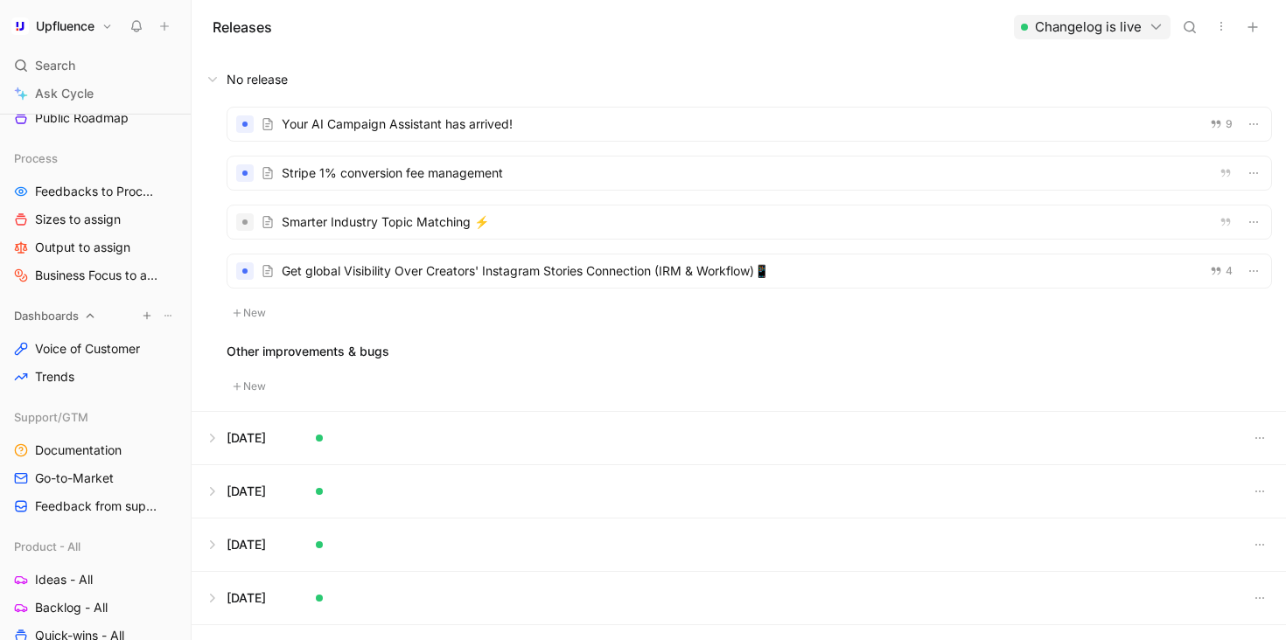
scroll to position [259, 0]
click at [101, 436] on link "Documentation" at bounding box center [95, 449] width 177 height 26
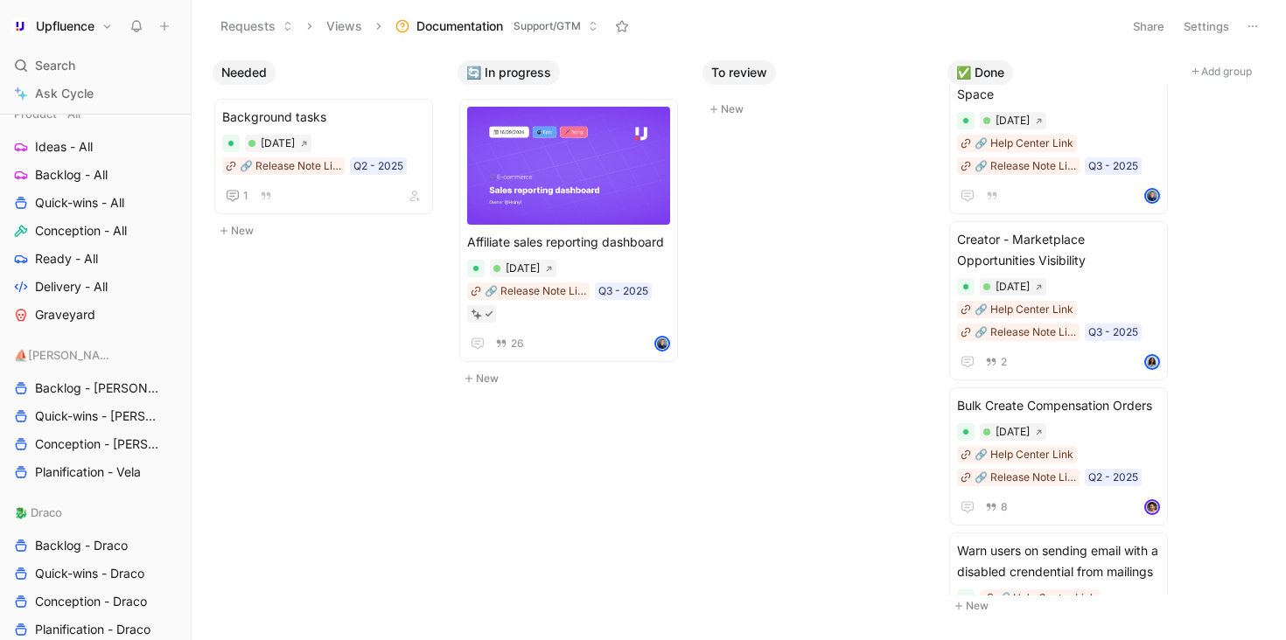
scroll to position [708, 0]
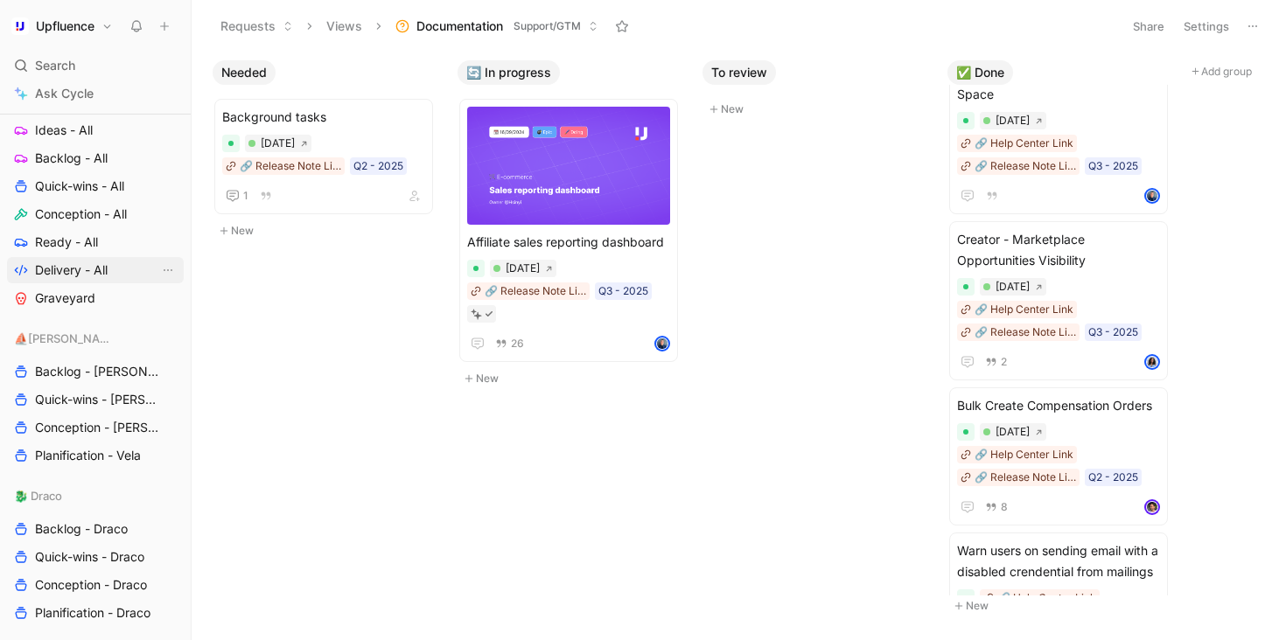
click at [70, 264] on span "Delivery - All" at bounding box center [71, 270] width 73 height 17
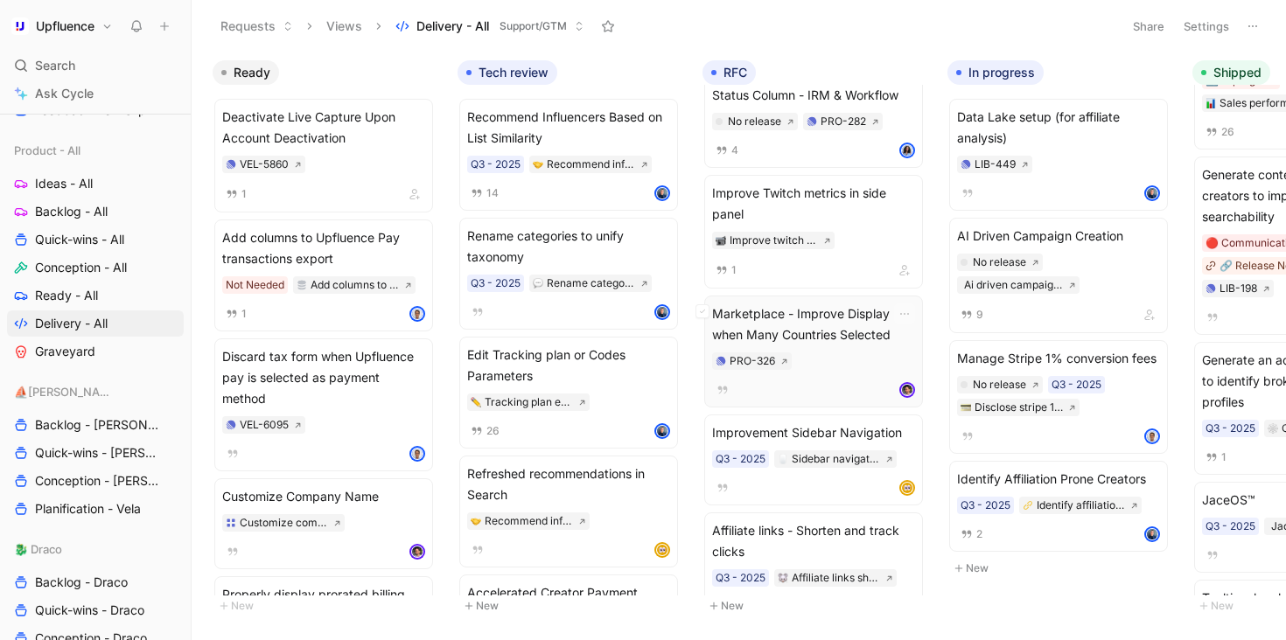
scroll to position [45, 0]
click at [92, 269] on span "Conception - All" at bounding box center [81, 267] width 92 height 17
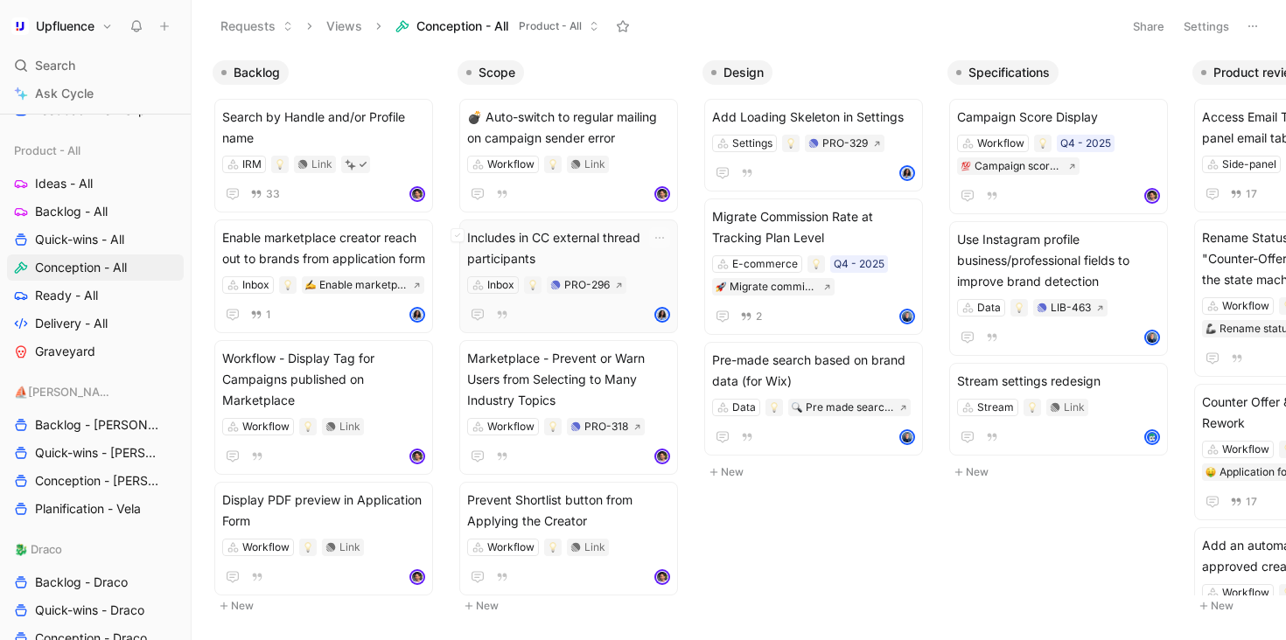
click at [625, 260] on span "Includes in CC external thread participants" at bounding box center [568, 248] width 203 height 42
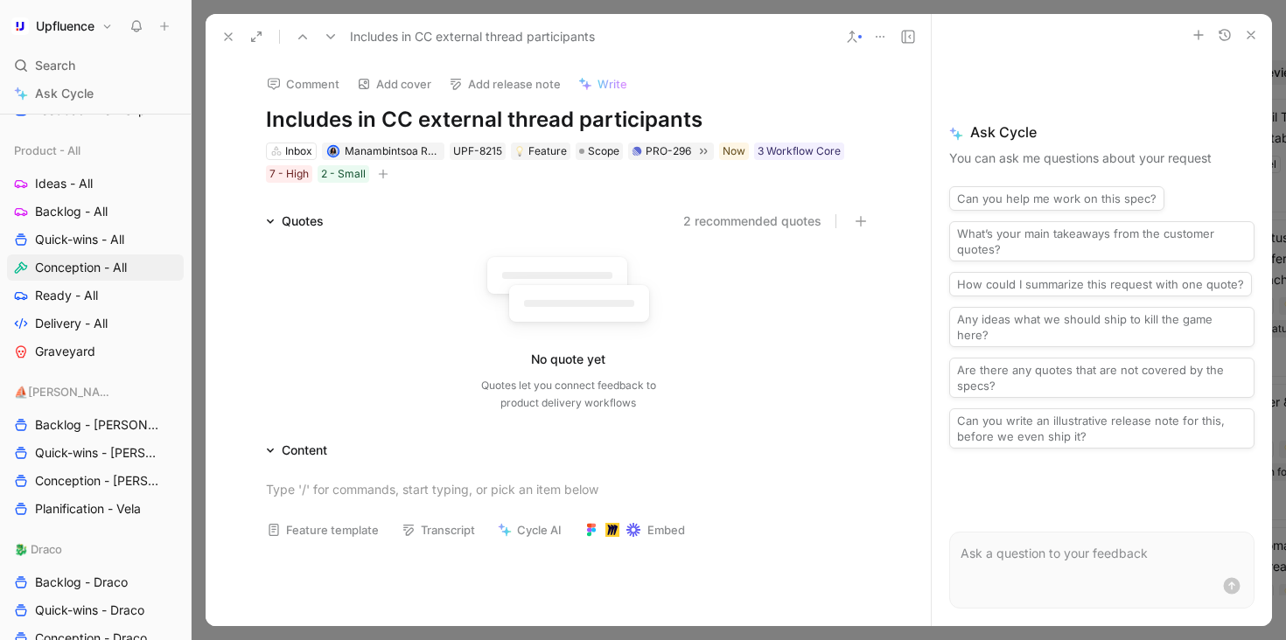
click at [231, 25] on button at bounding box center [228, 36] width 24 height 24
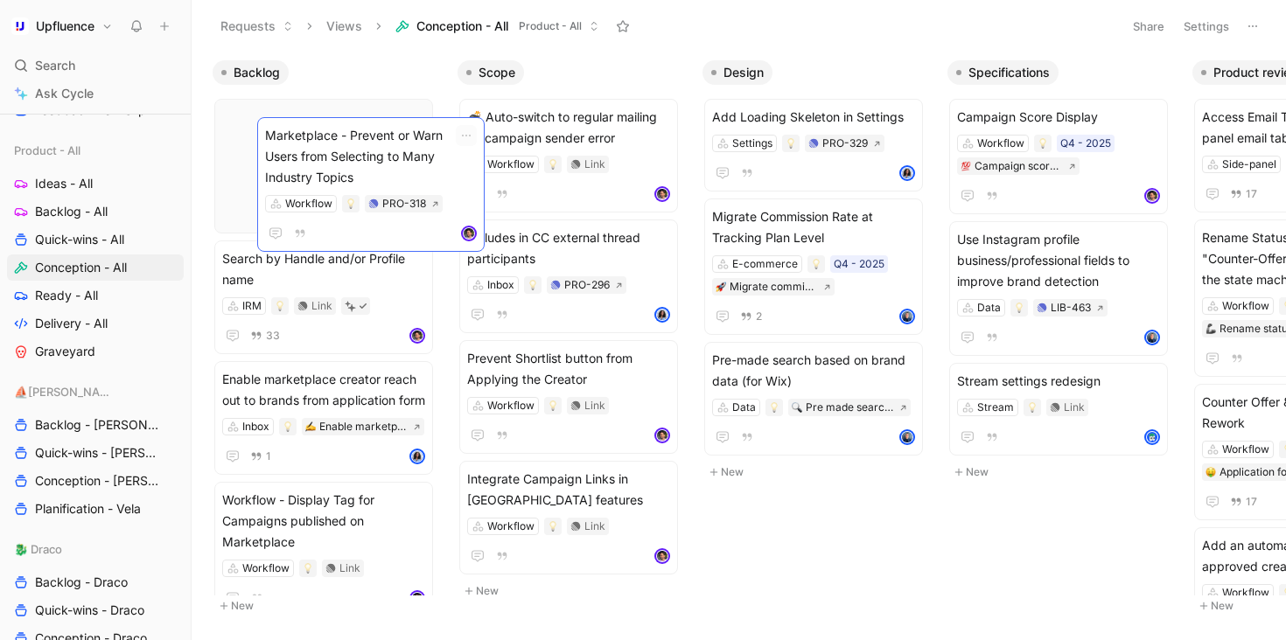
drag, startPoint x: 648, startPoint y: 274, endPoint x: 446, endPoint y: 161, distance: 231.4
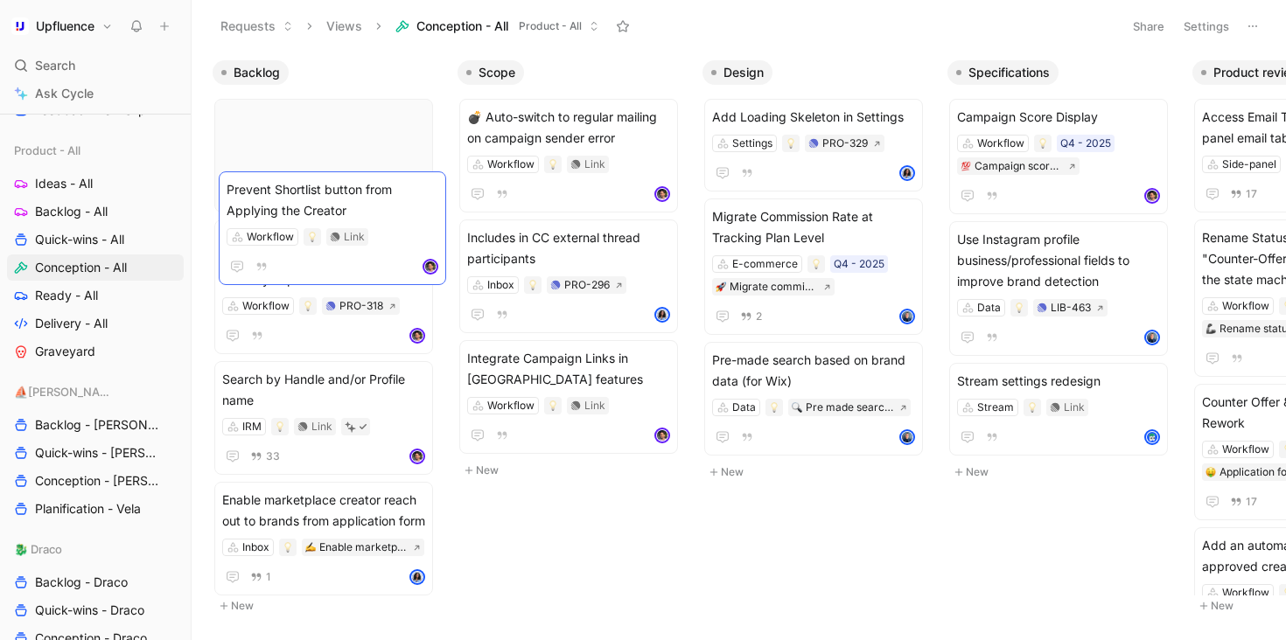
drag, startPoint x: 632, startPoint y: 363, endPoint x: 392, endPoint y: 194, distance: 293.9
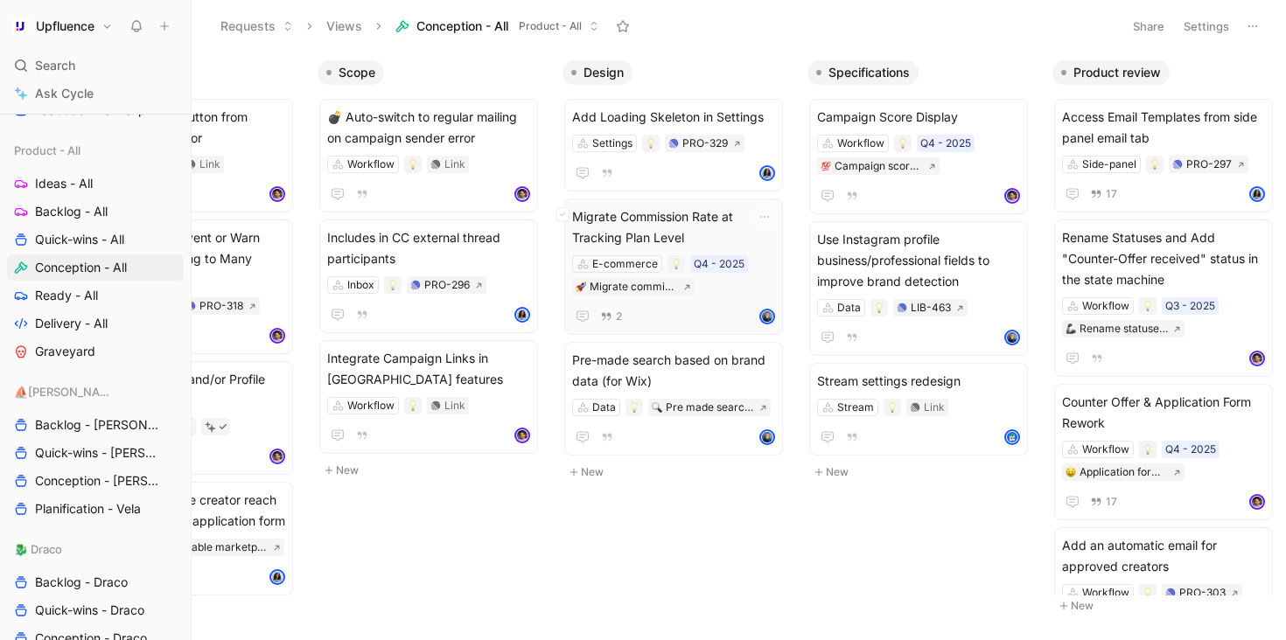
scroll to position [0, 133]
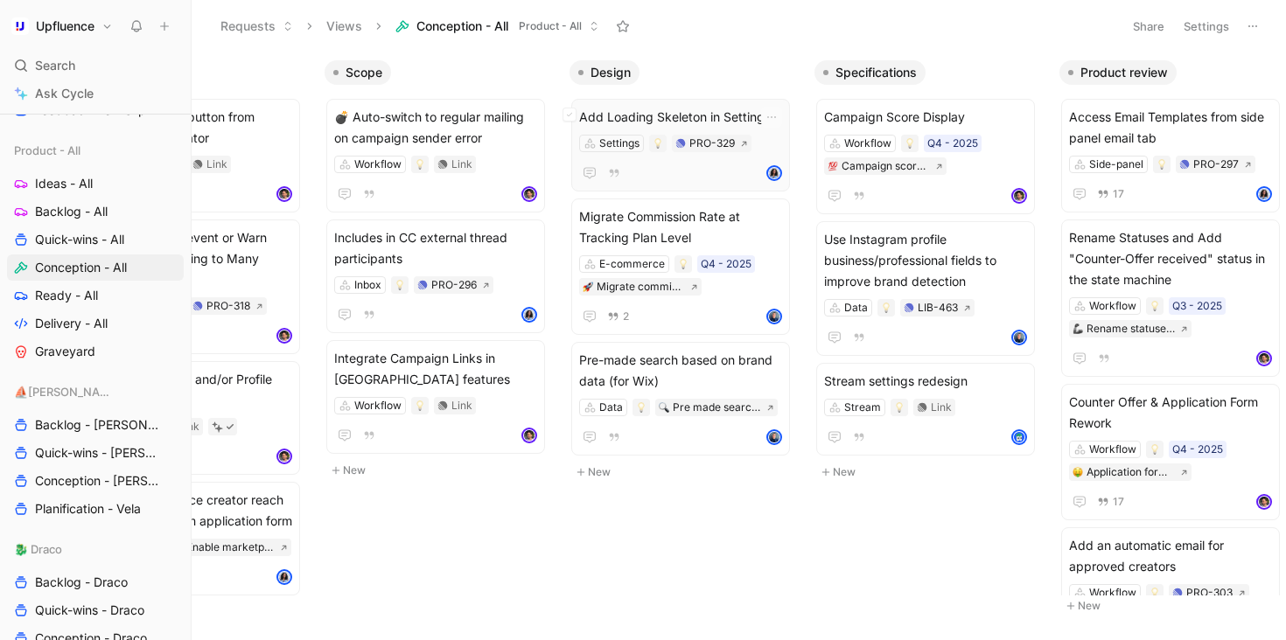
click at [708, 167] on div at bounding box center [680, 173] width 203 height 21
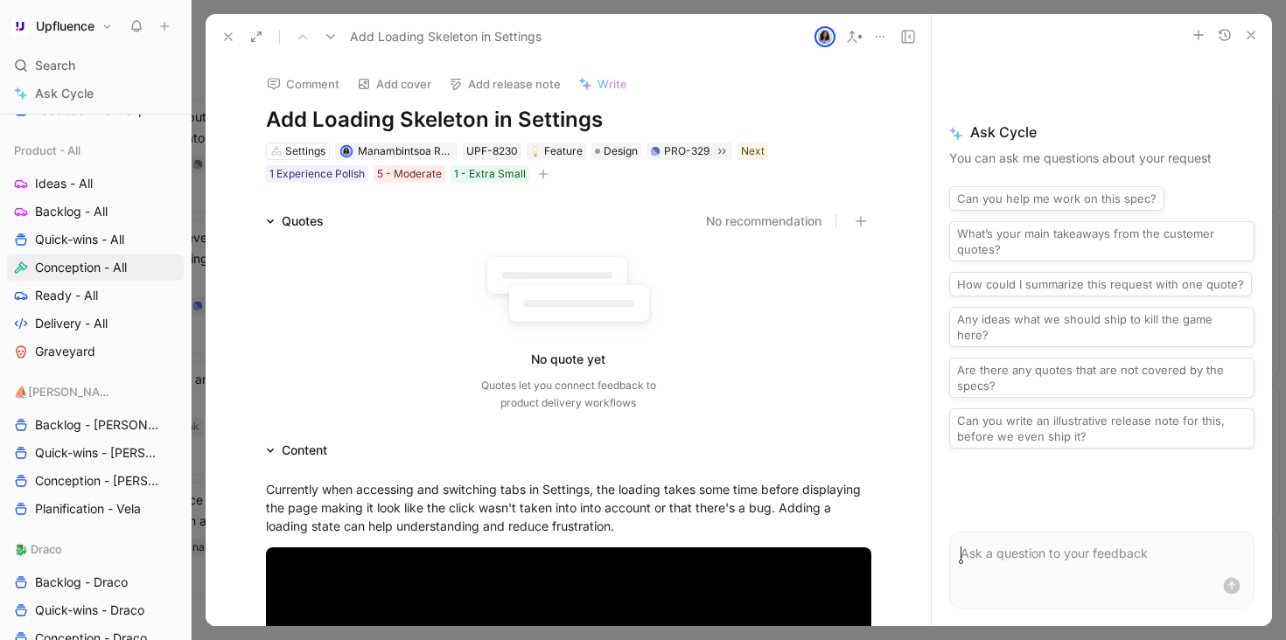
click at [227, 35] on use at bounding box center [228, 36] width 7 height 7
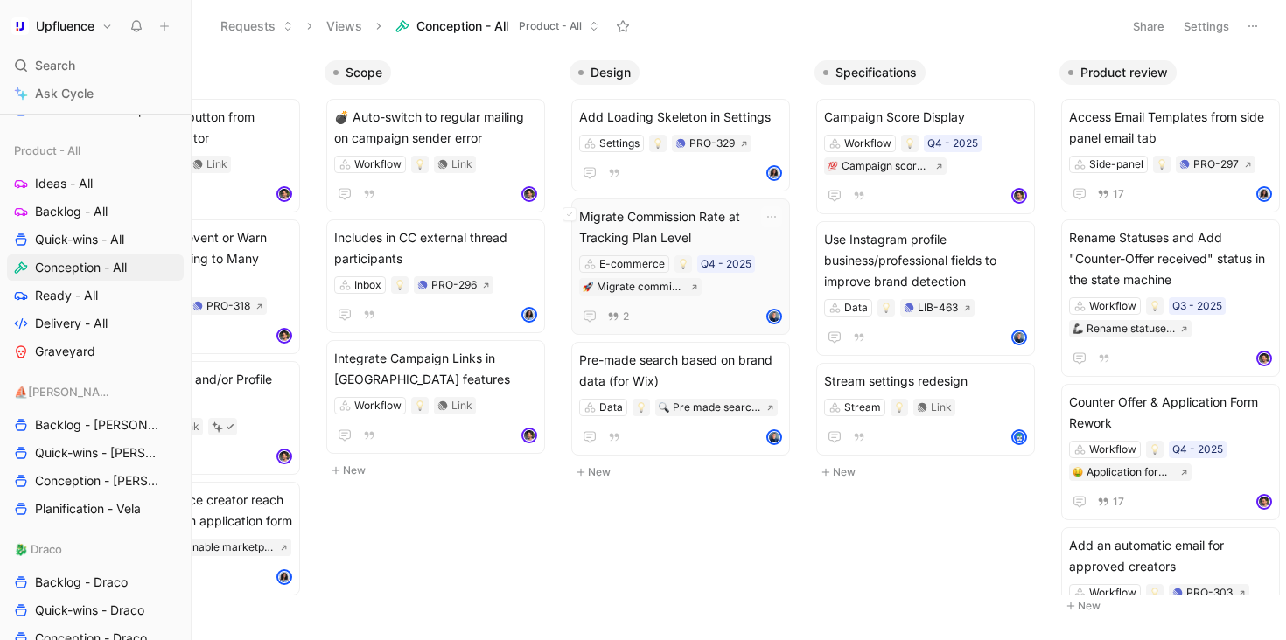
click at [750, 324] on div "2" at bounding box center [680, 316] width 203 height 21
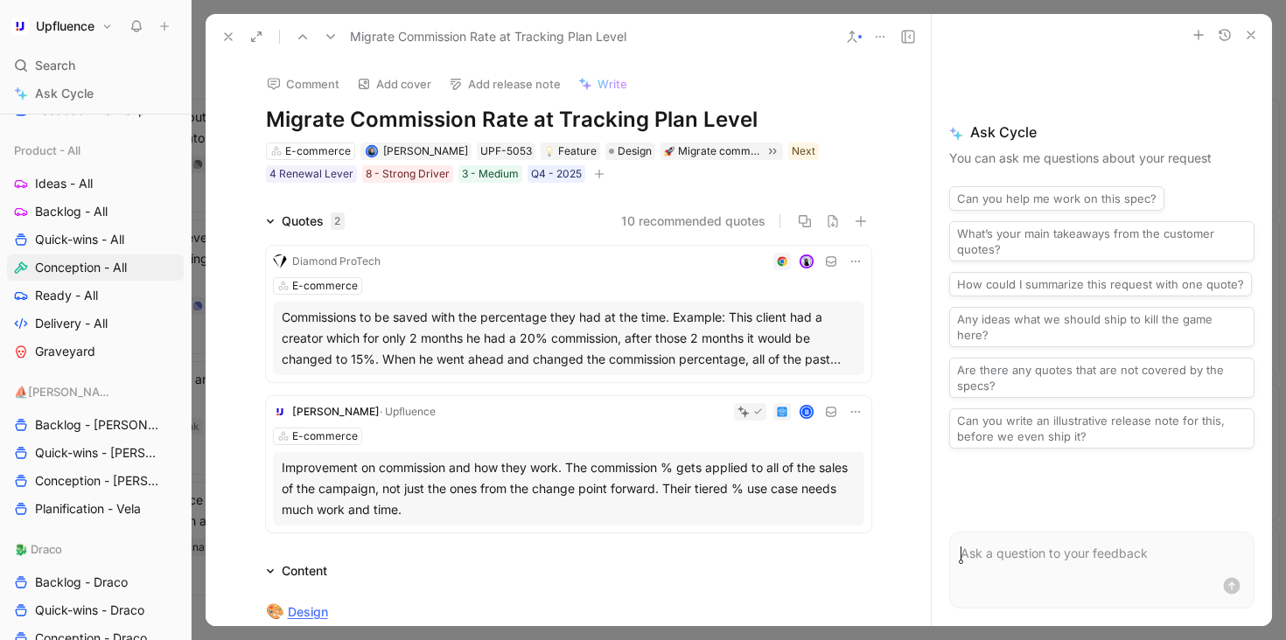
click at [227, 38] on icon at bounding box center [228, 37] width 14 height 14
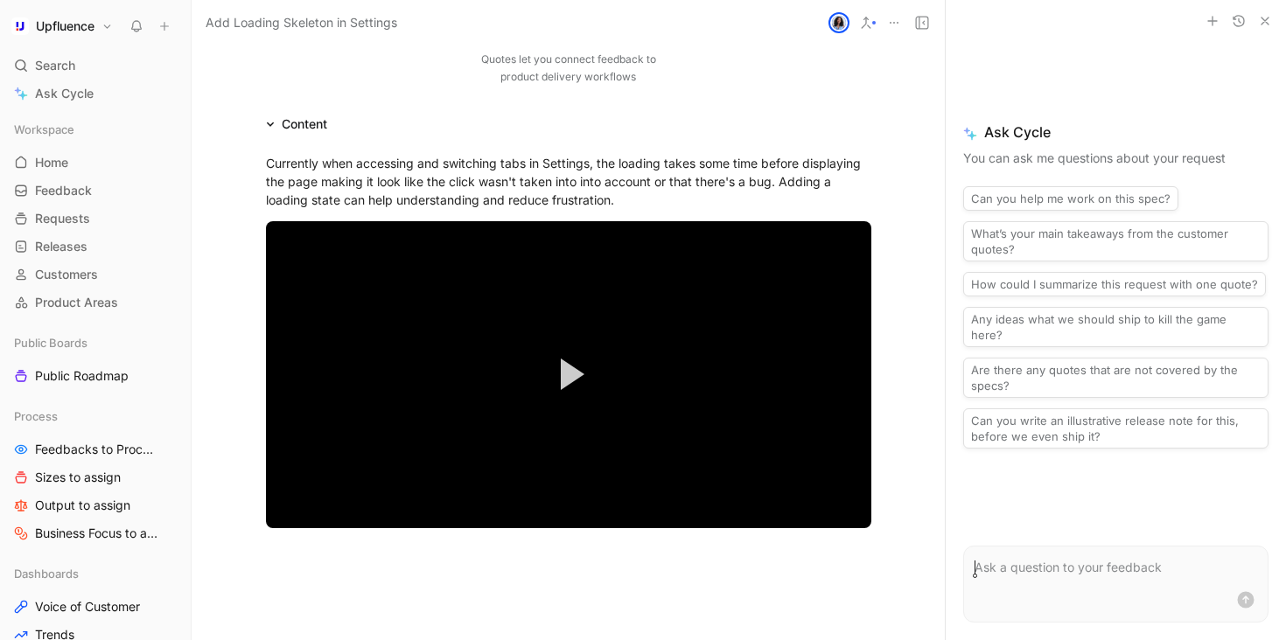
scroll to position [155, 0]
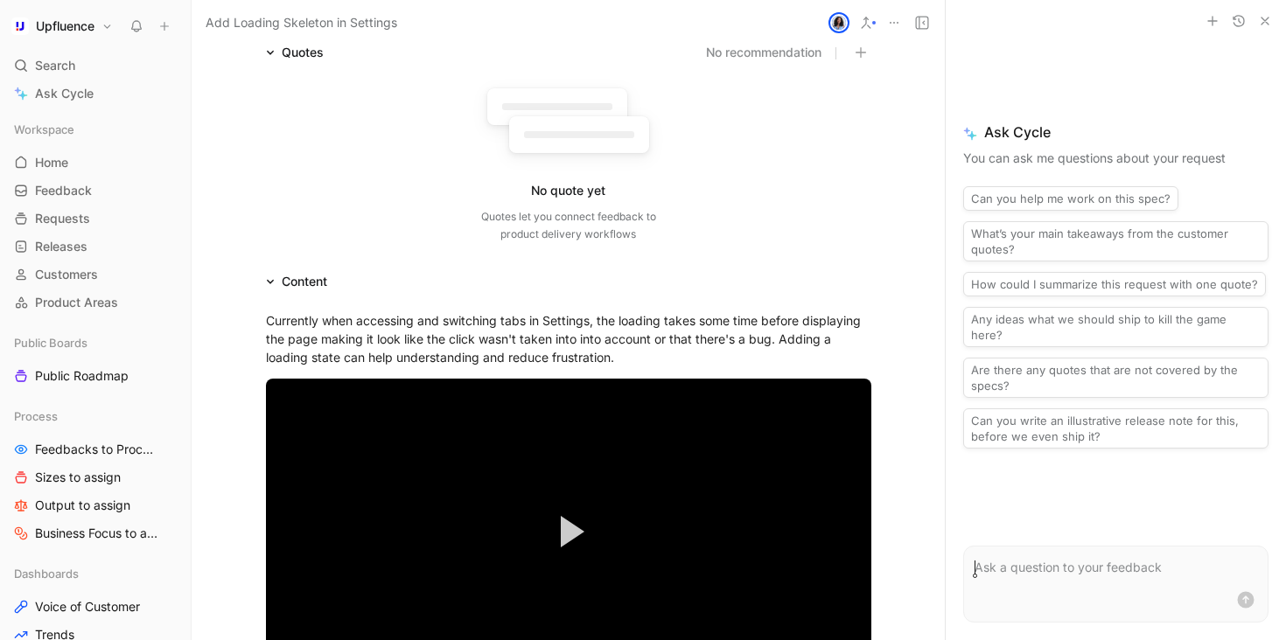
click at [865, 26] on icon at bounding box center [866, 23] width 14 height 14
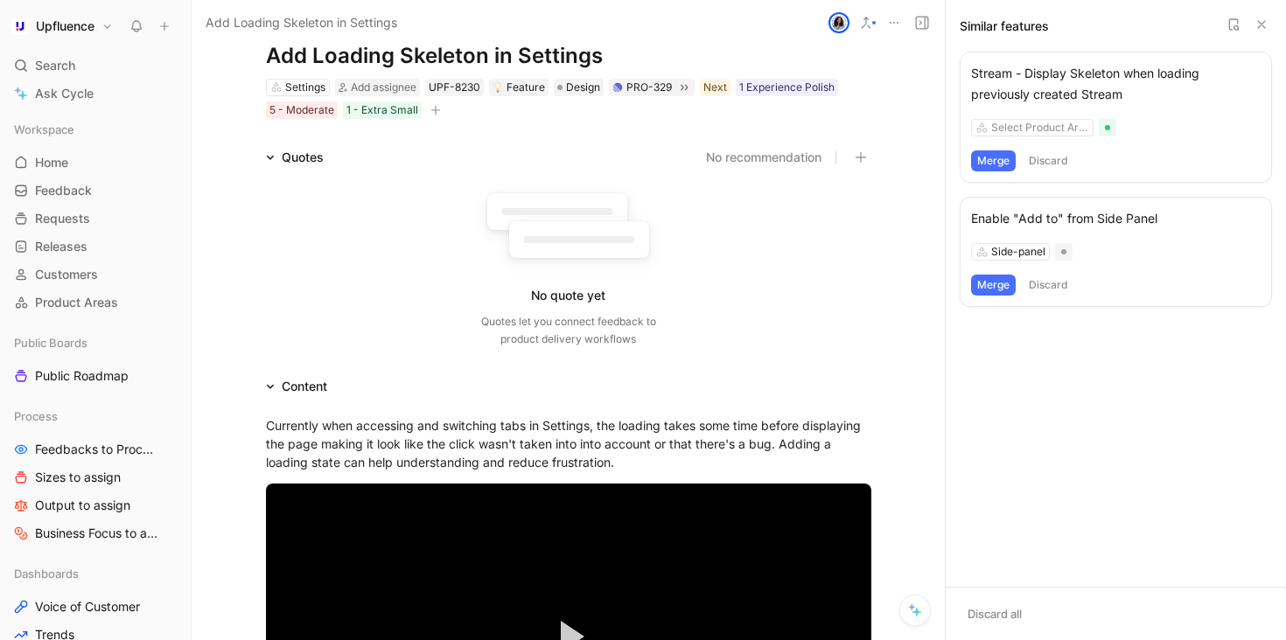
scroll to position [0, 0]
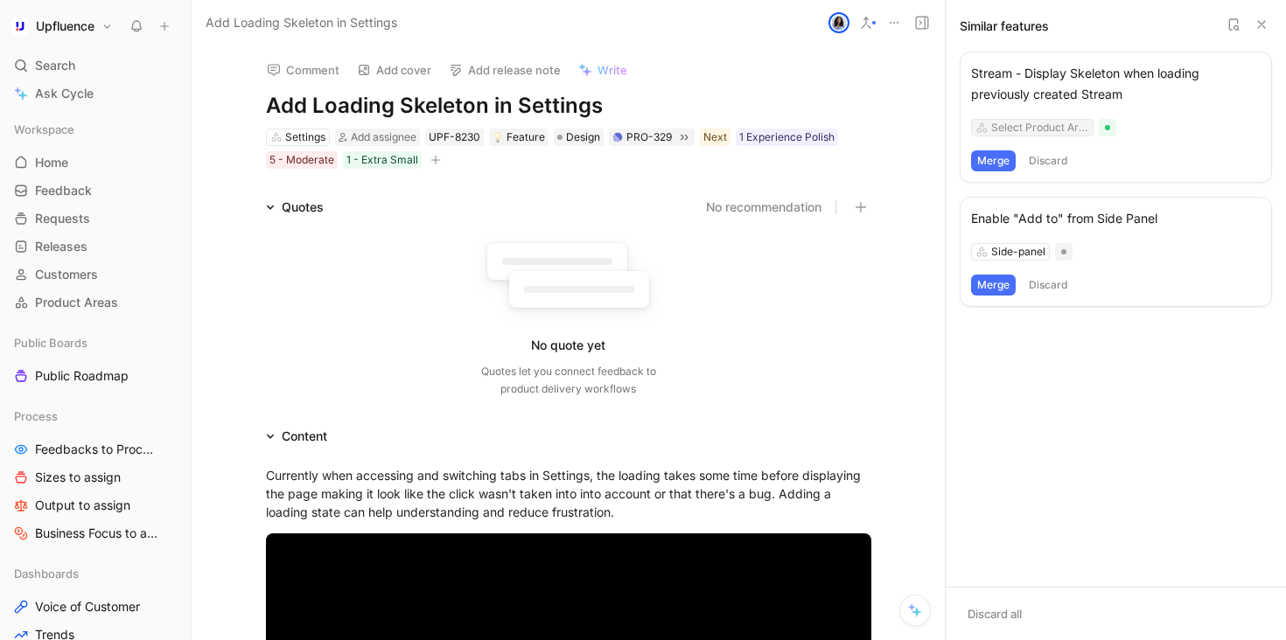
click at [1050, 128] on div "Select Product Area" at bounding box center [1040, 127] width 98 height 17
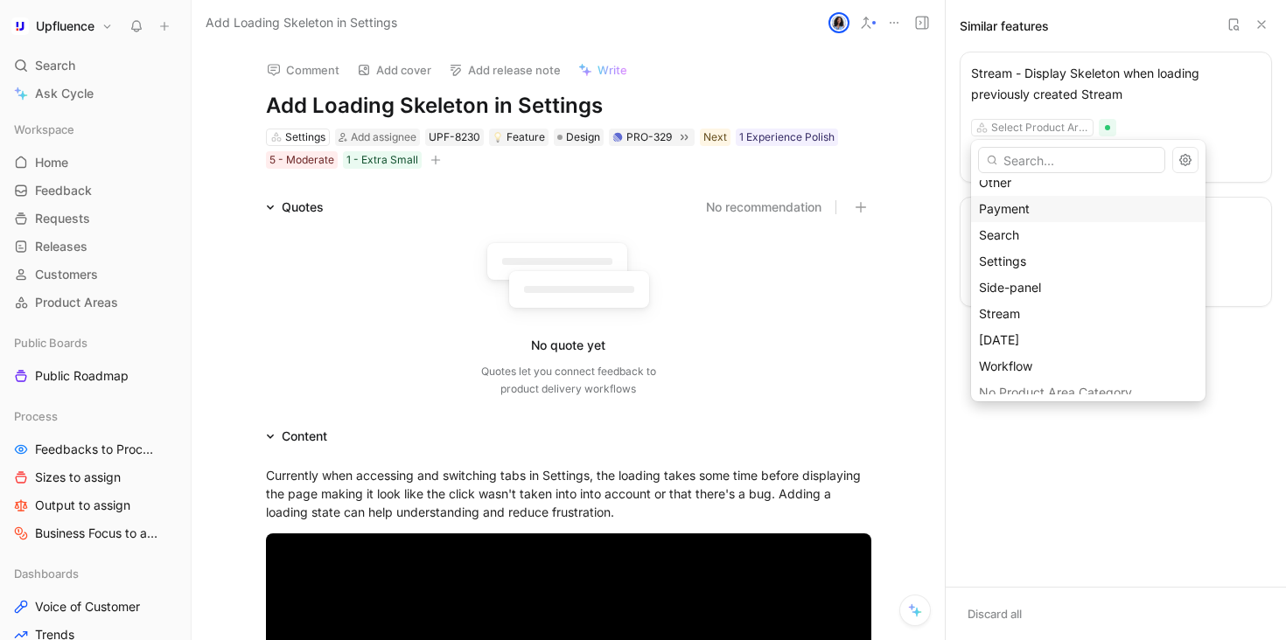
scroll to position [258, 0]
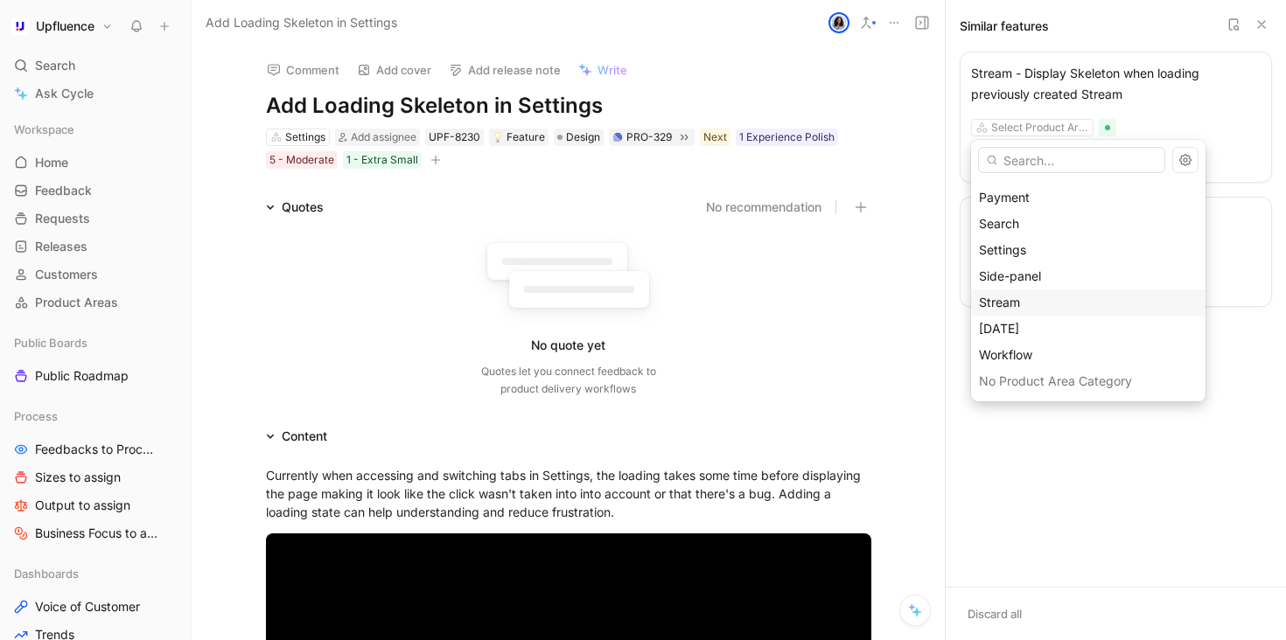
click at [1029, 308] on div "Stream" at bounding box center [1088, 302] width 219 height 21
